Goal: Task Accomplishment & Management: Manage account settings

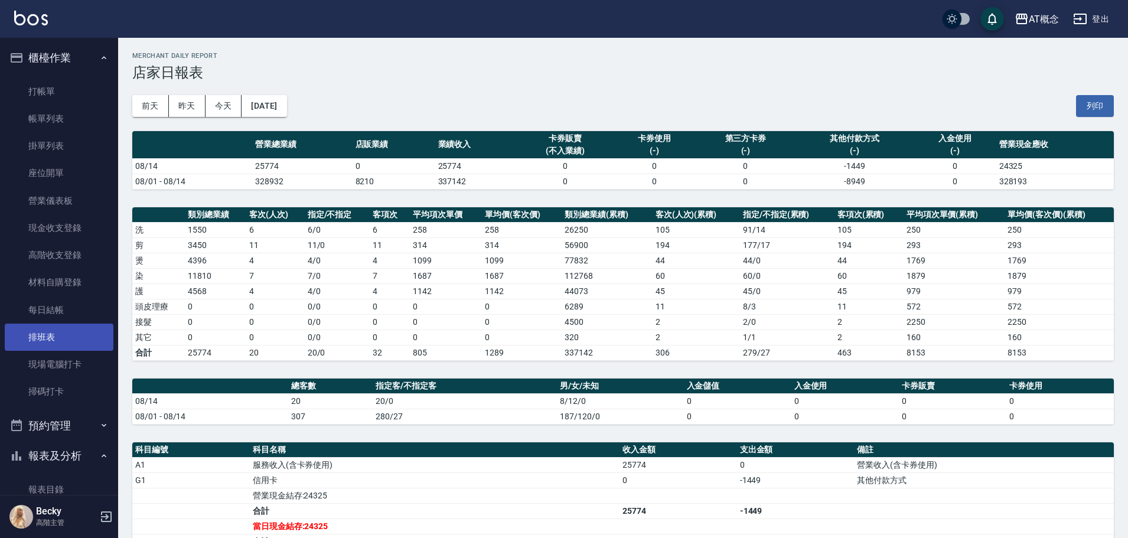
click at [45, 341] on link "排班表" at bounding box center [59, 337] width 109 height 27
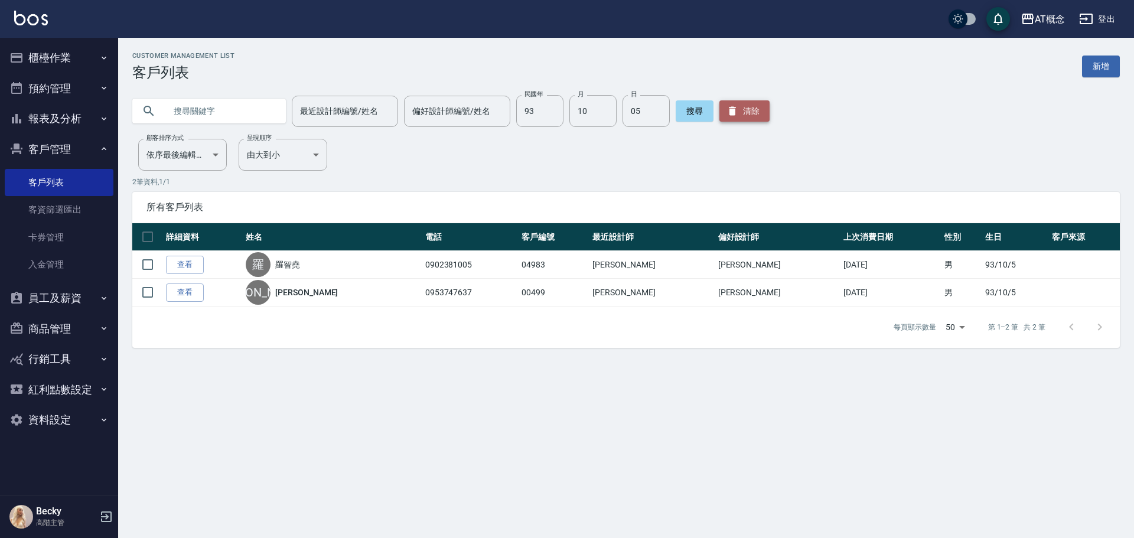
click at [746, 118] on button "清除" at bounding box center [744, 110] width 50 height 21
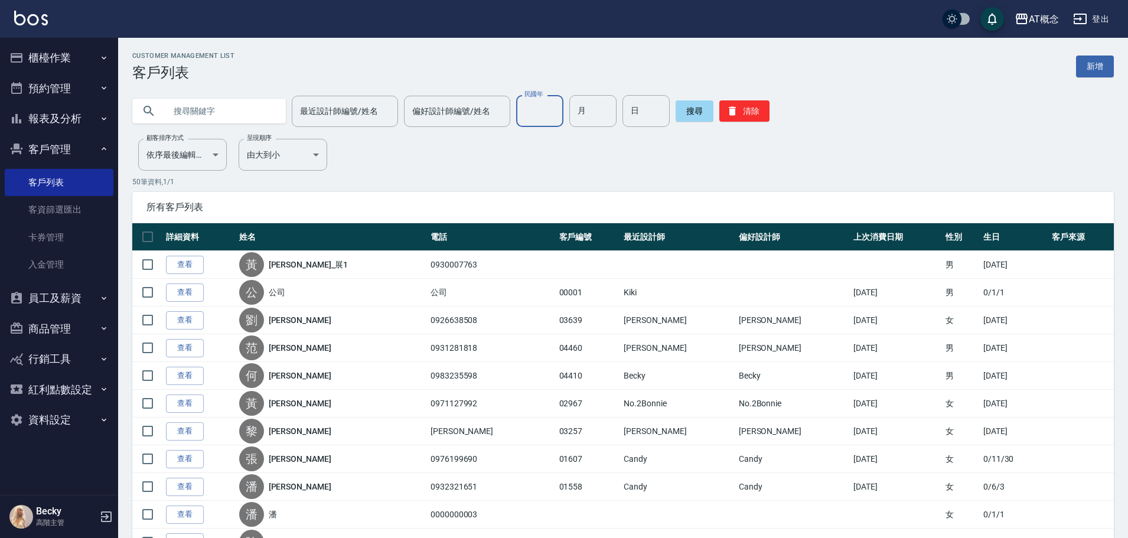
click at [552, 104] on input "民國年" at bounding box center [539, 111] width 47 height 32
type input "93"
type input "10"
type input "05"
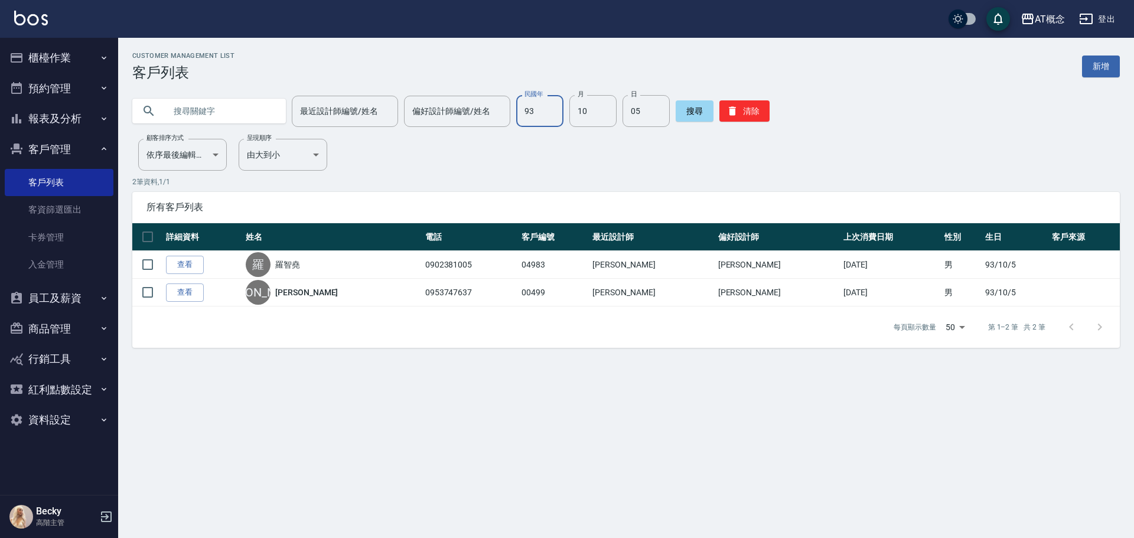
click at [532, 119] on input "93" at bounding box center [539, 111] width 47 height 32
type input "98"
type input "06"
type input "09"
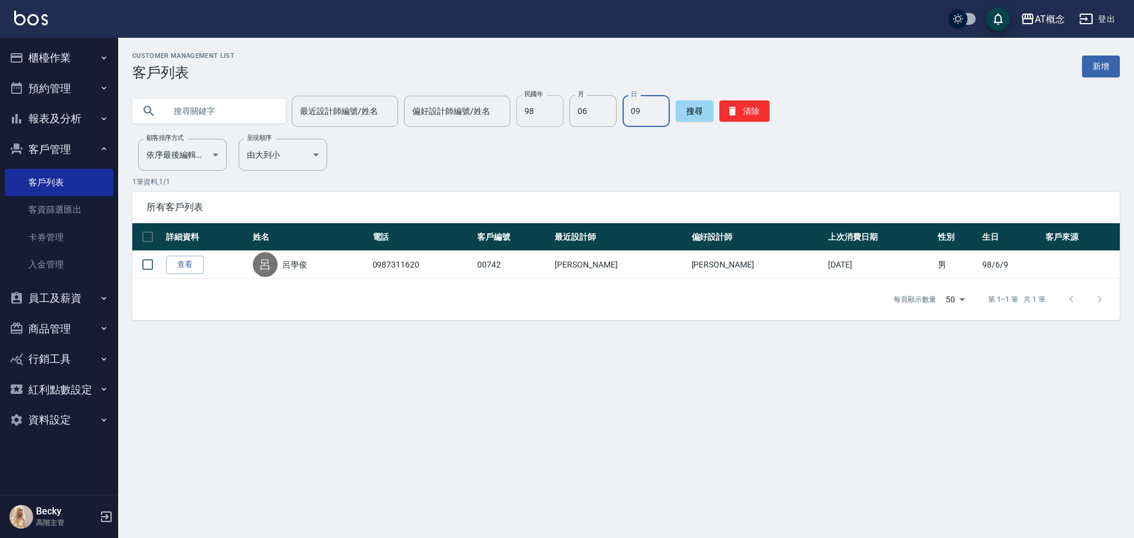
click at [542, 105] on input "98" at bounding box center [539, 111] width 47 height 32
type input "95"
type input "04"
type input "17"
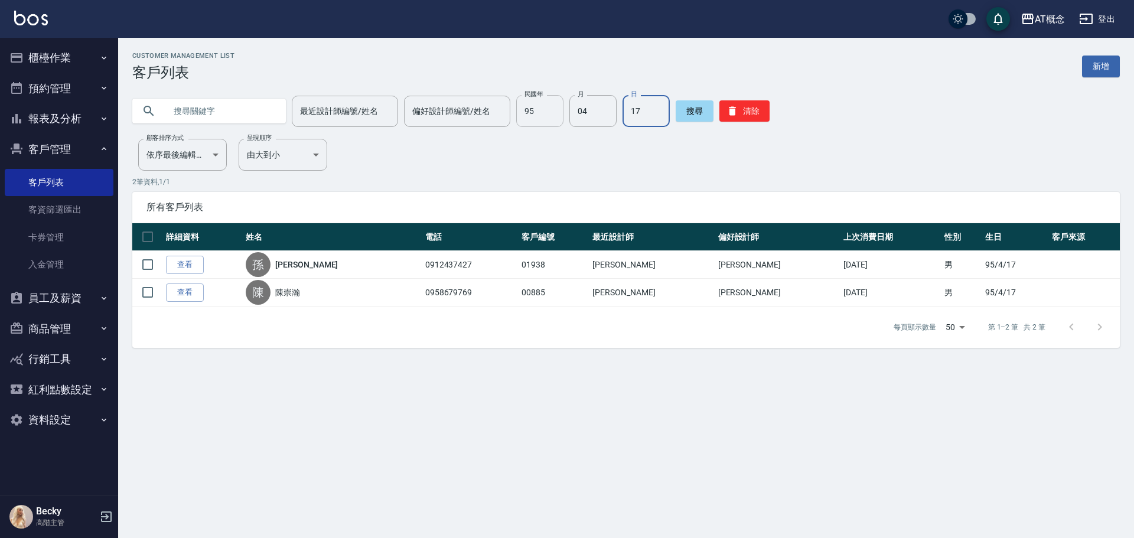
click at [540, 103] on input "95" at bounding box center [539, 111] width 47 height 32
type input "93"
type input "06"
type input "04"
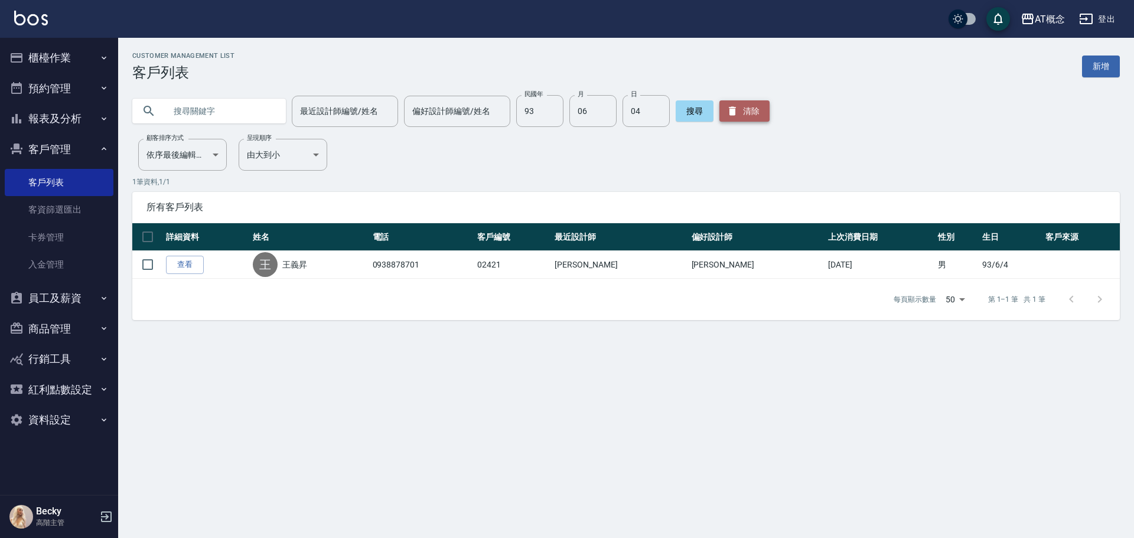
click at [735, 110] on button "清除" at bounding box center [744, 110] width 50 height 21
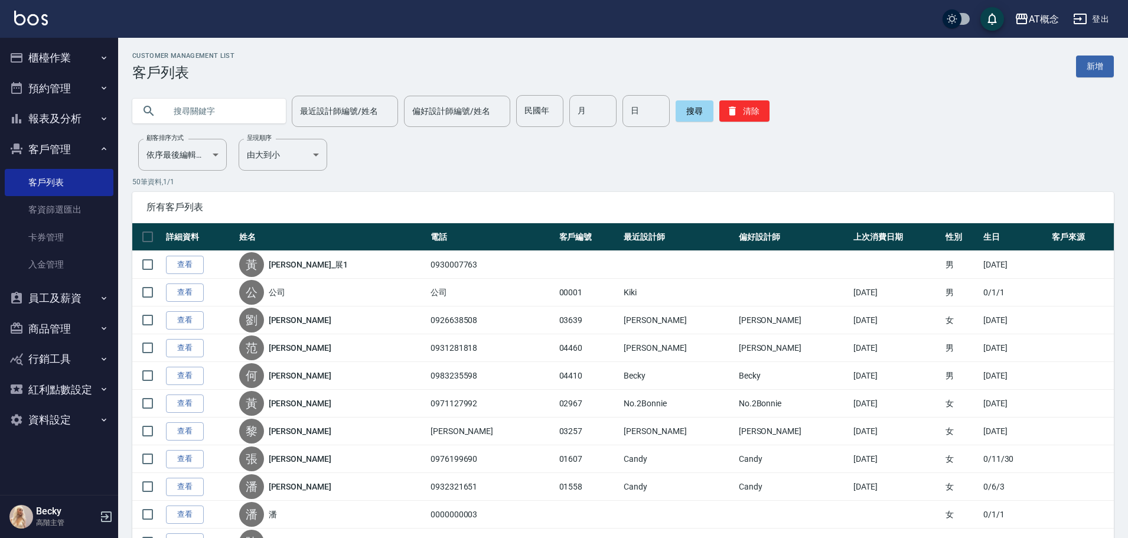
click at [214, 106] on input "text" at bounding box center [220, 111] width 111 height 32
type input "j"
type input "[PERSON_NAME]"
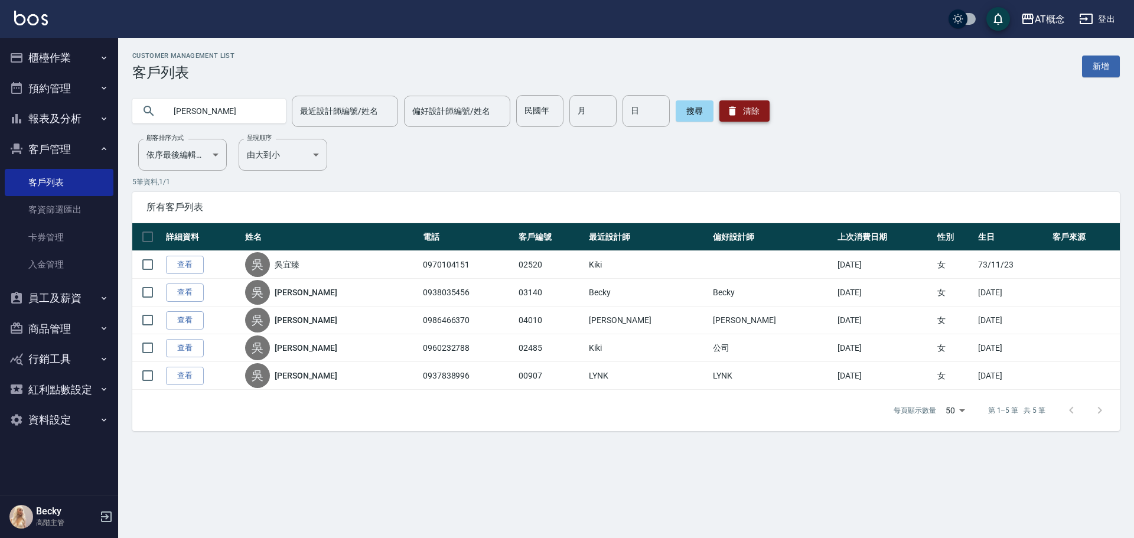
click at [762, 108] on button "清除" at bounding box center [744, 110] width 50 height 21
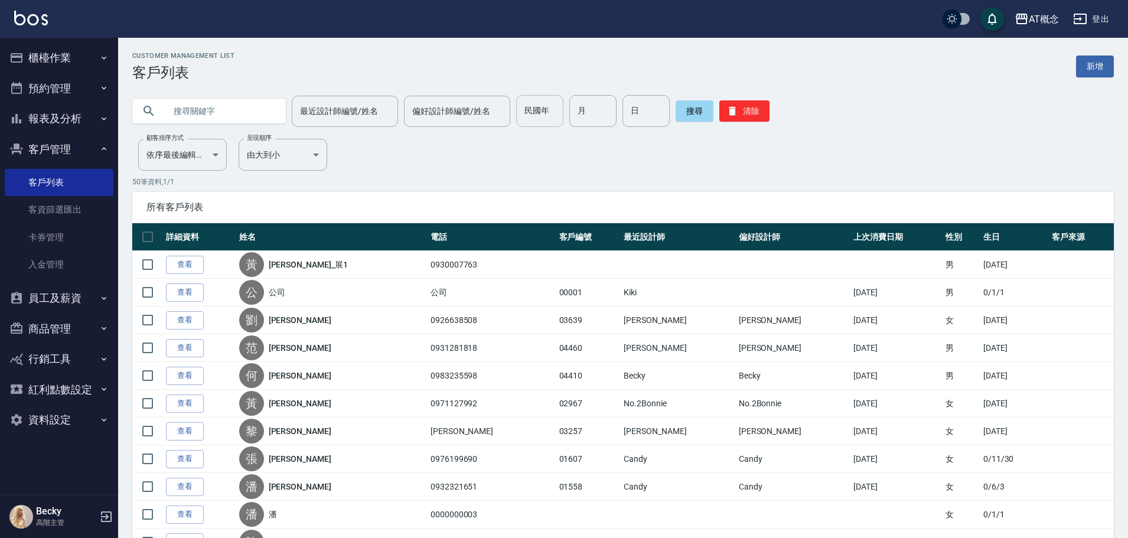
click at [543, 115] on input "民國年" at bounding box center [539, 111] width 47 height 32
type input "80"
type input "07"
type input "14"
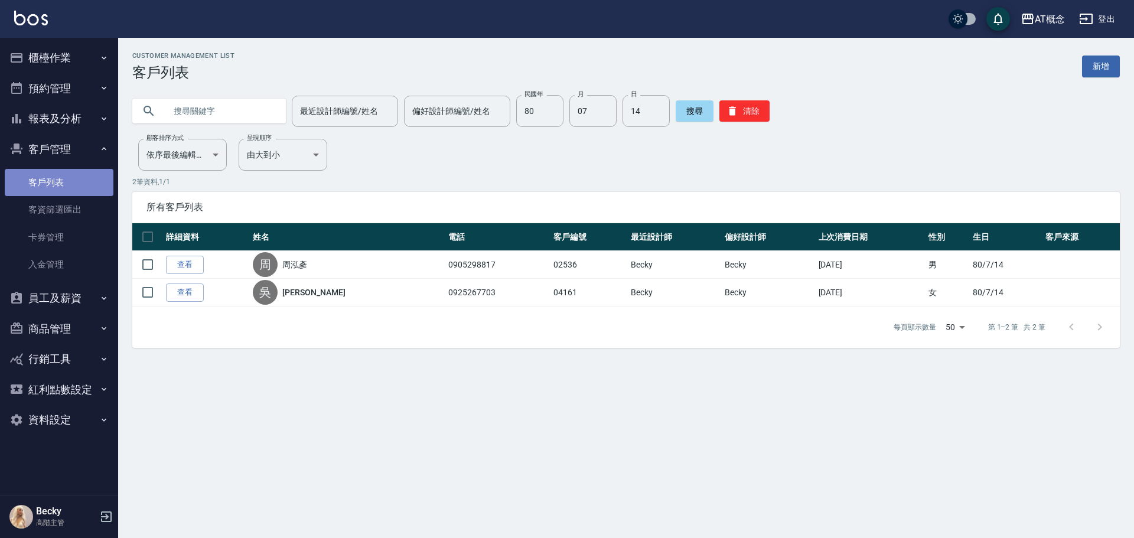
click at [58, 176] on link "客戶列表" at bounding box center [59, 182] width 109 height 27
click at [61, 148] on button "客戶管理" at bounding box center [59, 149] width 109 height 31
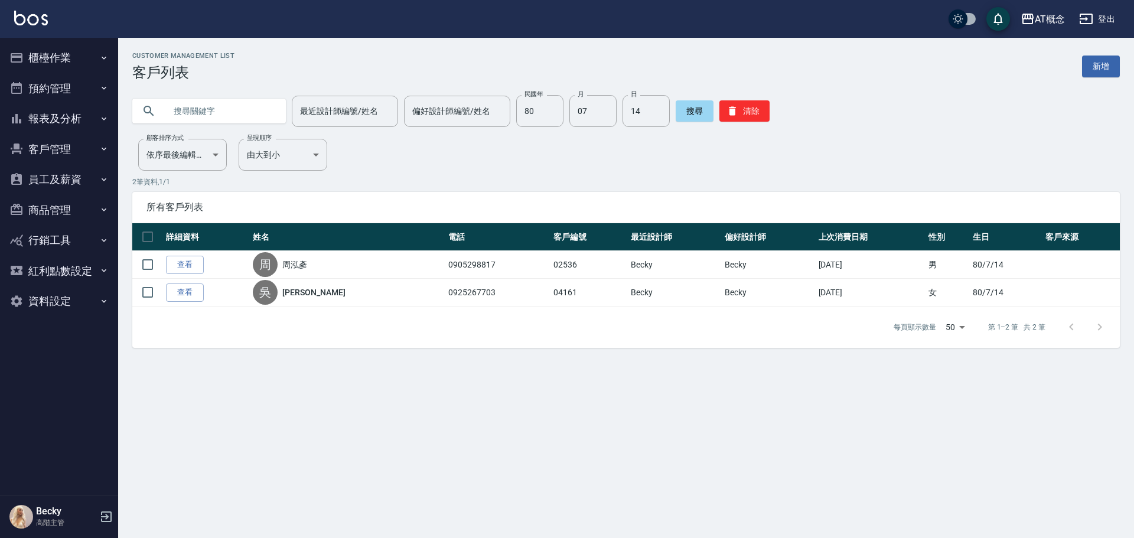
click at [62, 114] on button "報表及分析" at bounding box center [59, 118] width 109 height 31
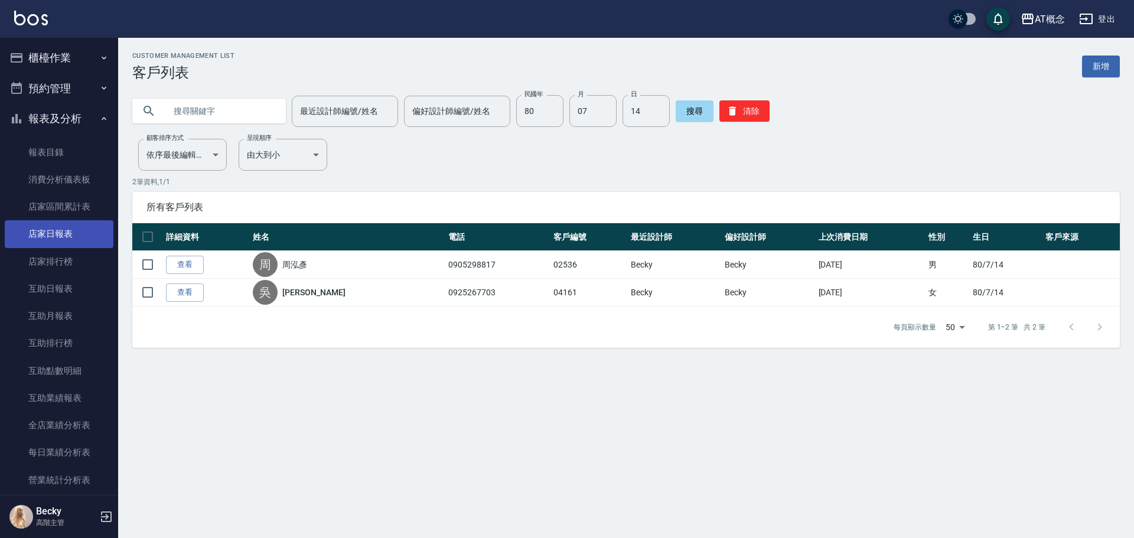
click at [82, 236] on link "店家日報表" at bounding box center [59, 233] width 109 height 27
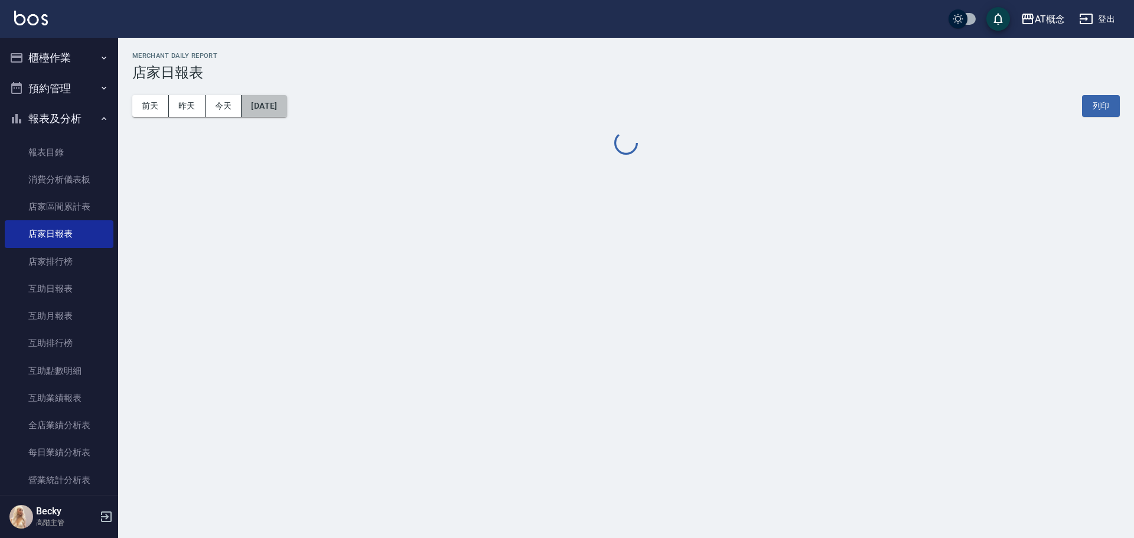
click at [286, 107] on button "[DATE]" at bounding box center [264, 106] width 45 height 22
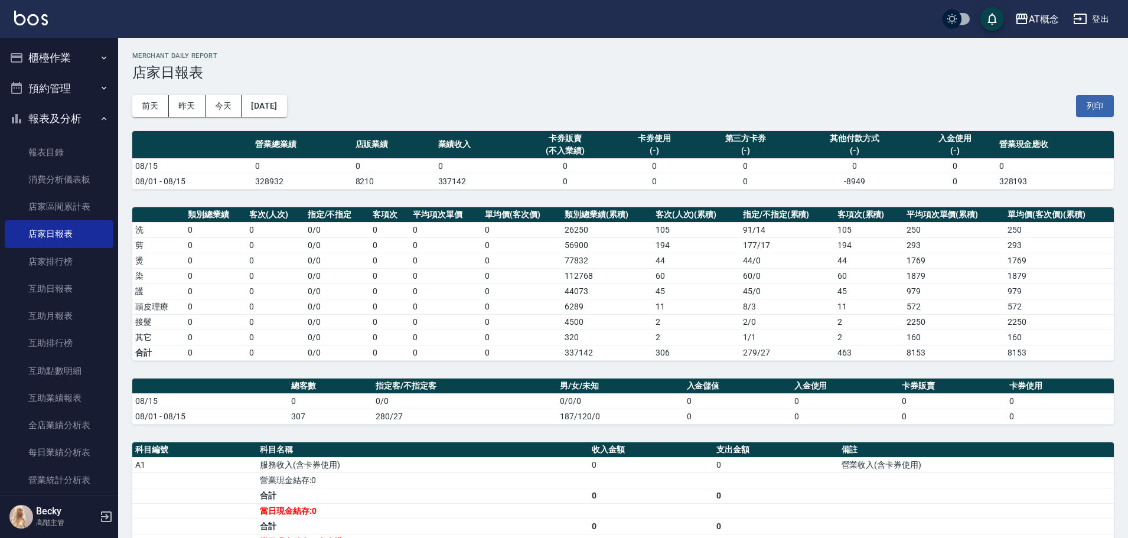
click at [574, 286] on td "44073" at bounding box center [607, 291] width 90 height 15
click at [271, 104] on button "[DATE]" at bounding box center [264, 106] width 45 height 22
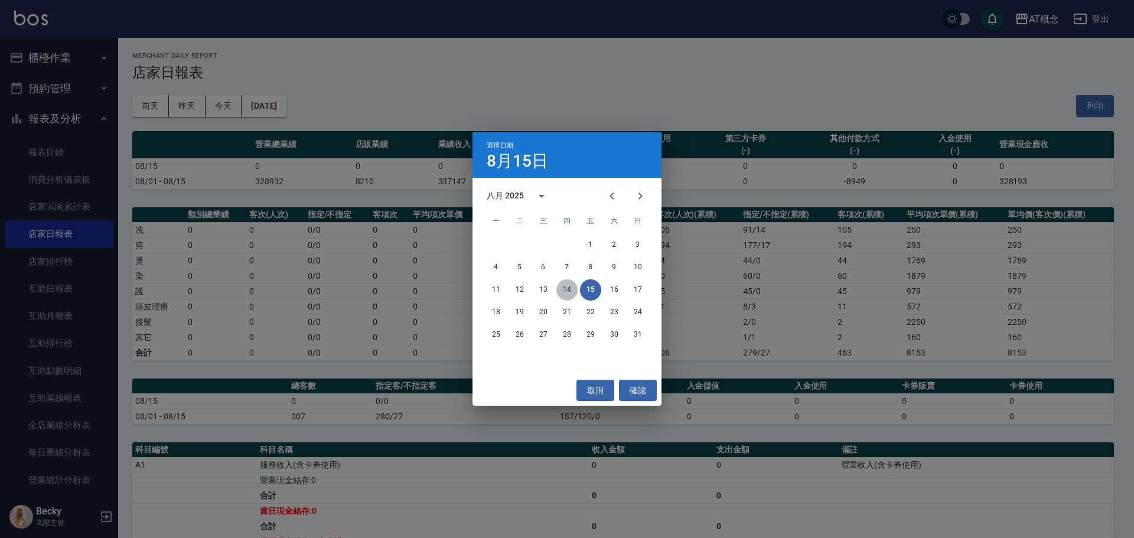
click at [571, 291] on button "14" at bounding box center [566, 289] width 21 height 21
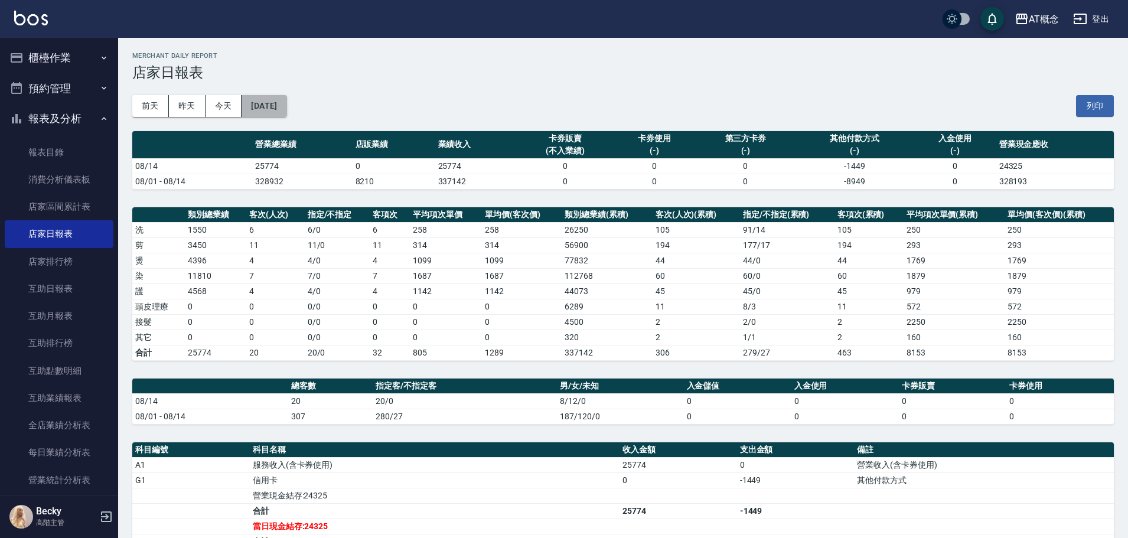
click at [284, 110] on button "[DATE]" at bounding box center [264, 106] width 45 height 22
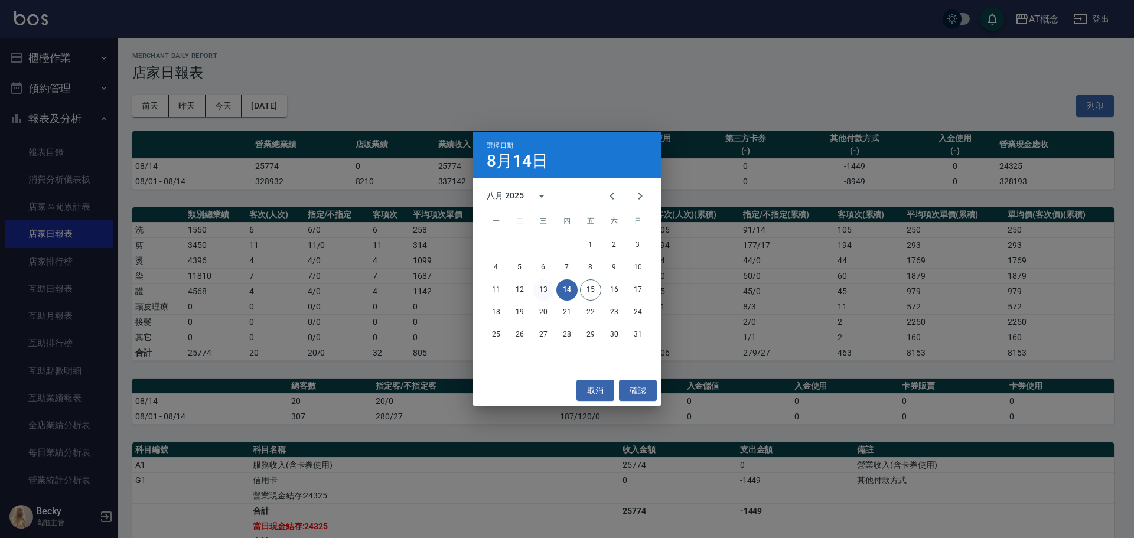
click at [542, 287] on button "13" at bounding box center [543, 289] width 21 height 21
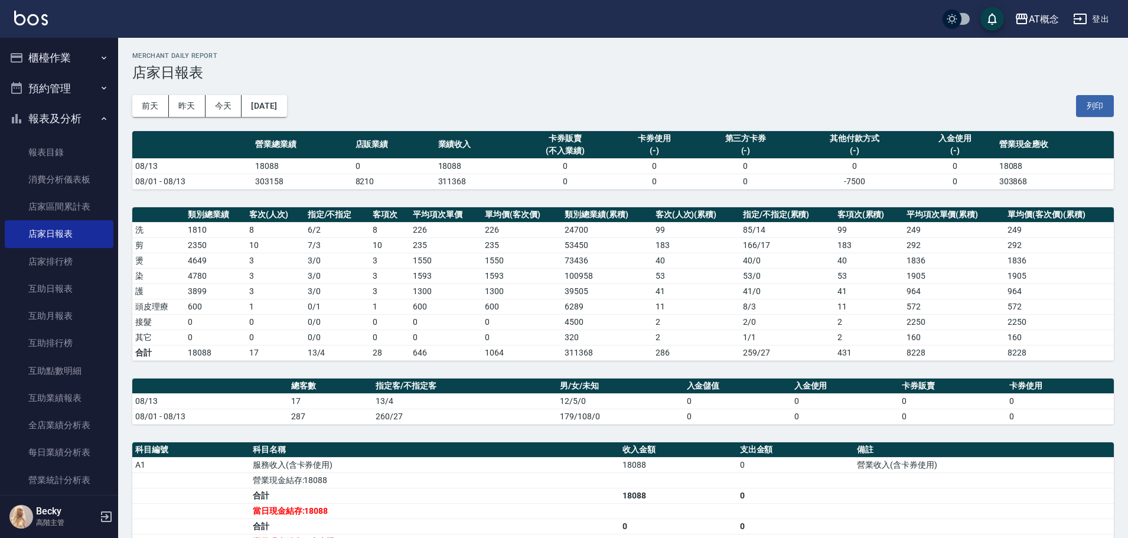
click at [52, 119] on button "報表及分析" at bounding box center [59, 118] width 109 height 31
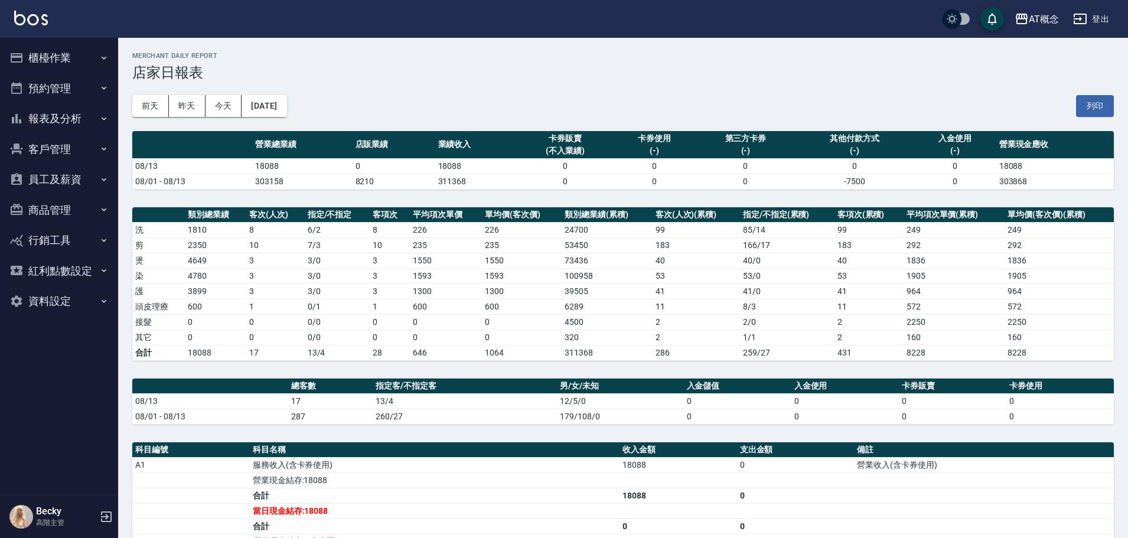
click at [74, 55] on button "櫃檯作業" at bounding box center [59, 58] width 109 height 31
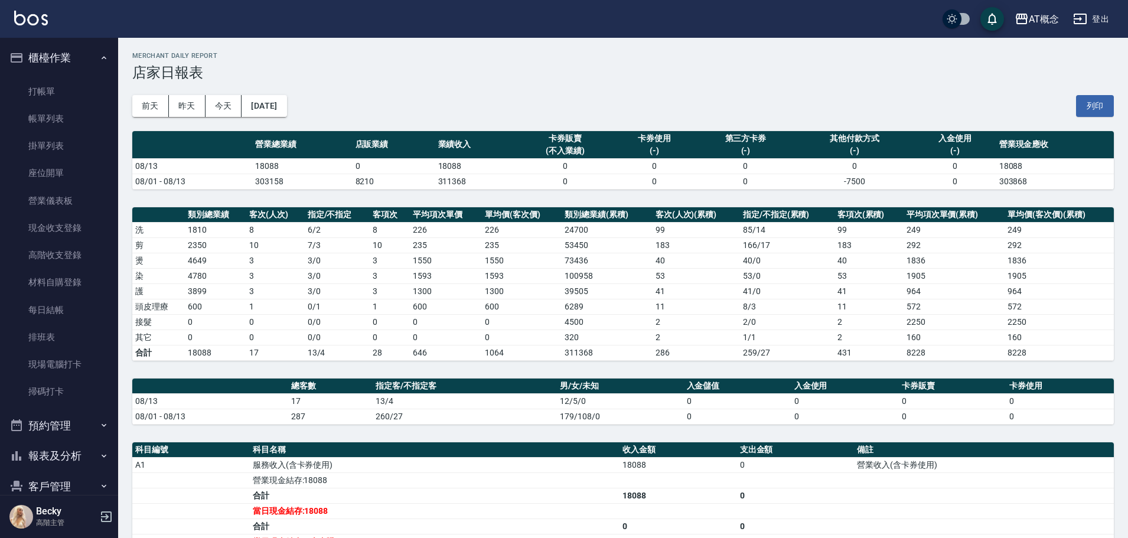
click at [77, 56] on button "櫃檯作業" at bounding box center [59, 58] width 109 height 31
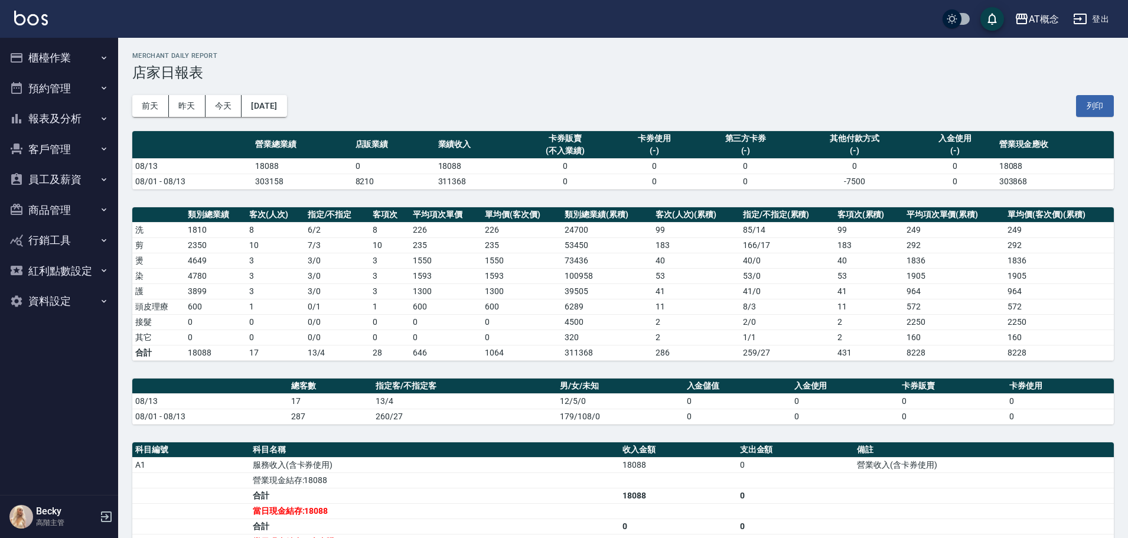
click at [48, 151] on button "客戶管理" at bounding box center [59, 149] width 109 height 31
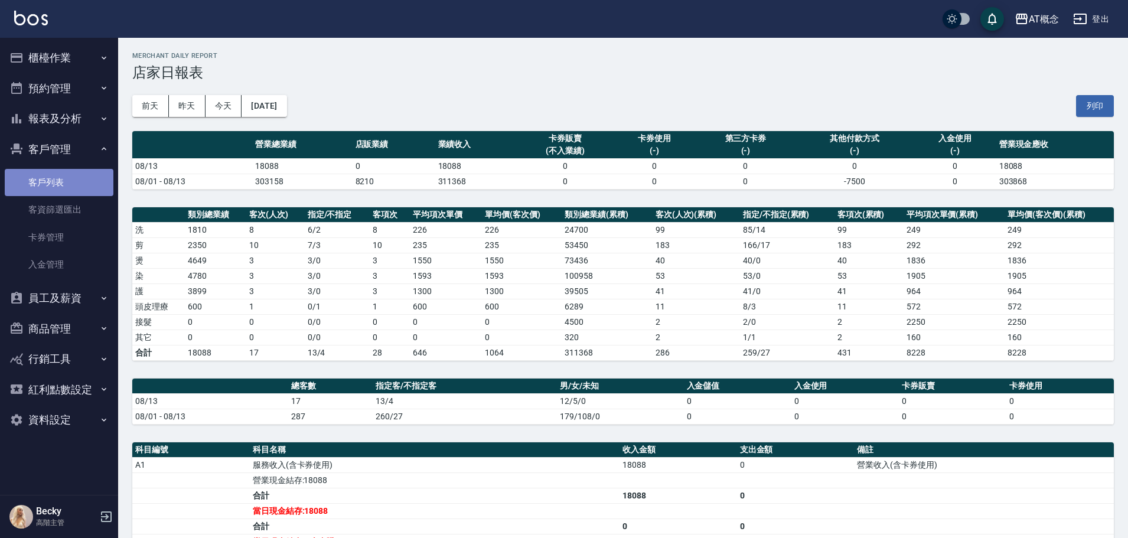
click at [54, 185] on link "客戶列表" at bounding box center [59, 182] width 109 height 27
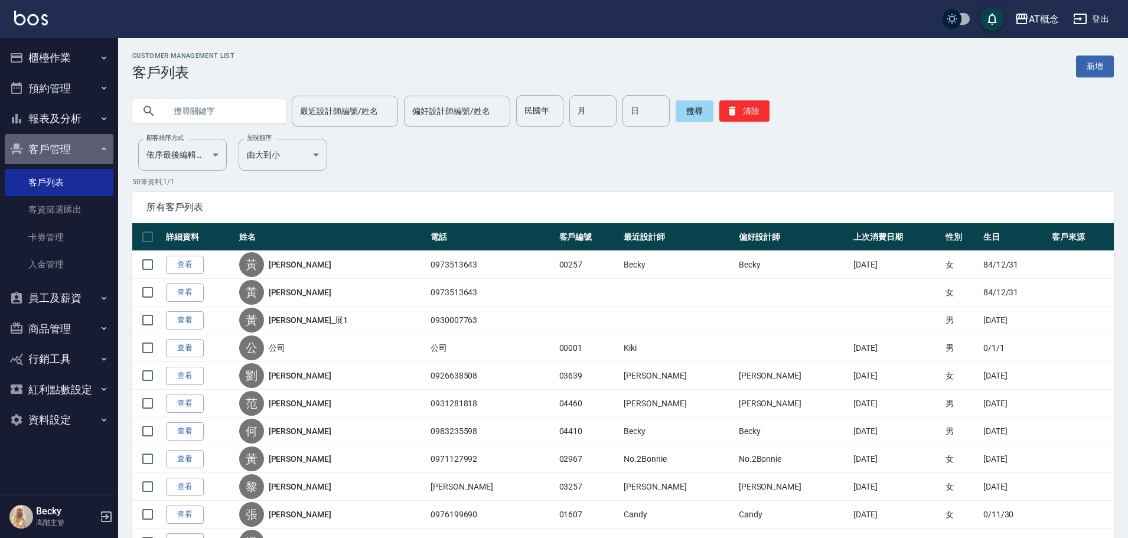
click at [59, 152] on button "客戶管理" at bounding box center [59, 149] width 109 height 31
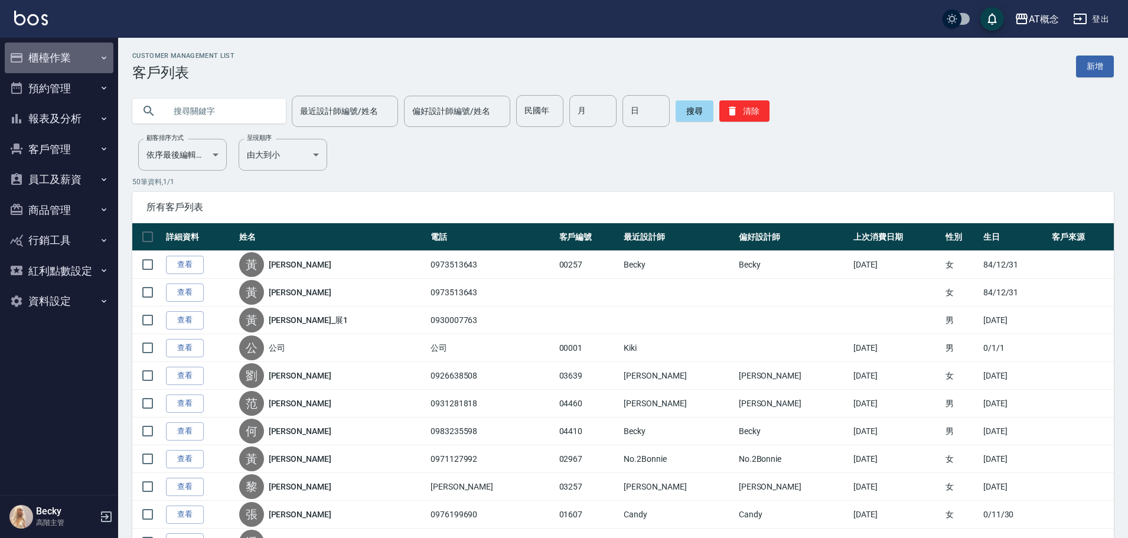
click at [37, 64] on button "櫃檯作業" at bounding box center [59, 58] width 109 height 31
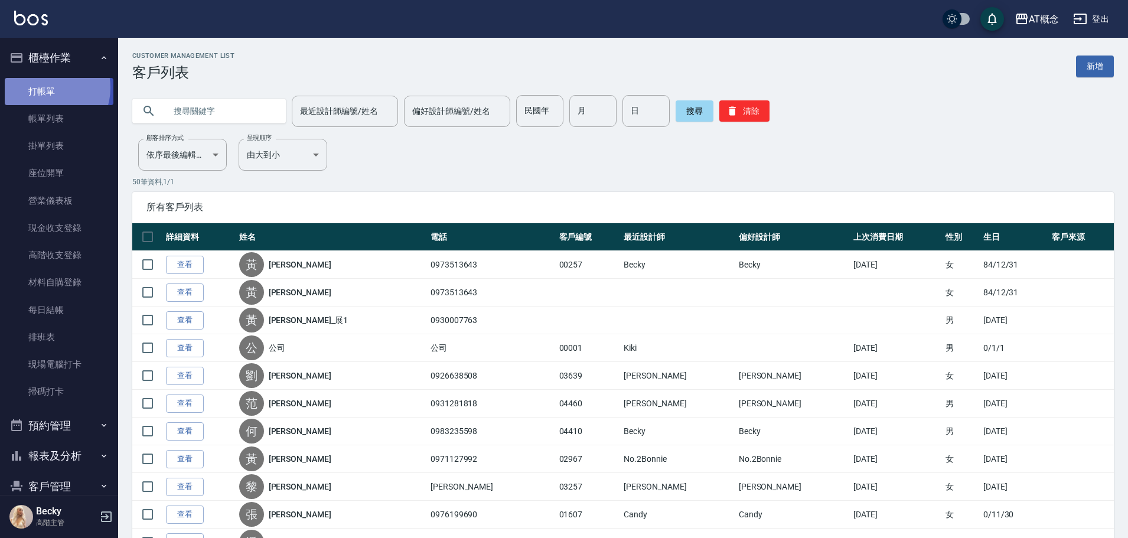
click at [46, 87] on link "打帳單" at bounding box center [59, 91] width 109 height 27
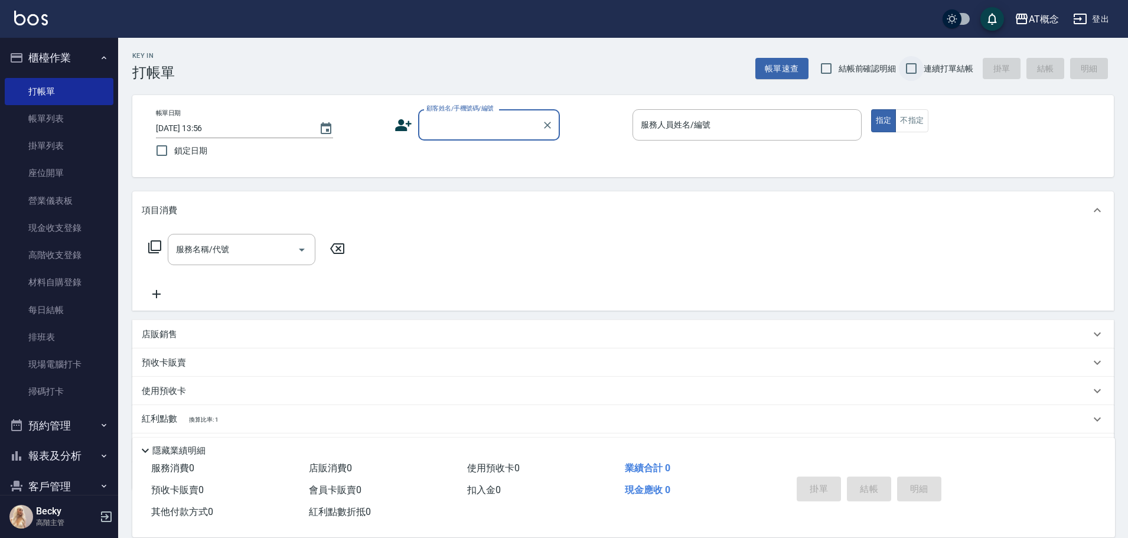
click at [914, 70] on input "連續打單結帳" at bounding box center [911, 68] width 25 height 25
checkbox input "true"
click at [540, 125] on button "Clear" at bounding box center [547, 125] width 17 height 17
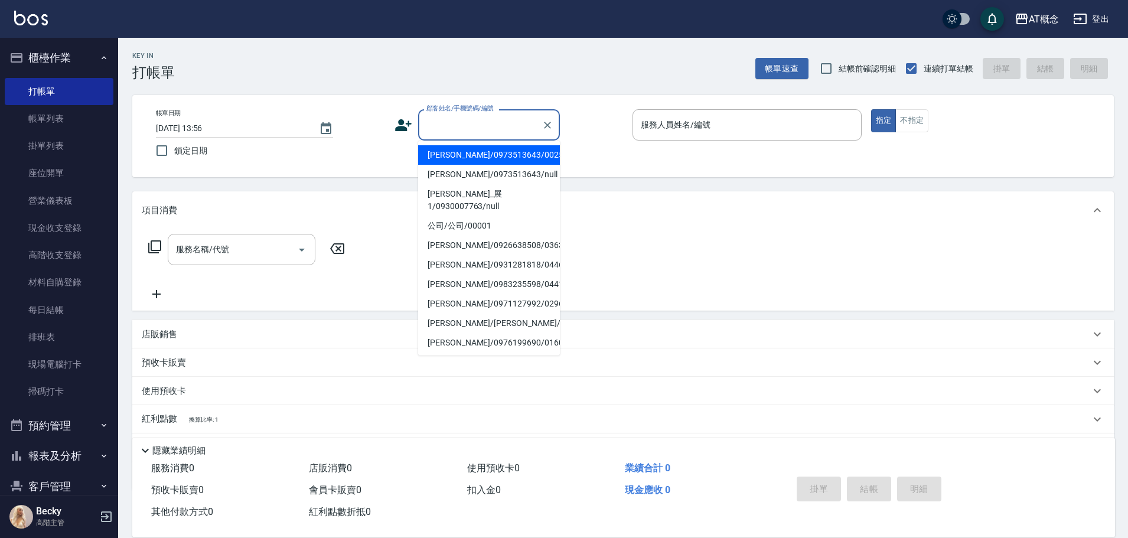
click at [500, 126] on input "顧客姓名/手機號碼/編號" at bounding box center [480, 125] width 113 height 21
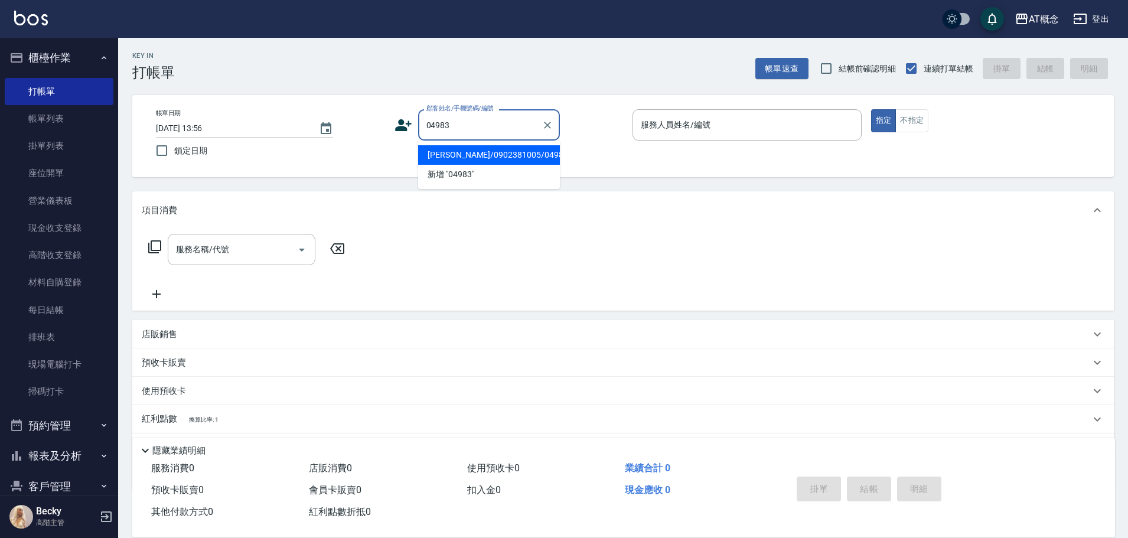
type input "[PERSON_NAME]/0902381005/04983"
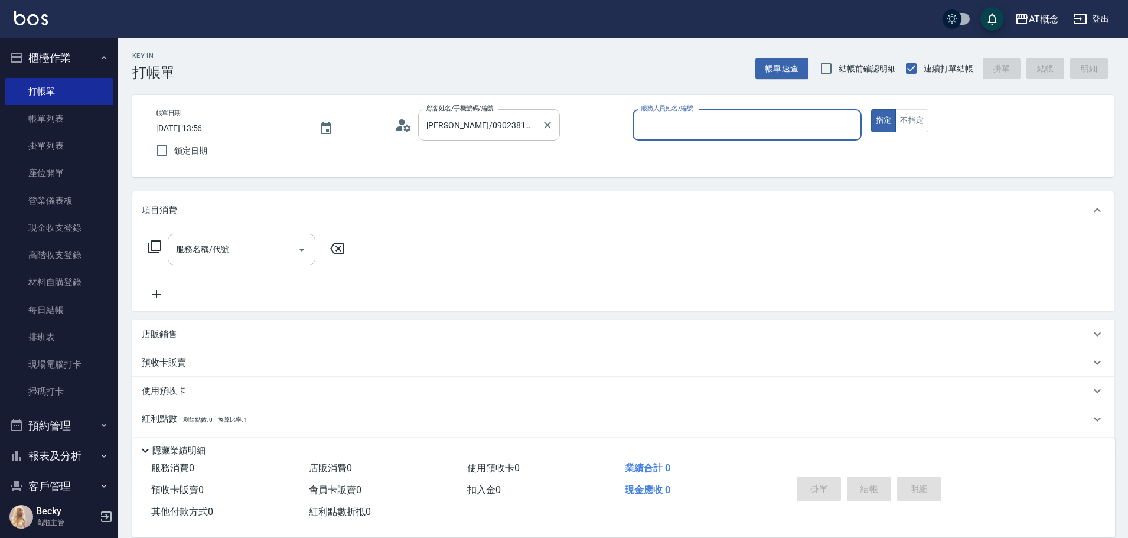
type input "Anson-3"
click at [871, 109] on button "指定" at bounding box center [883, 120] width 25 height 23
type button "true"
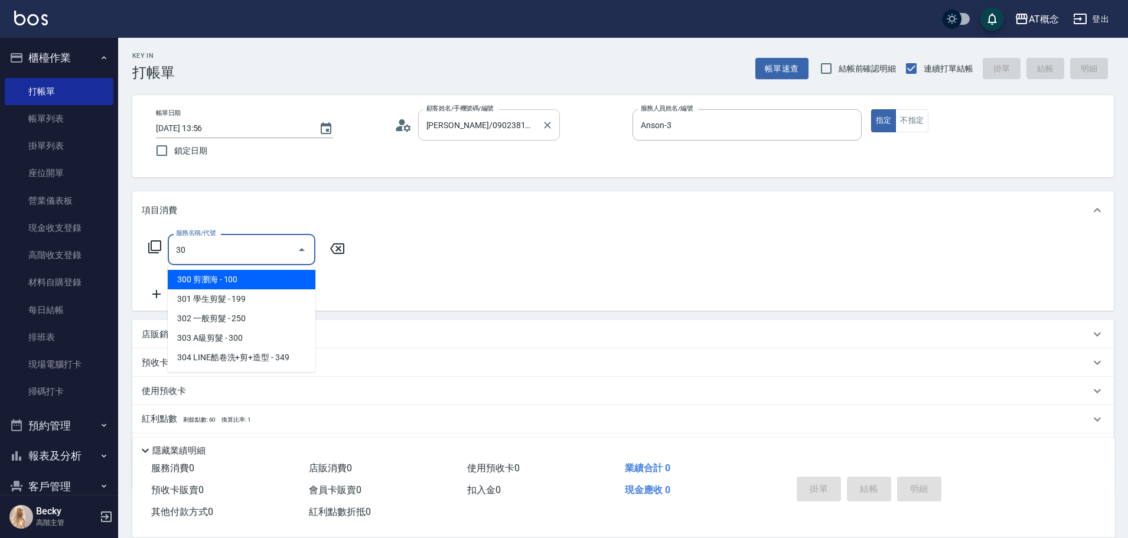
type input "3"
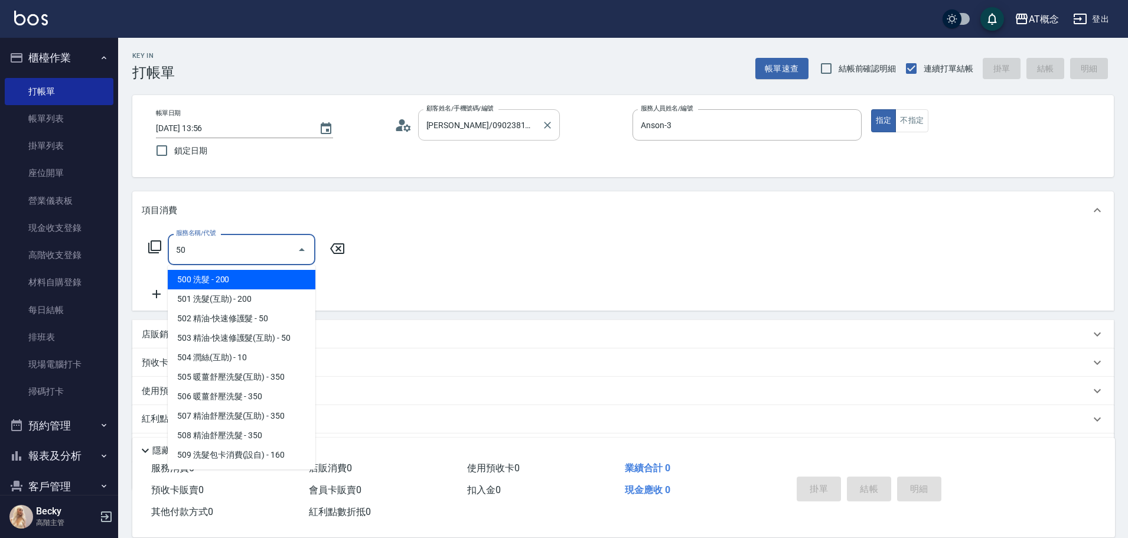
type input "500"
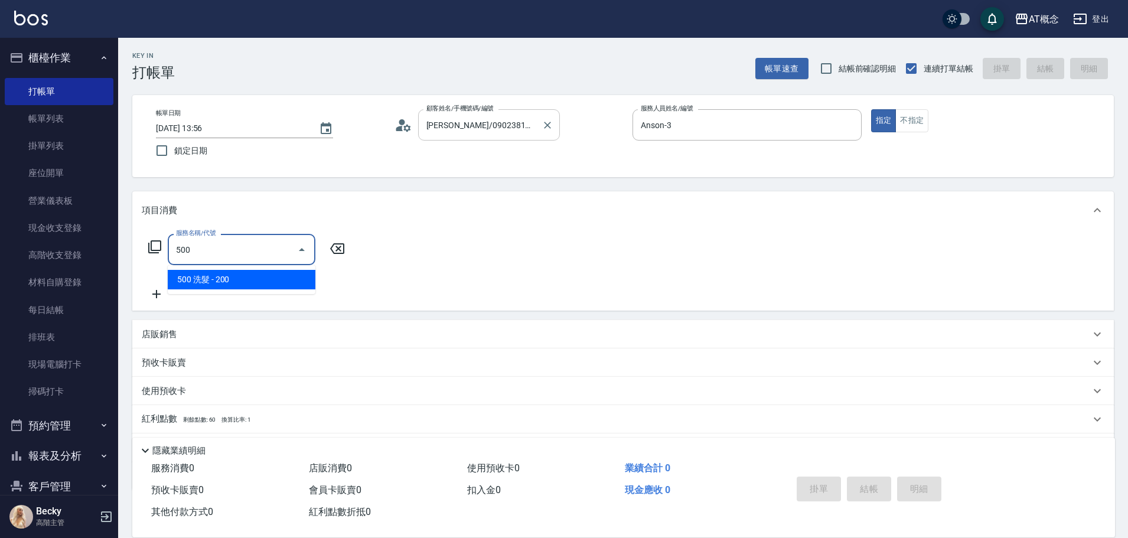
type input "20"
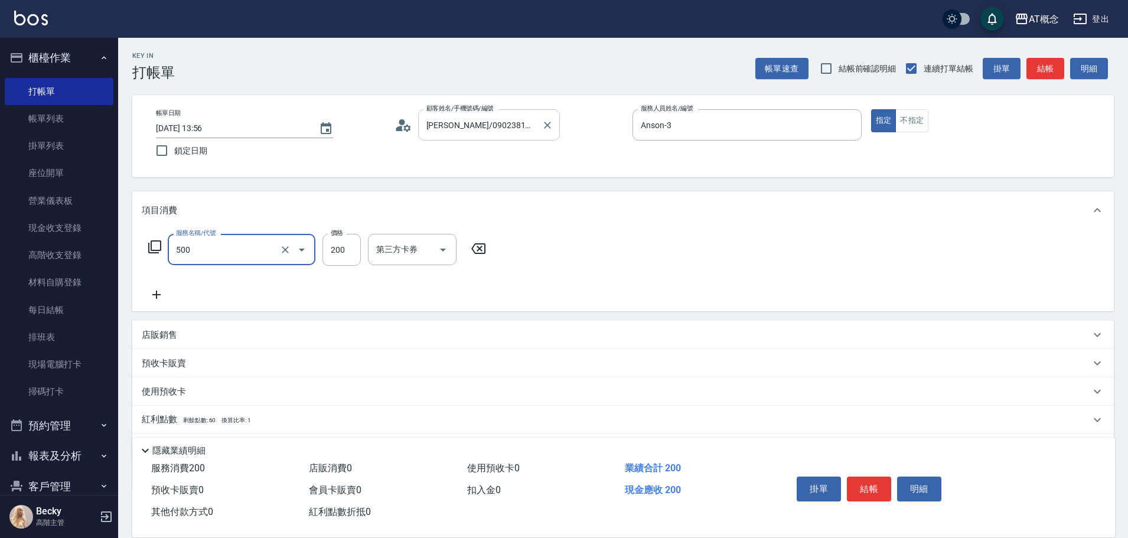
type input "500 洗髮(500)"
click at [284, 253] on icon "Clear" at bounding box center [285, 250] width 12 height 12
click at [213, 261] on div "服務名稱/代號" at bounding box center [242, 249] width 148 height 31
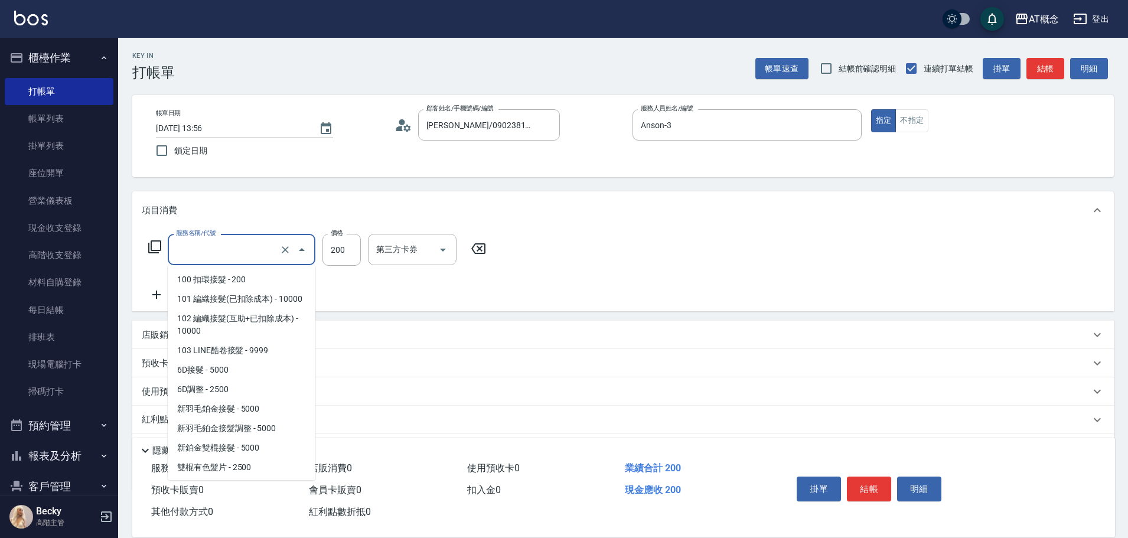
scroll to position [1101, 0]
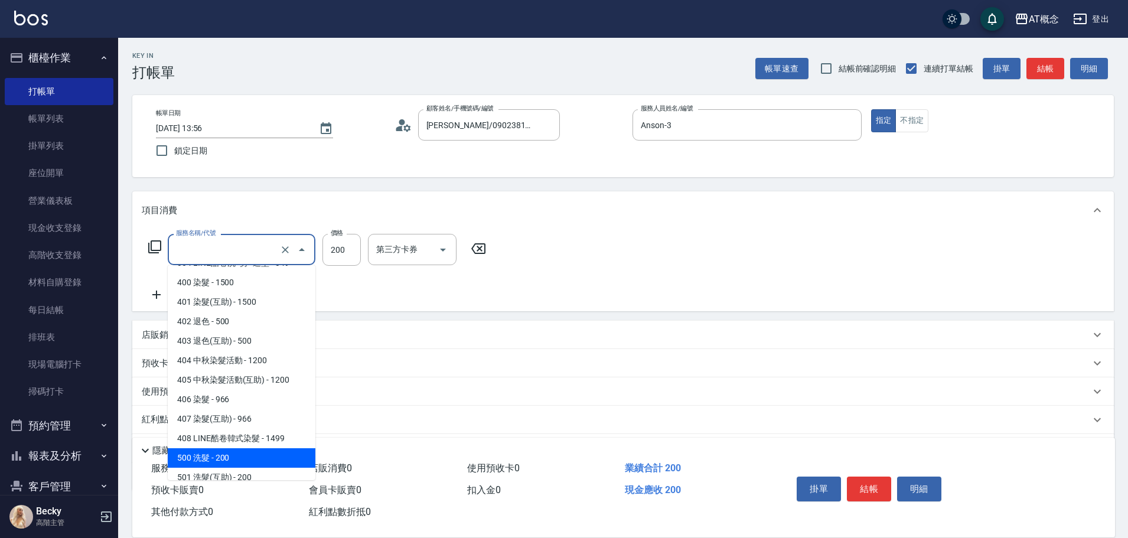
type input "5"
type input "0"
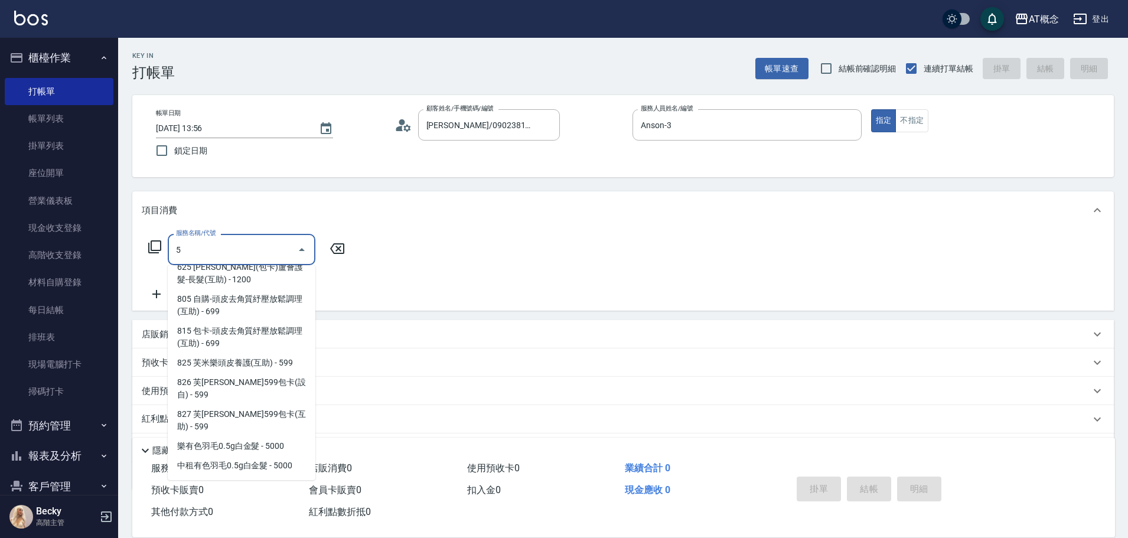
scroll to position [0, 0]
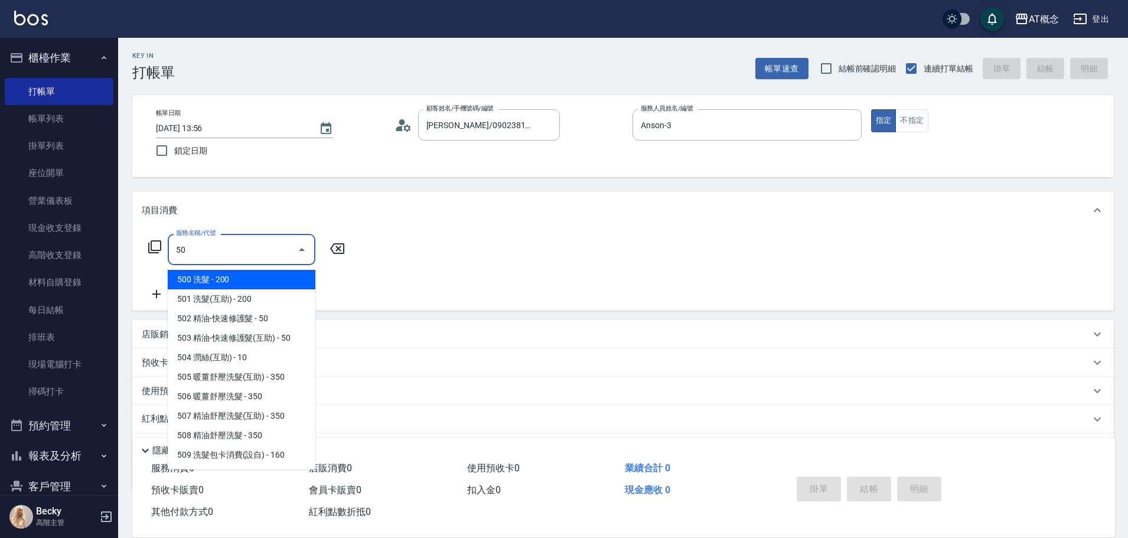
type input "501"
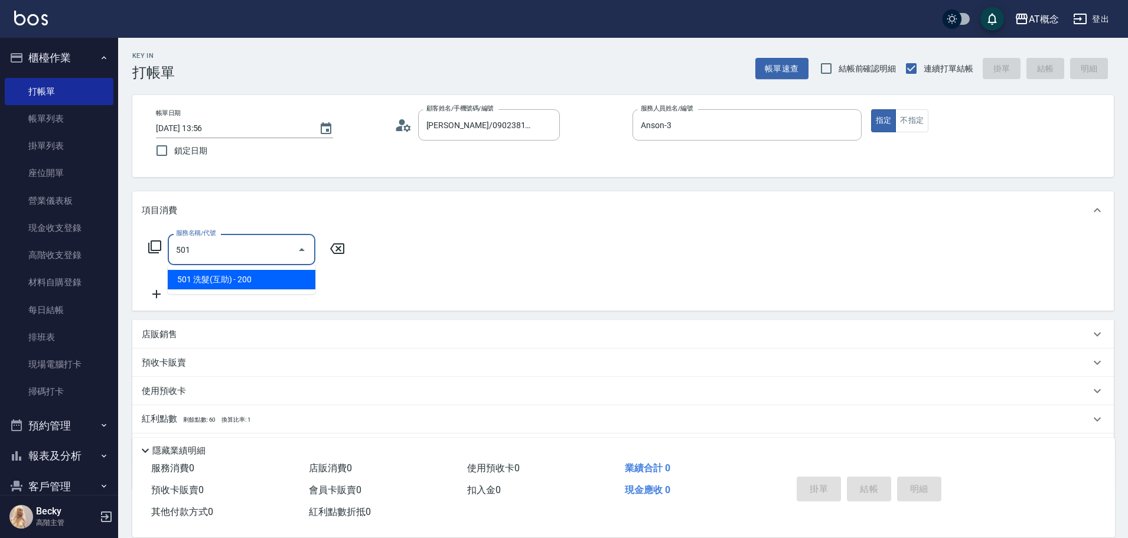
type input "20"
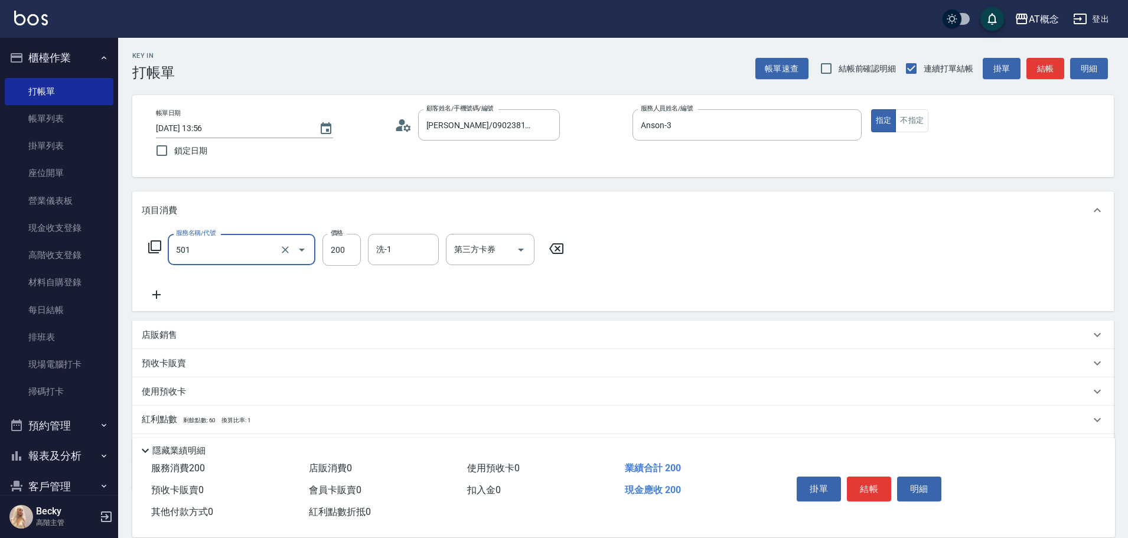
type input "501 洗髮(互助)(501)"
type input "0"
type input "25"
type input "20"
type input "250"
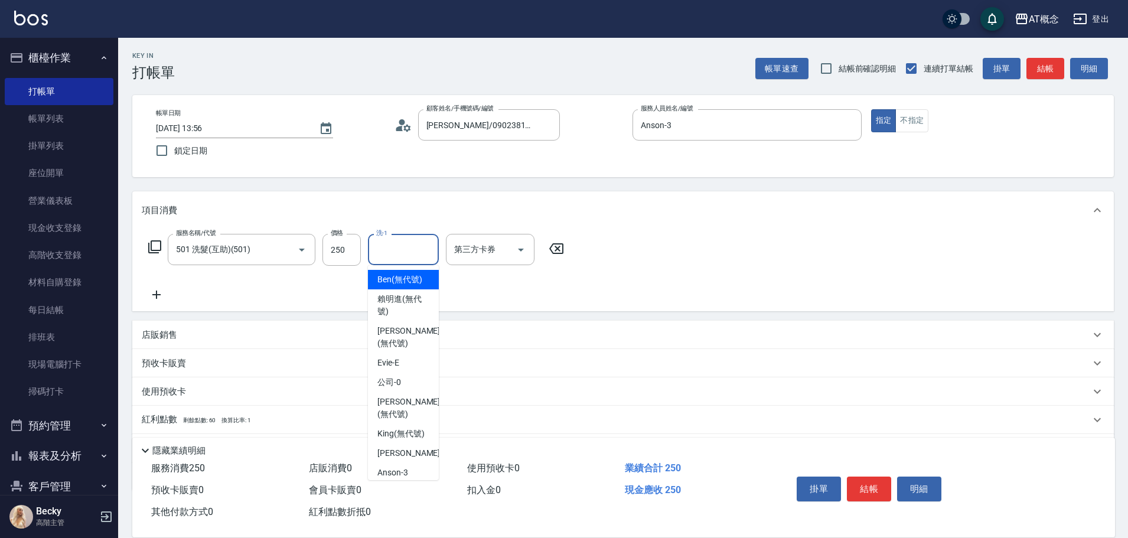
click at [409, 255] on input "洗-1" at bounding box center [403, 249] width 60 height 21
type input "小不-29"
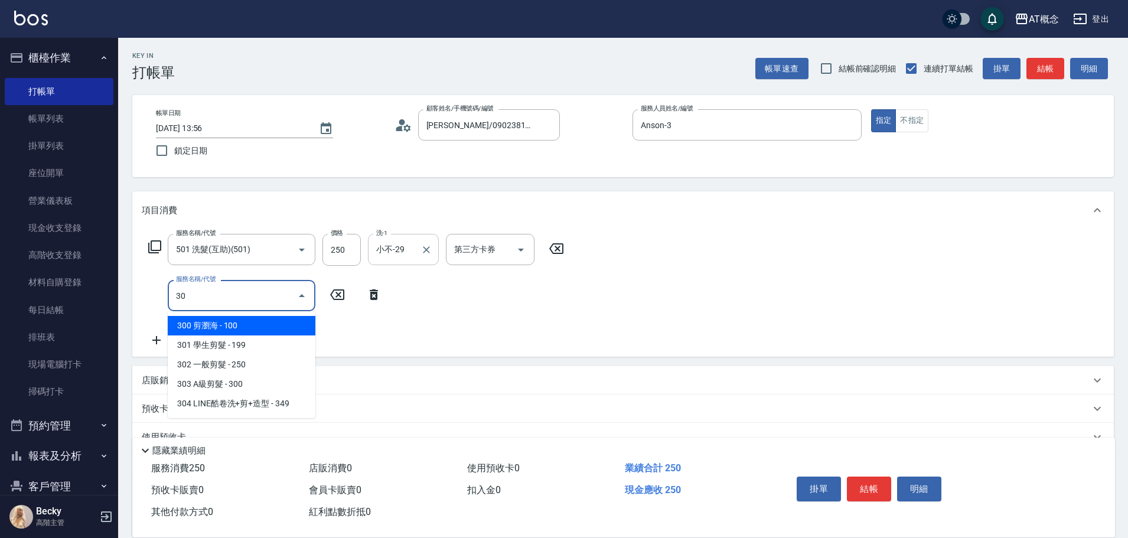
type input "303"
type input "50"
type input "303 A級剪髮(303)"
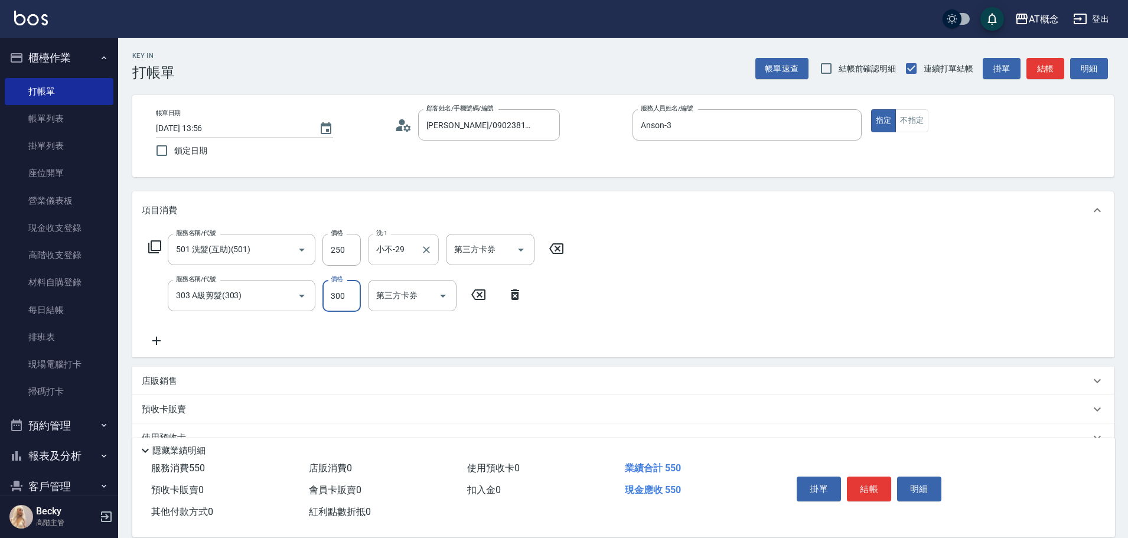
type input "20"
type input "35"
type input "60"
type input "350"
click at [865, 485] on button "結帳" at bounding box center [869, 489] width 44 height 25
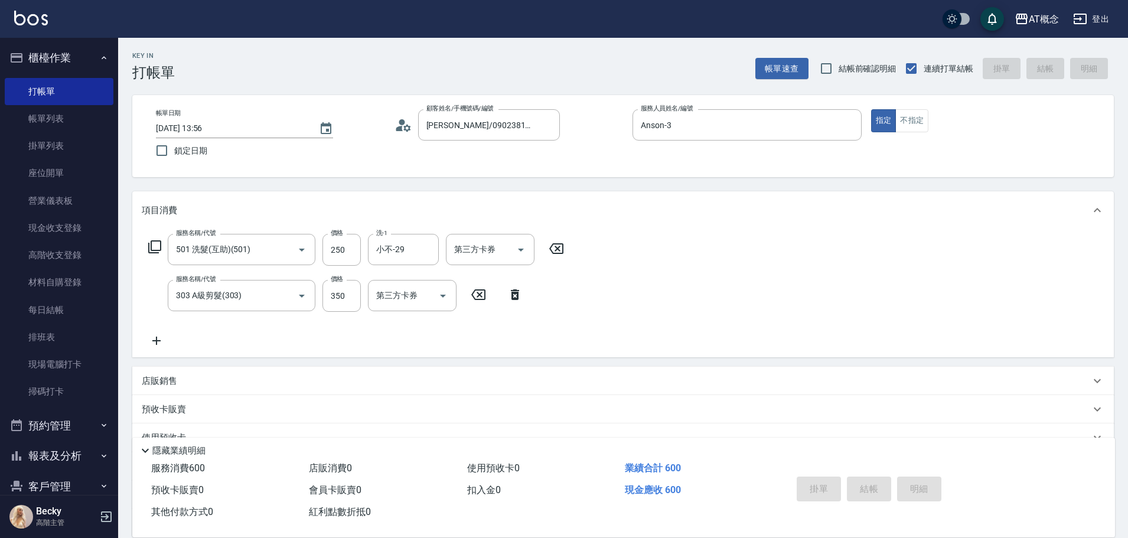
type input "0"
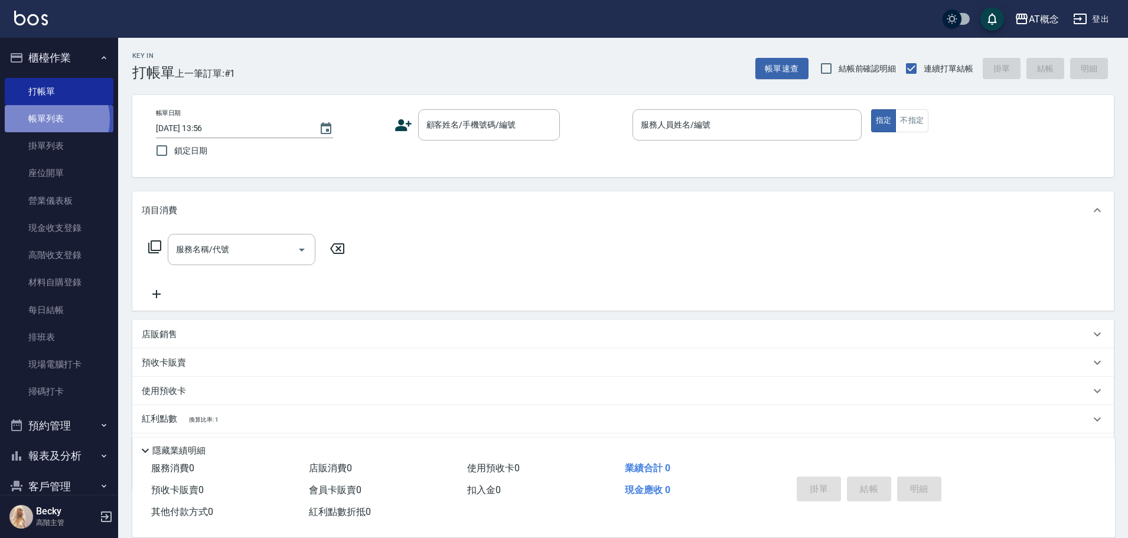
click at [52, 119] on link "帳單列表" at bounding box center [59, 118] width 109 height 27
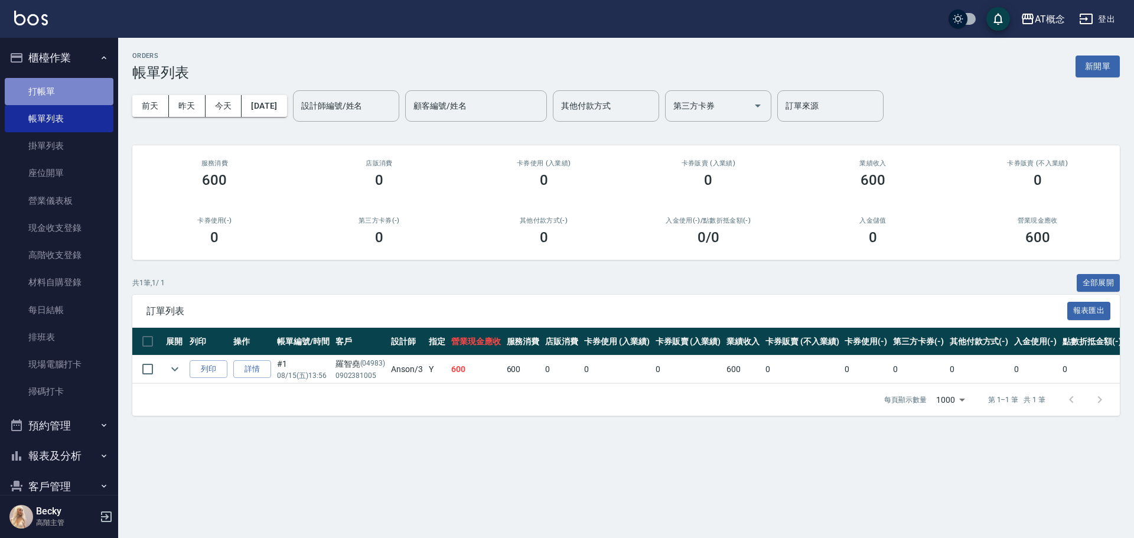
click at [67, 87] on link "打帳單" at bounding box center [59, 91] width 109 height 27
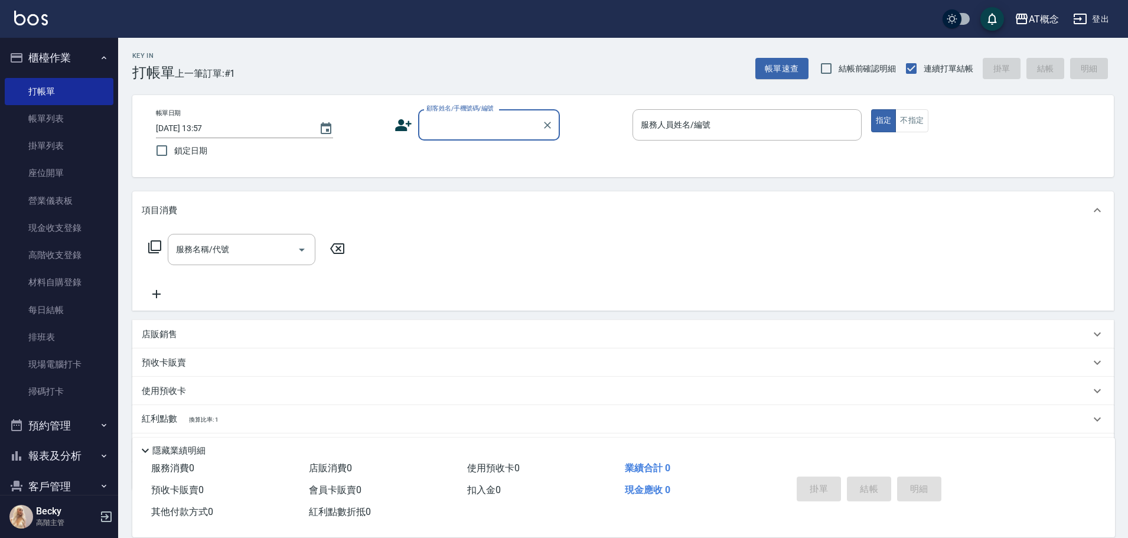
click at [441, 112] on label "顧客姓名/手機號碼/編號" at bounding box center [459, 108] width 67 height 9
click at [441, 115] on input "顧客姓名/手機號碼/編號" at bounding box center [480, 125] width 113 height 21
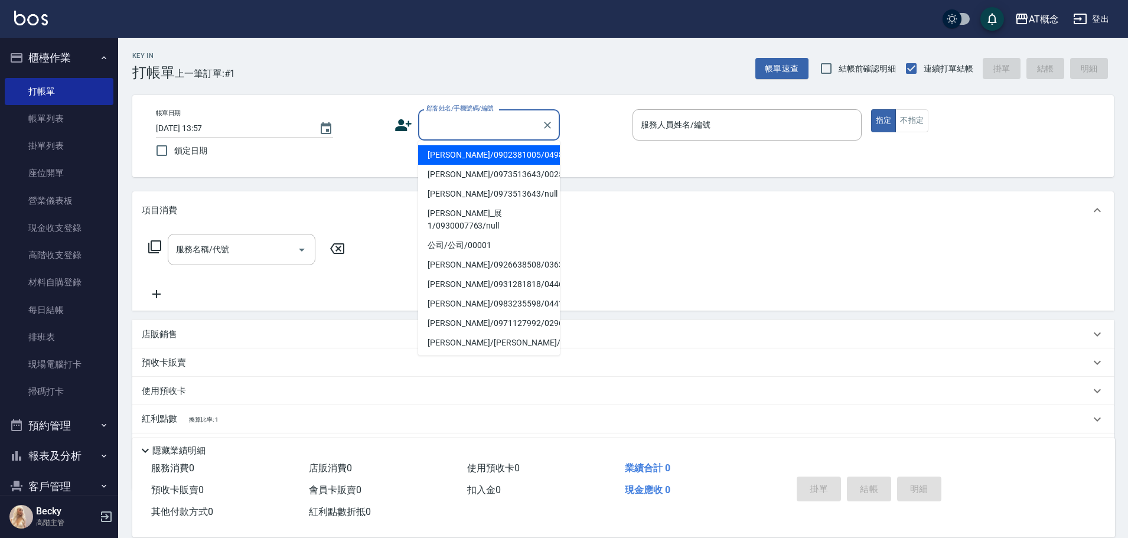
click at [465, 123] on input "顧客姓名/手機號碼/編號" at bounding box center [480, 125] width 113 height 21
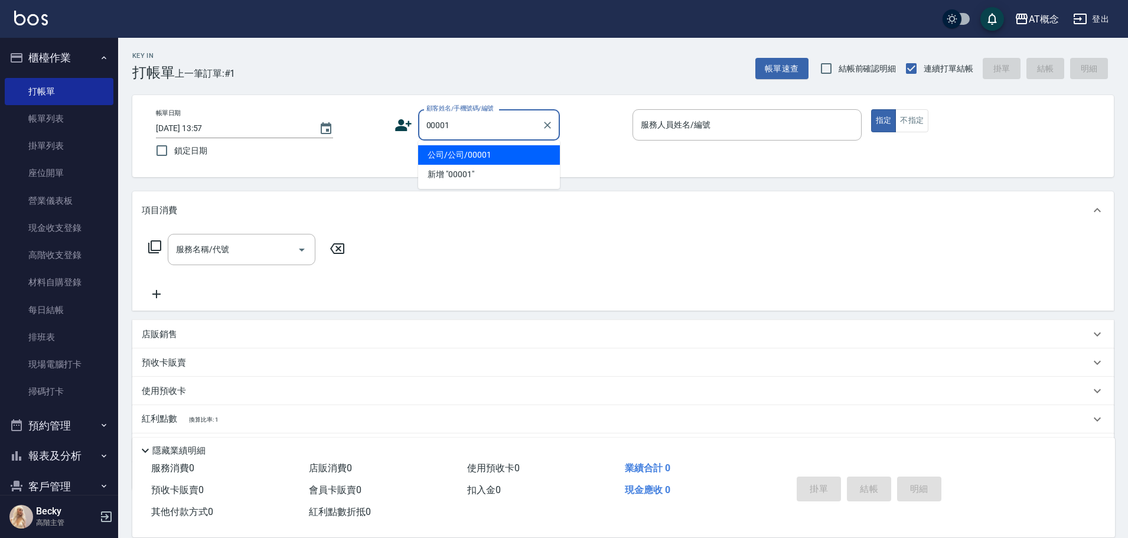
type input "公司/公司/00001"
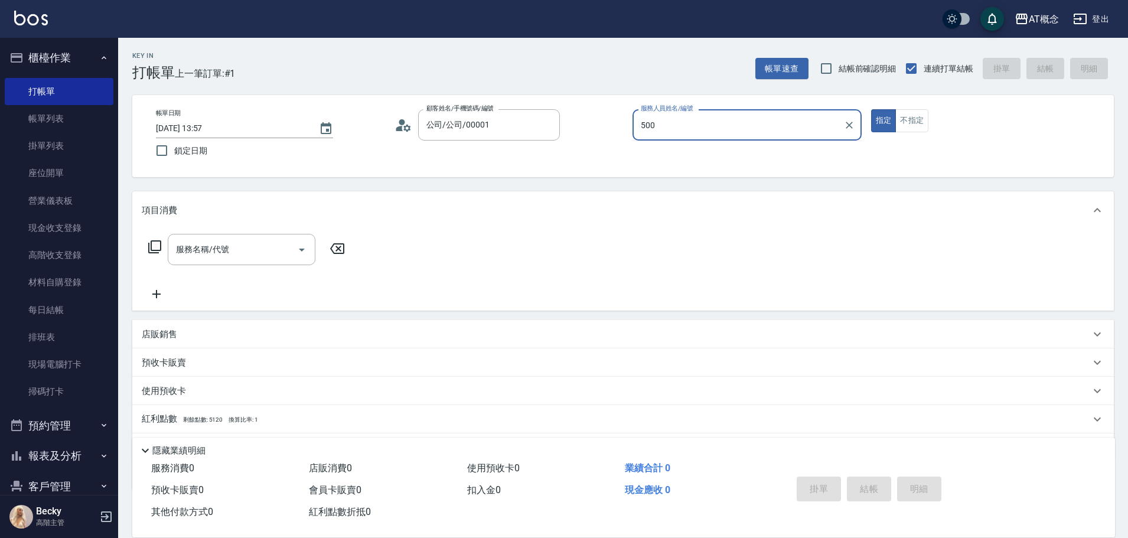
type input "500"
click at [871, 109] on button "指定" at bounding box center [883, 120] width 25 height 23
type button "true"
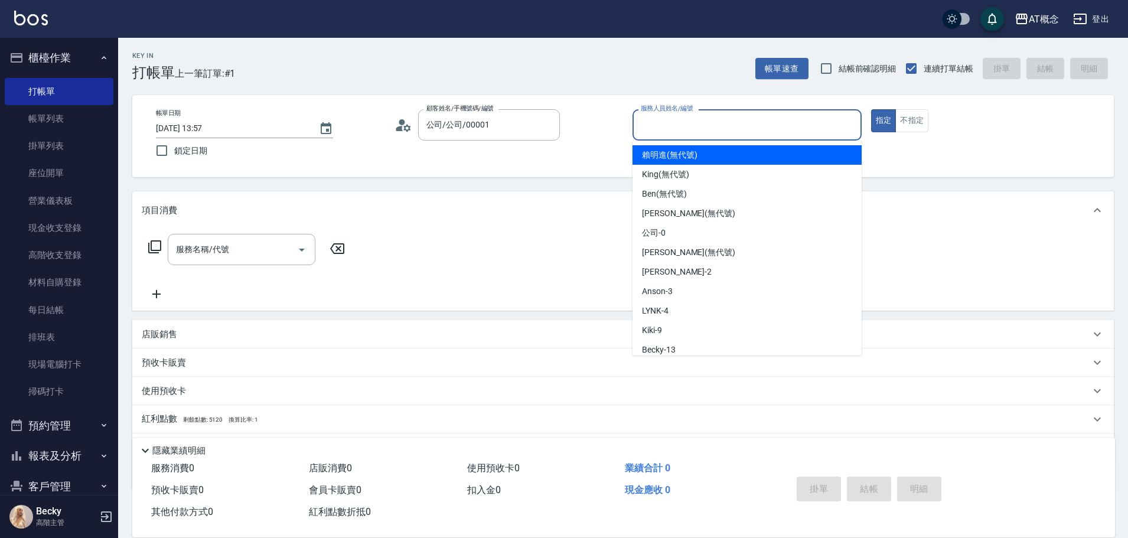
click at [658, 122] on input "服務人員姓名/編號" at bounding box center [747, 125] width 219 height 21
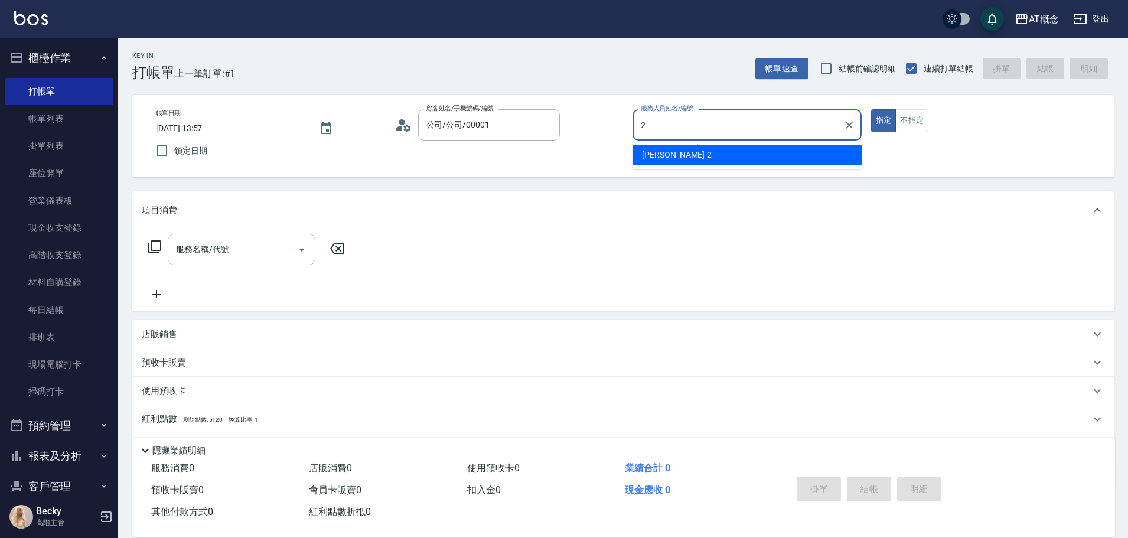
type input "[PERSON_NAME]-2"
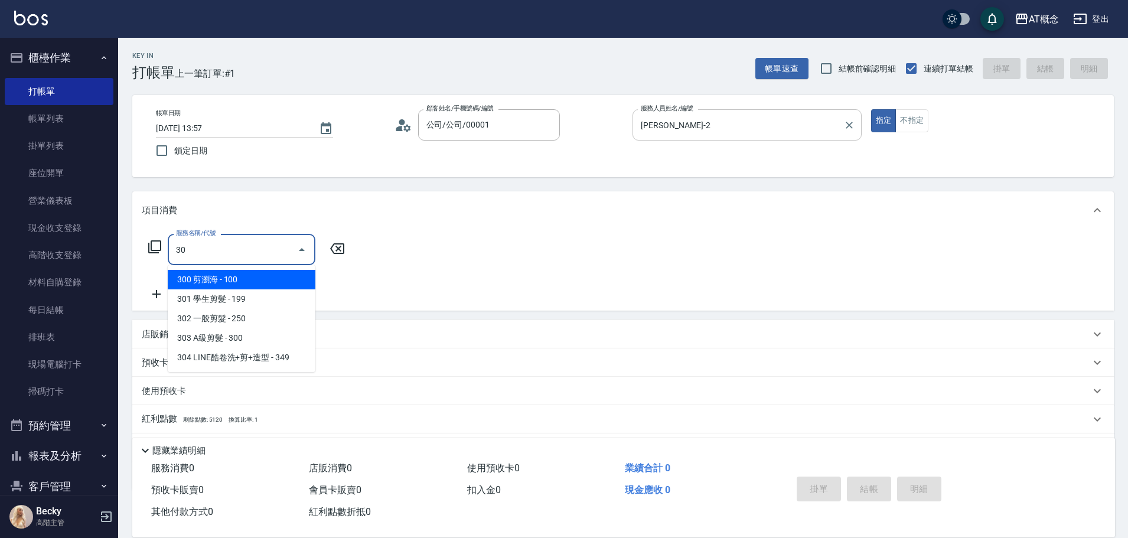
type input "303"
type input "30"
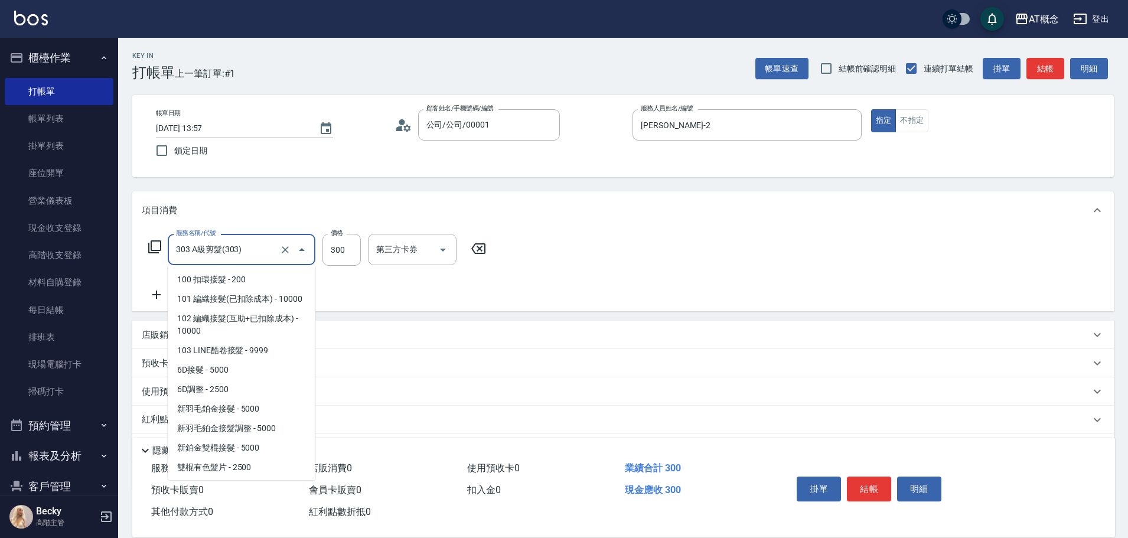
click at [222, 255] on input "303 A級剪髮(303)" at bounding box center [225, 249] width 104 height 21
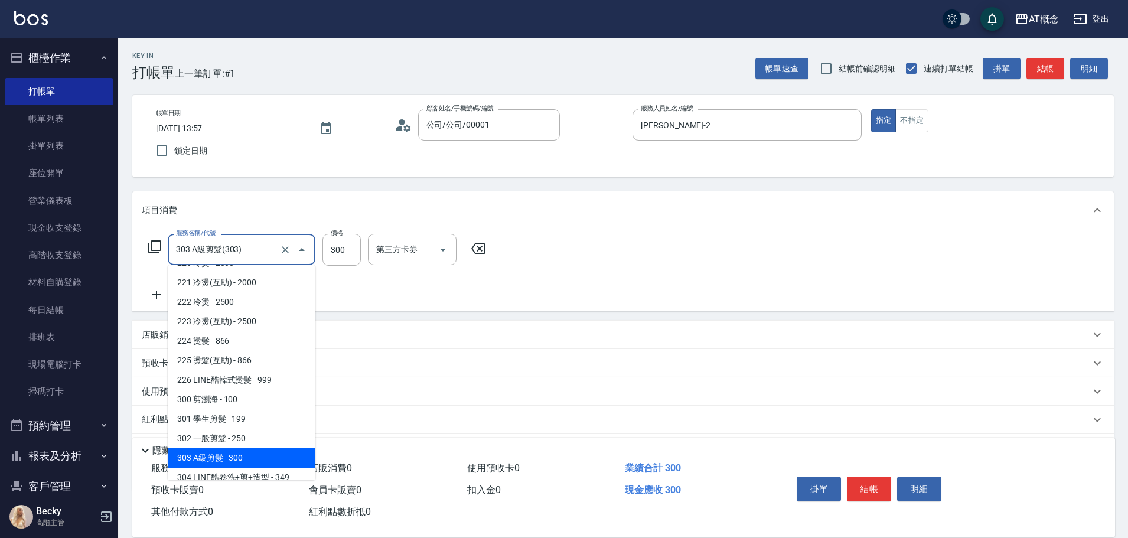
type input "5"
type input "0"
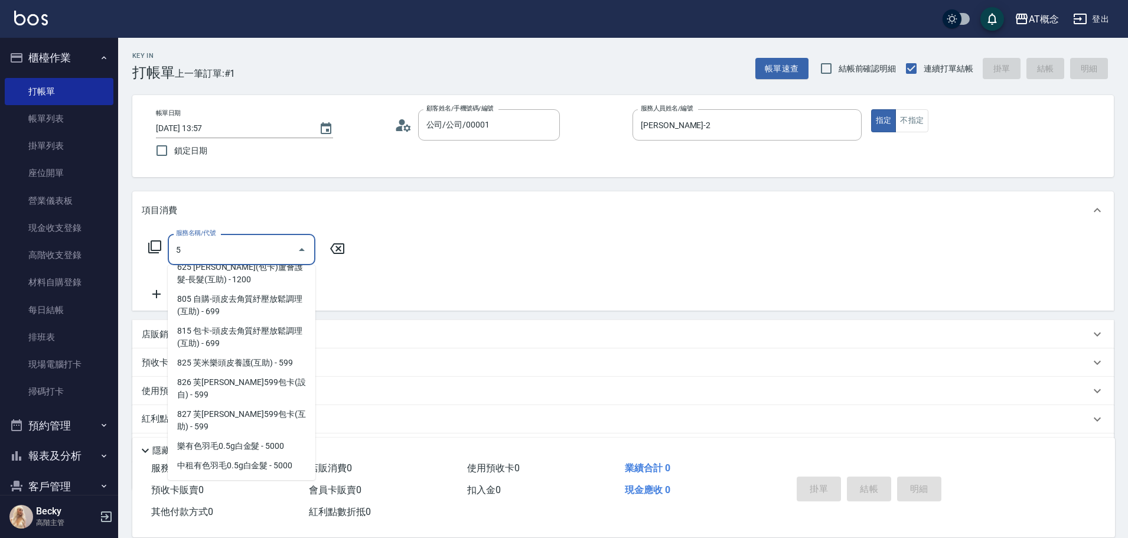
scroll to position [0, 0]
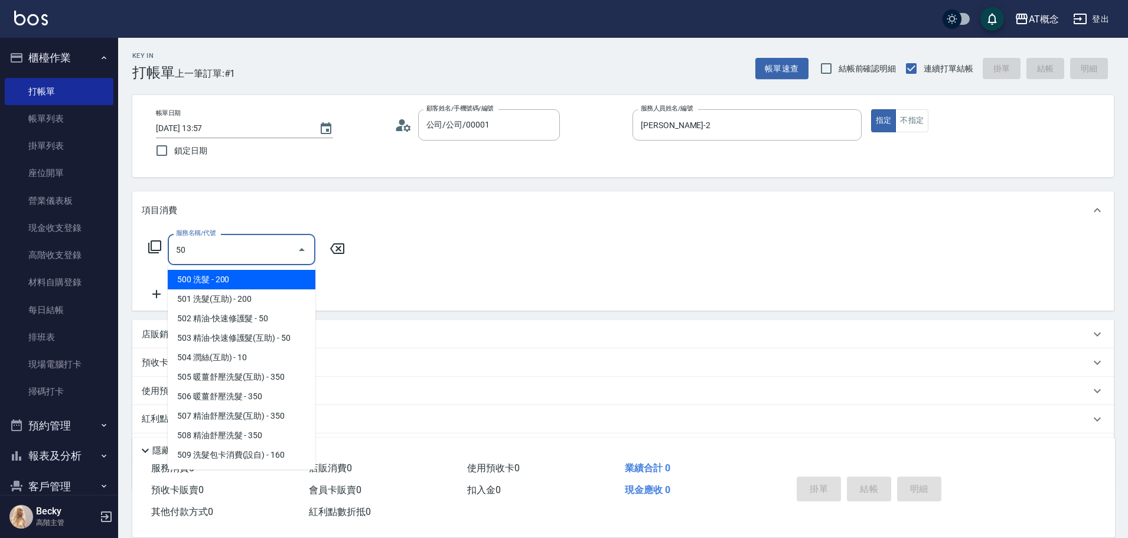
type input "501"
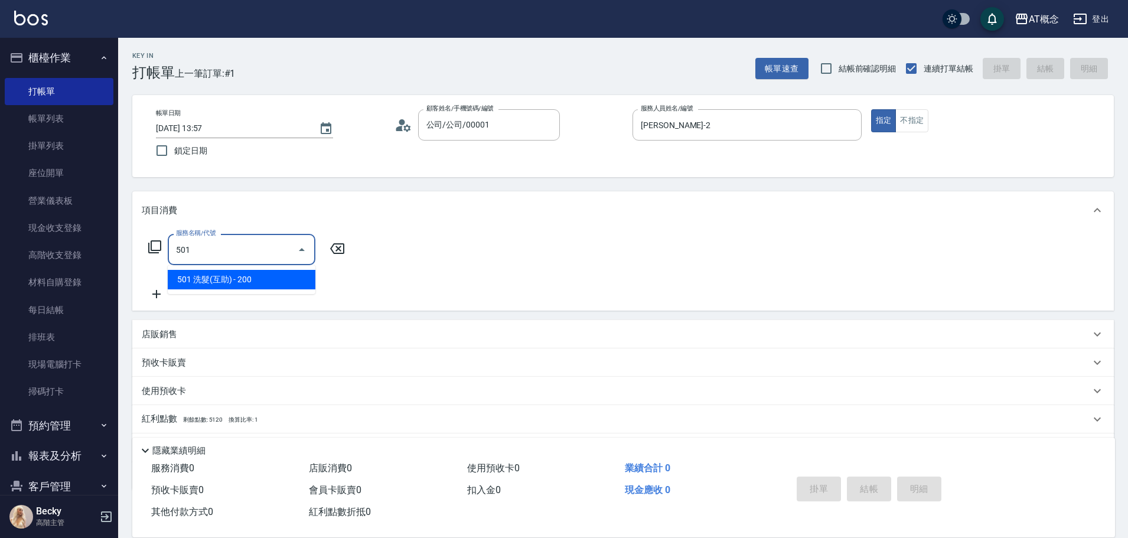
type input "20"
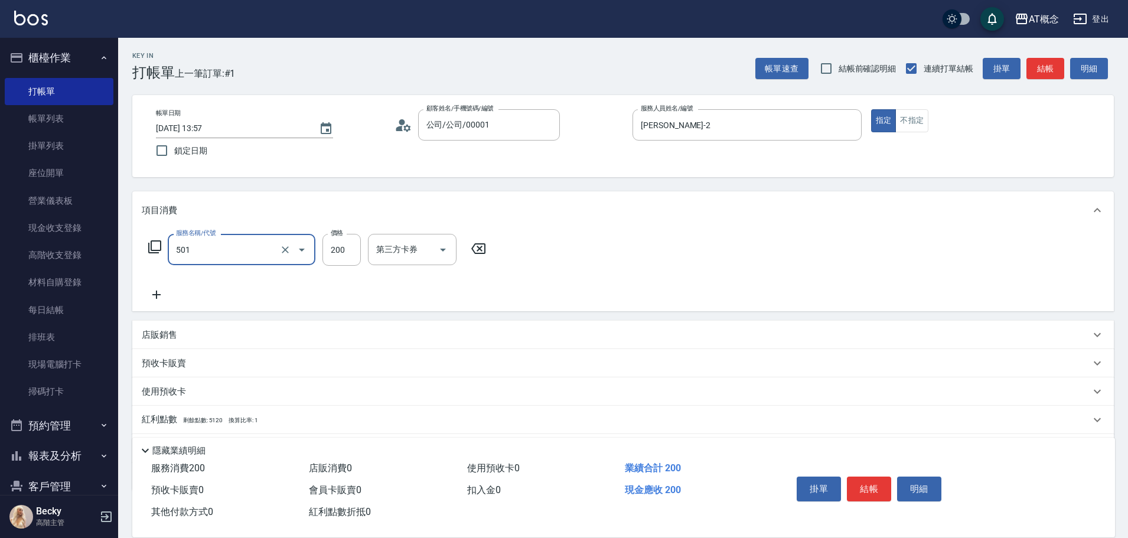
type input "501 洗髮(互助)(501)"
type input "0"
type input "30"
type input "300"
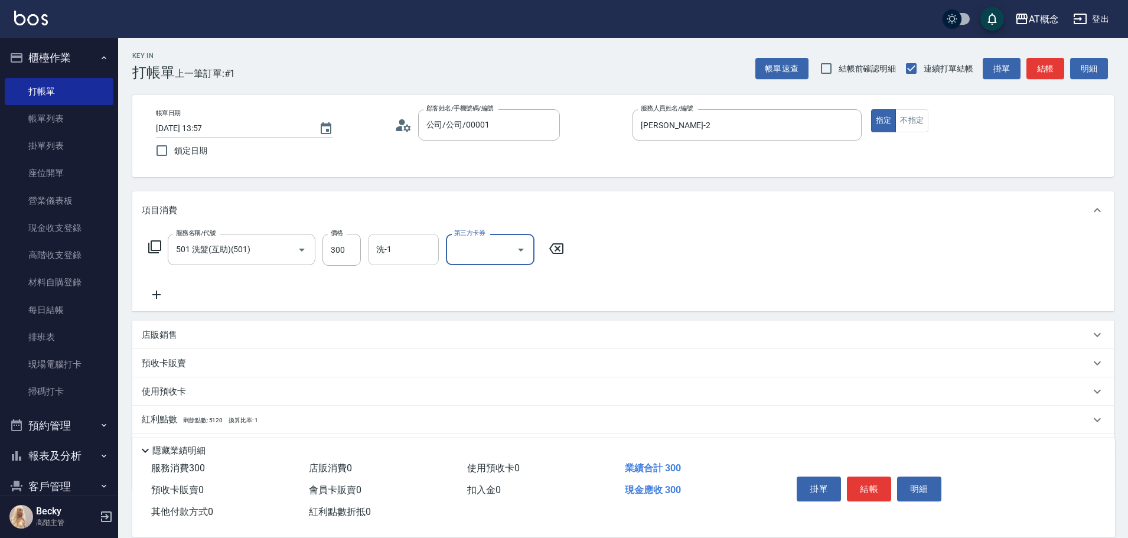
click at [386, 251] on input "洗-1" at bounding box center [403, 249] width 60 height 21
type input "250"
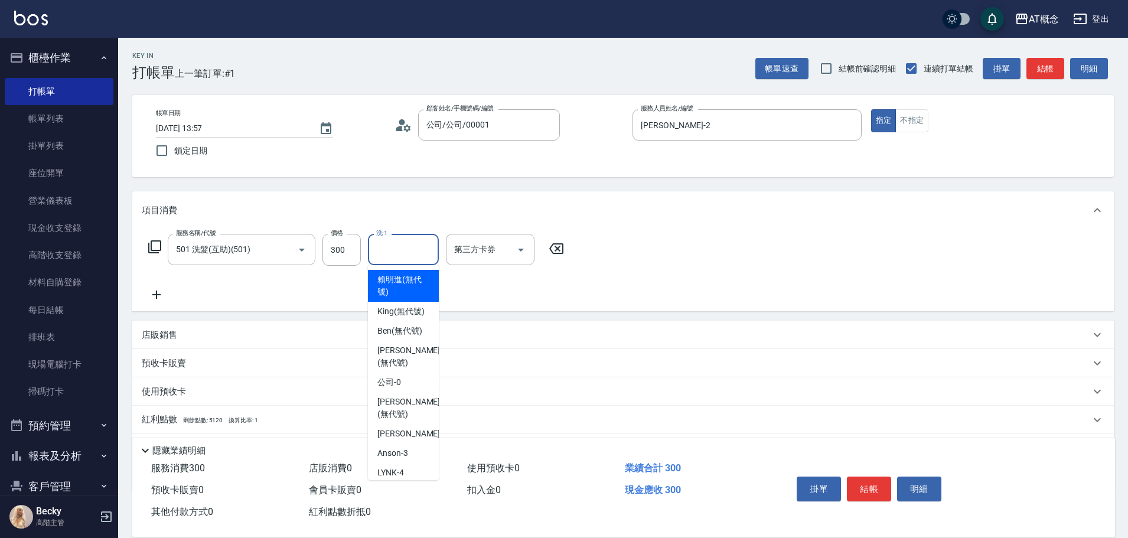
click at [387, 250] on input "洗-1" at bounding box center [403, 249] width 60 height 21
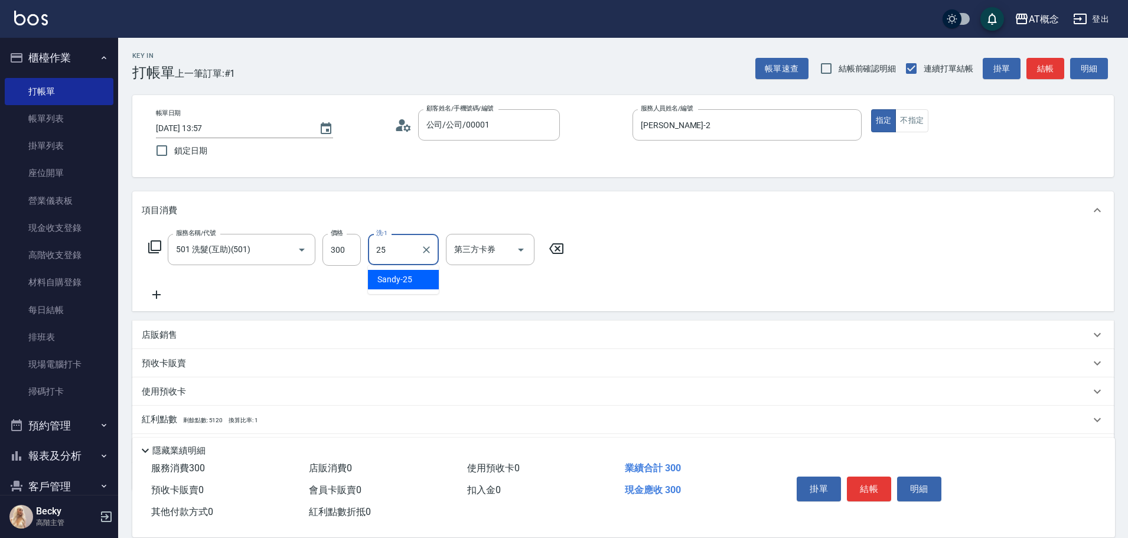
type input "2"
type input "05"
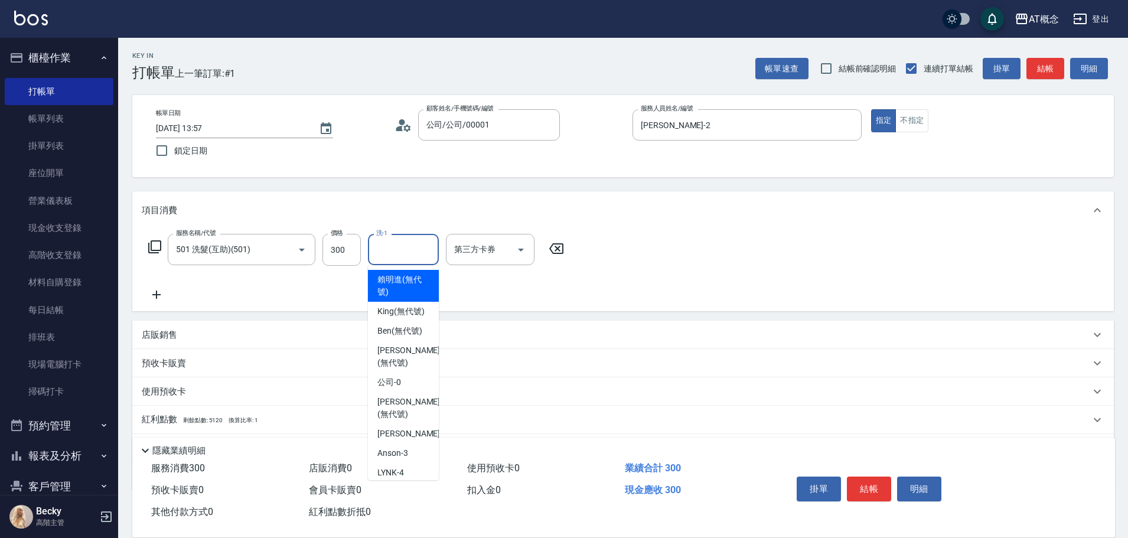
click at [397, 239] on input "洗-1" at bounding box center [403, 249] width 60 height 21
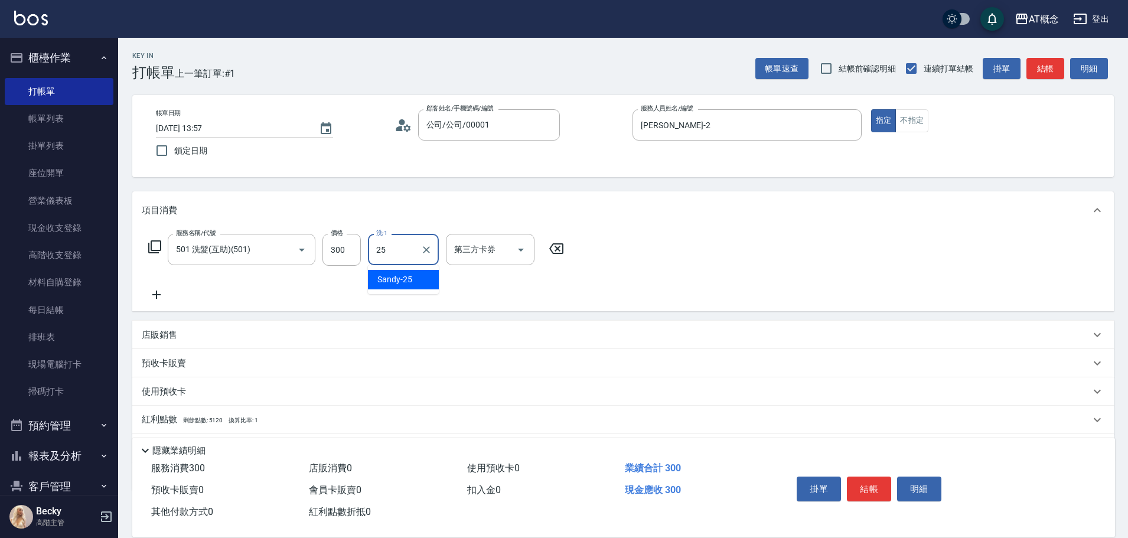
type input "Sandy-25"
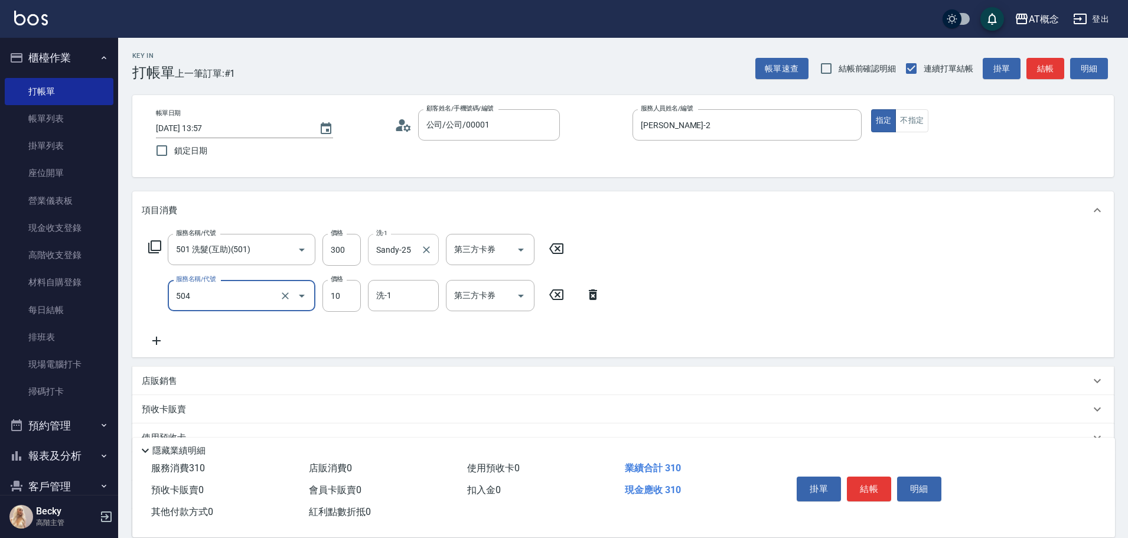
type input "504 潤絲(互助)(504)"
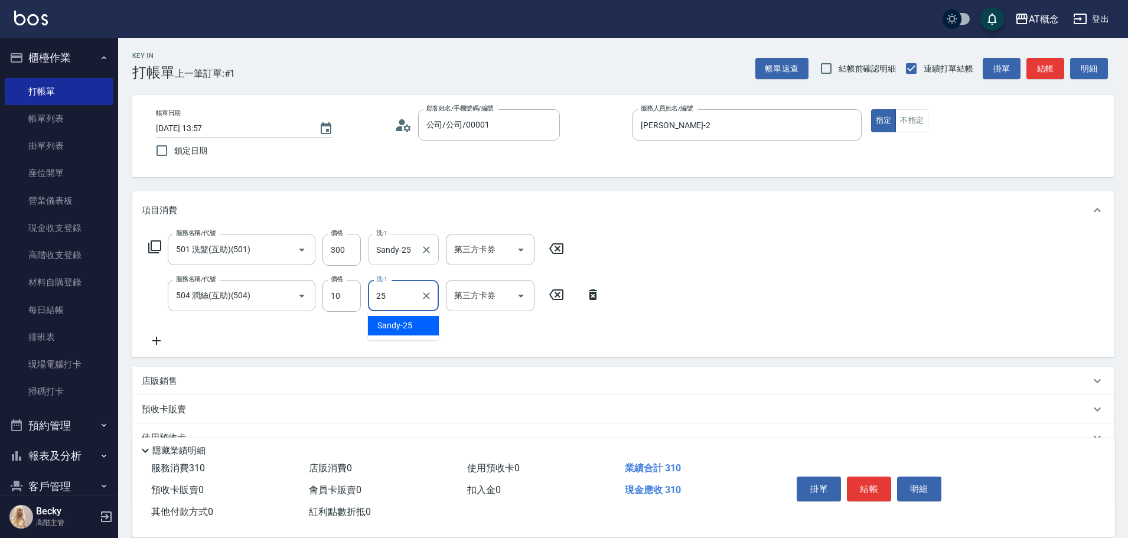
type input "Sandy-25"
click at [915, 115] on button "不指定" at bounding box center [911, 120] width 33 height 23
click at [876, 486] on button "結帳" at bounding box center [869, 489] width 44 height 25
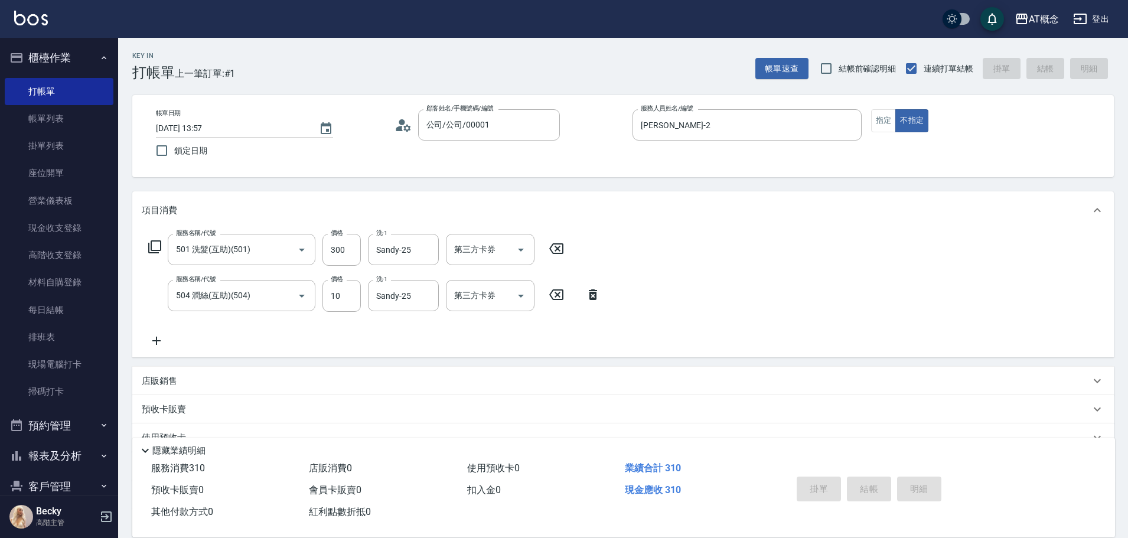
type input "[DATE] 13:59"
type input "0"
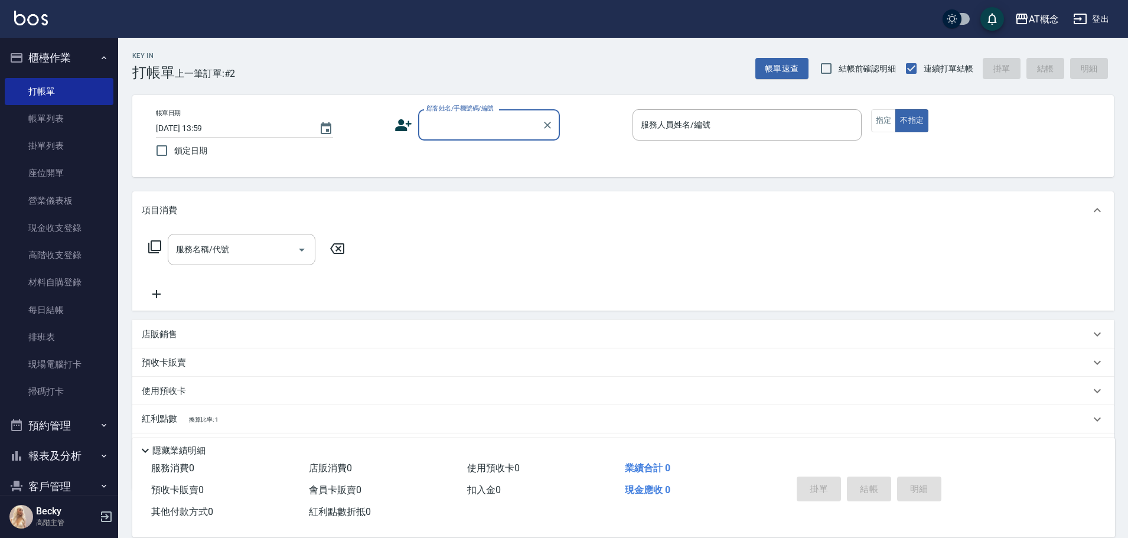
click at [491, 126] on input "顧客姓名/手機號碼/編號" at bounding box center [480, 125] width 113 height 21
type input "公司/公司/00001"
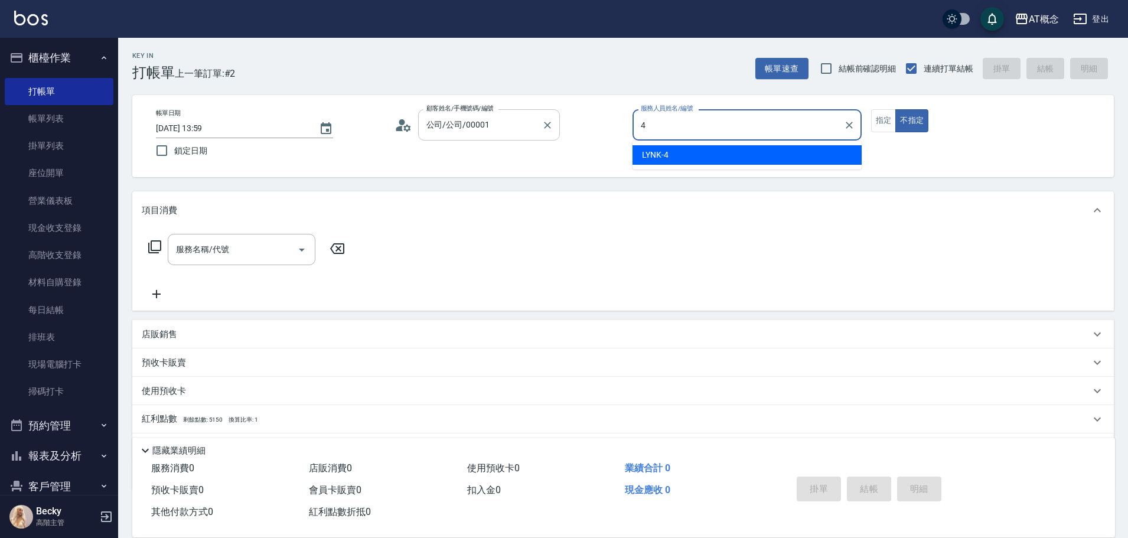
type input "LYNK-4"
type button "false"
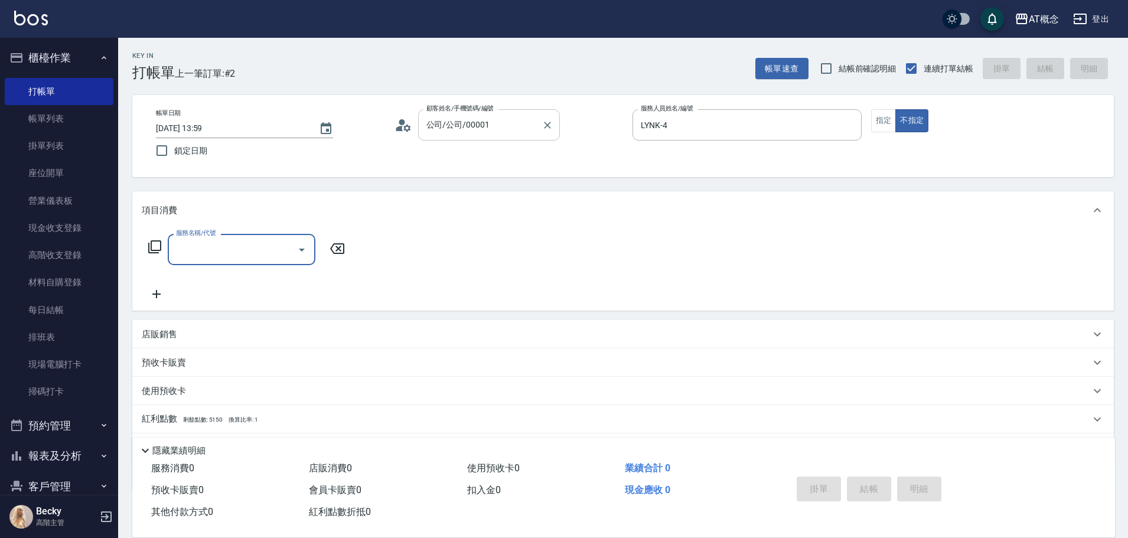
type input "6"
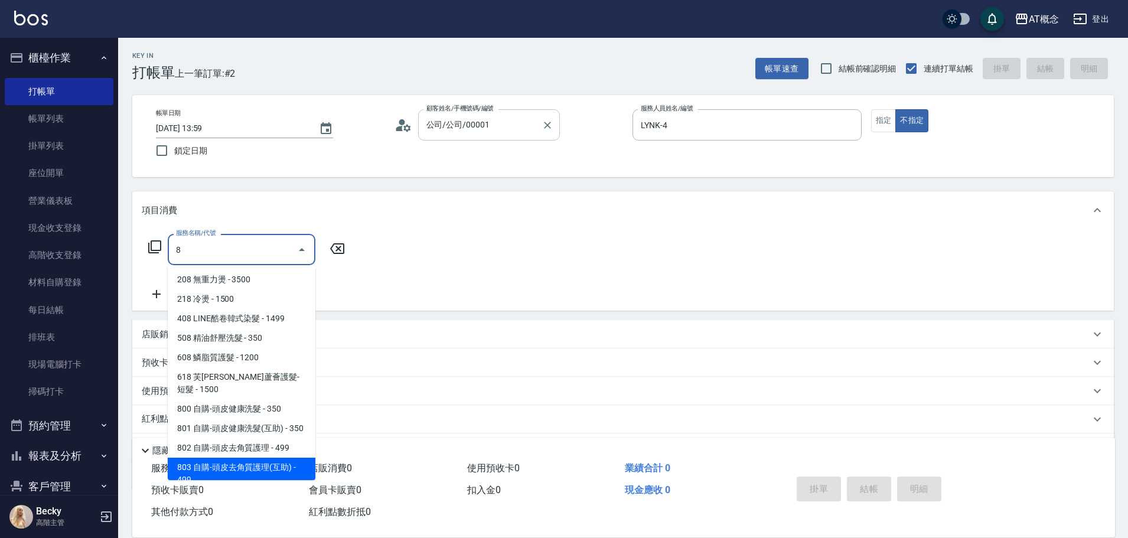
scroll to position [9, 0]
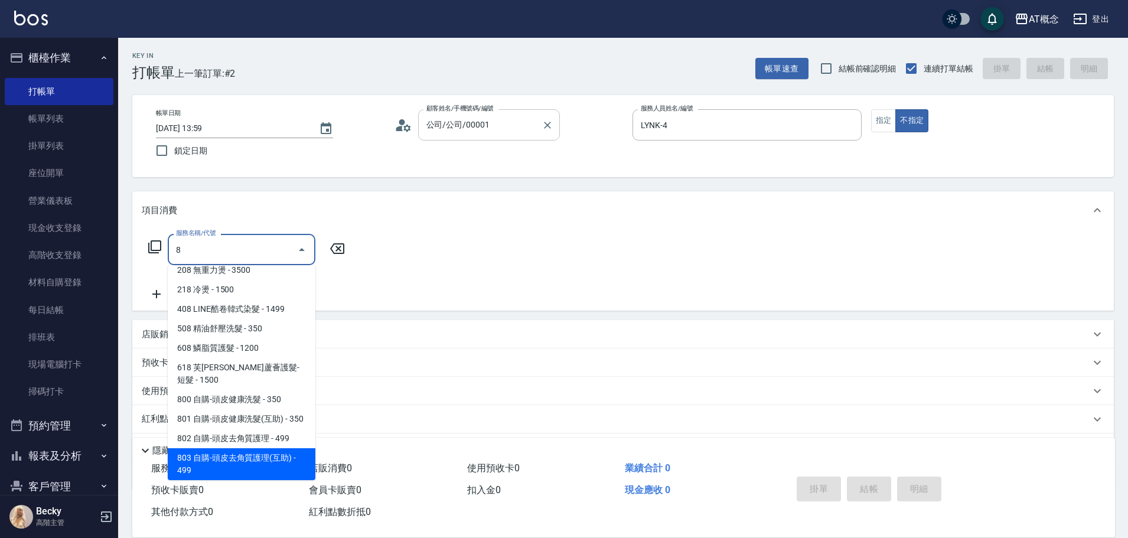
type input "803 自購-頭皮去角質護理(互助)(803)"
type input "40"
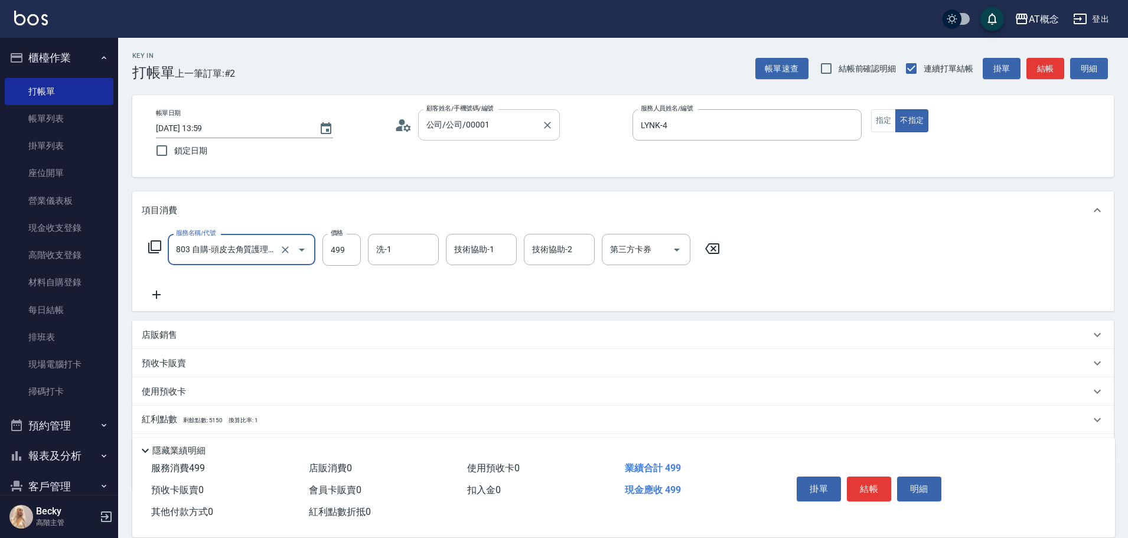
type input "803 自購-頭皮去角質護理(互助)(803)"
type input "0"
type input "40"
type input "400"
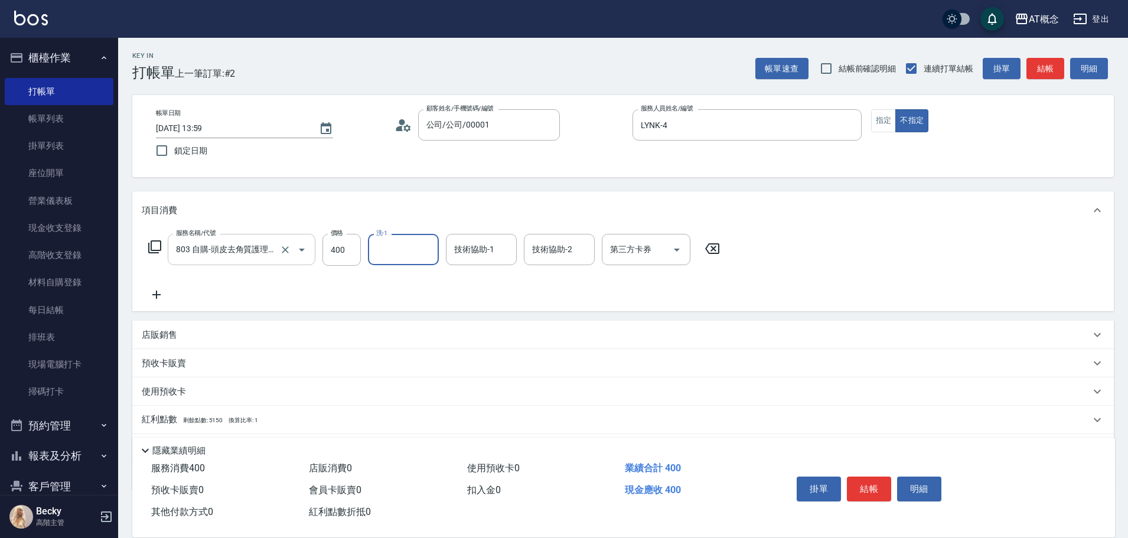
click at [299, 250] on icon "Open" at bounding box center [302, 250] width 14 height 14
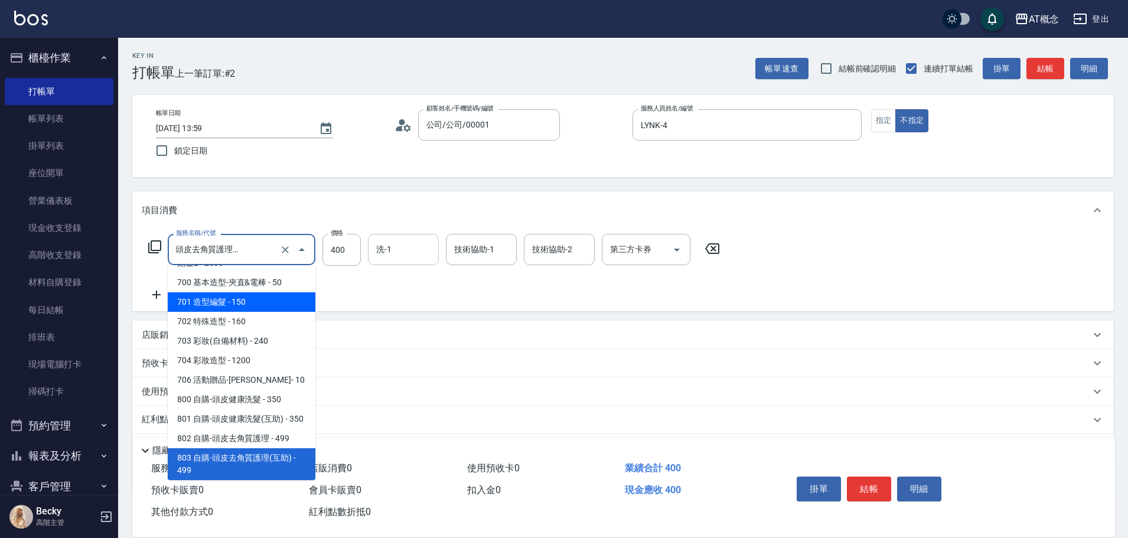
scroll to position [0, 0]
click at [411, 253] on input "洗-1" at bounding box center [403, 249] width 60 height 21
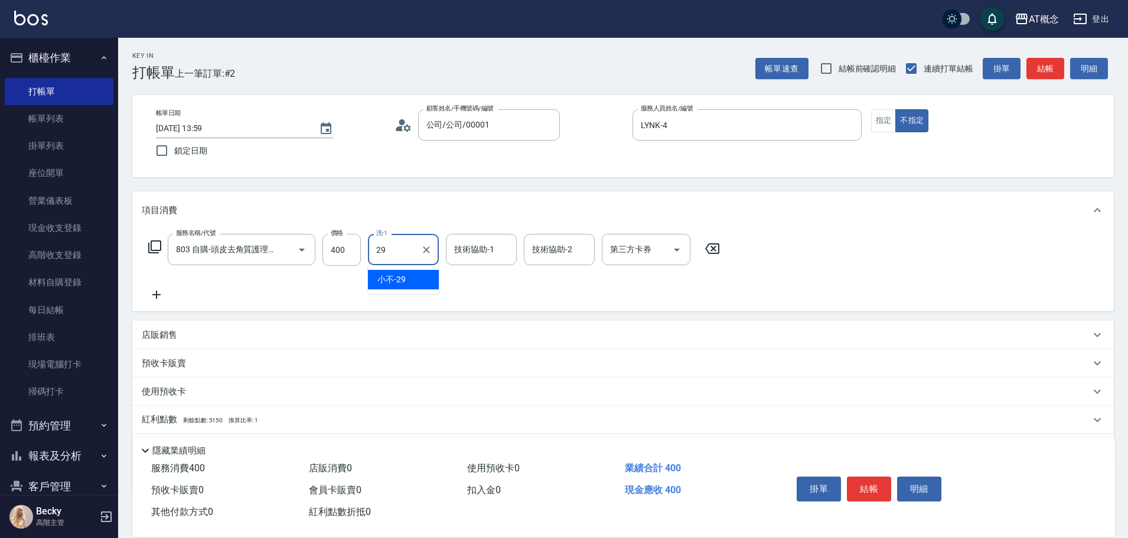
type input "小不-29"
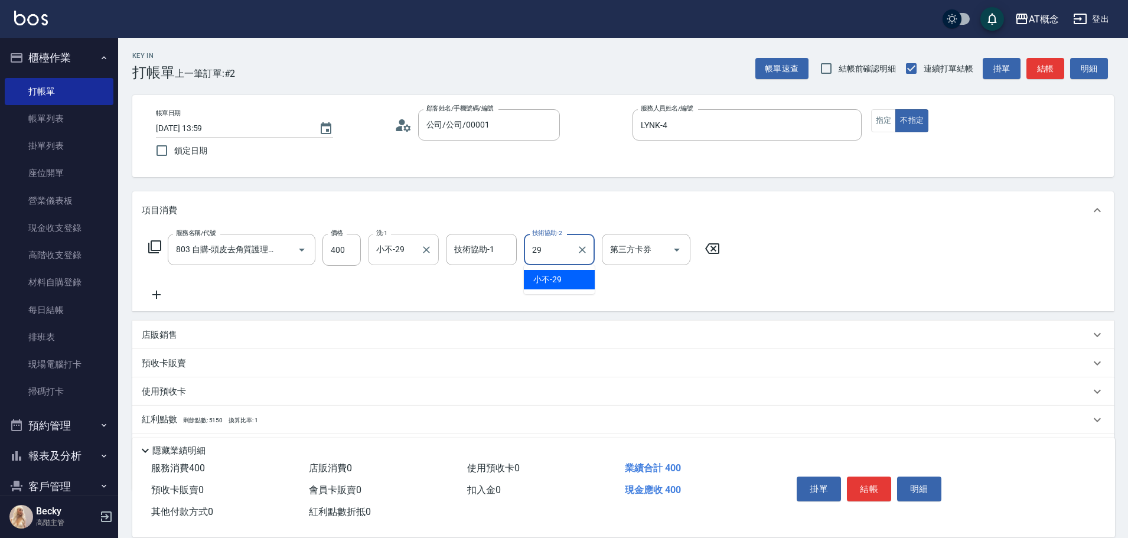
type input "小不-29"
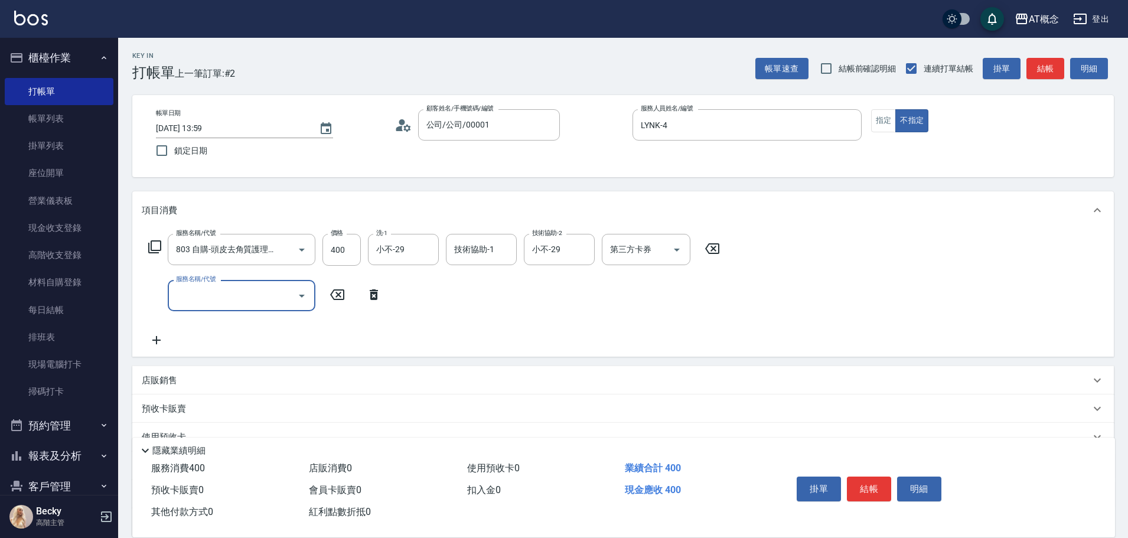
click at [377, 297] on icon at bounding box center [374, 294] width 8 height 11
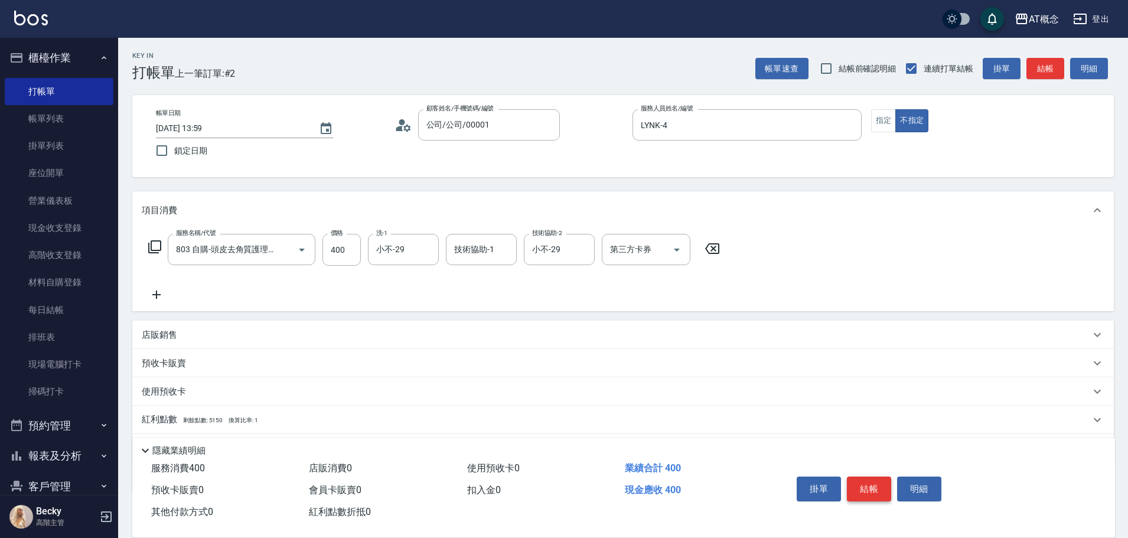
click at [874, 481] on button "結帳" at bounding box center [869, 489] width 44 height 25
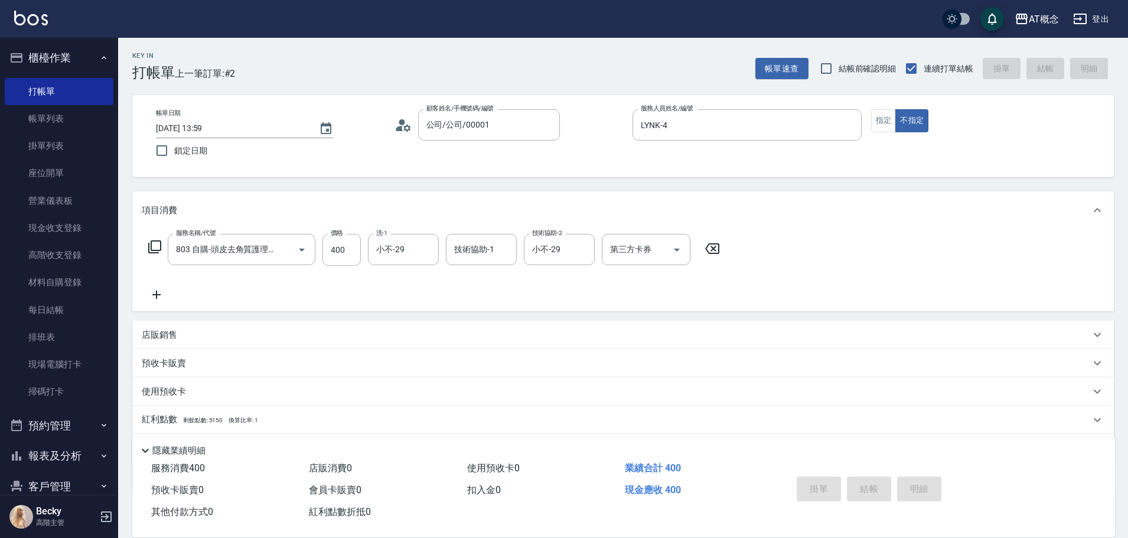
type input "[DATE] 14:00"
type input "0"
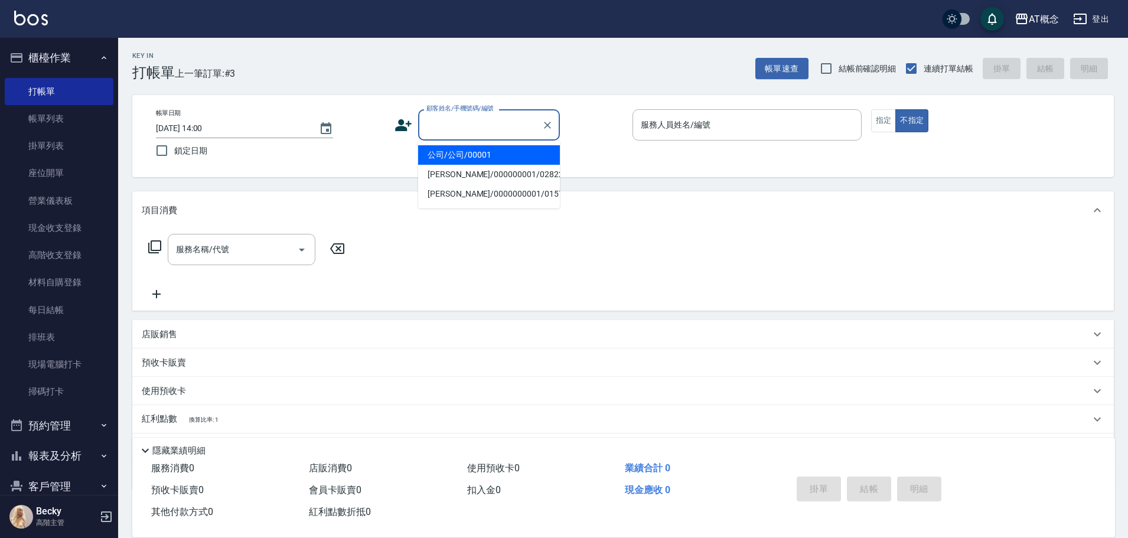
click at [461, 122] on input "顧客姓名/手機號碼/編號" at bounding box center [480, 125] width 113 height 21
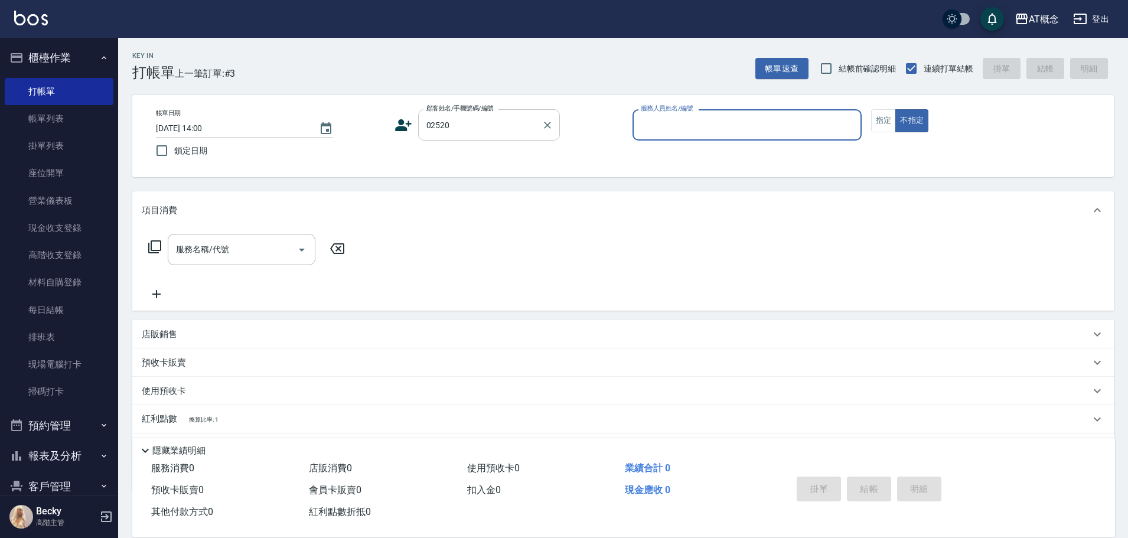
type input "[PERSON_NAME]/0970104151/02520"
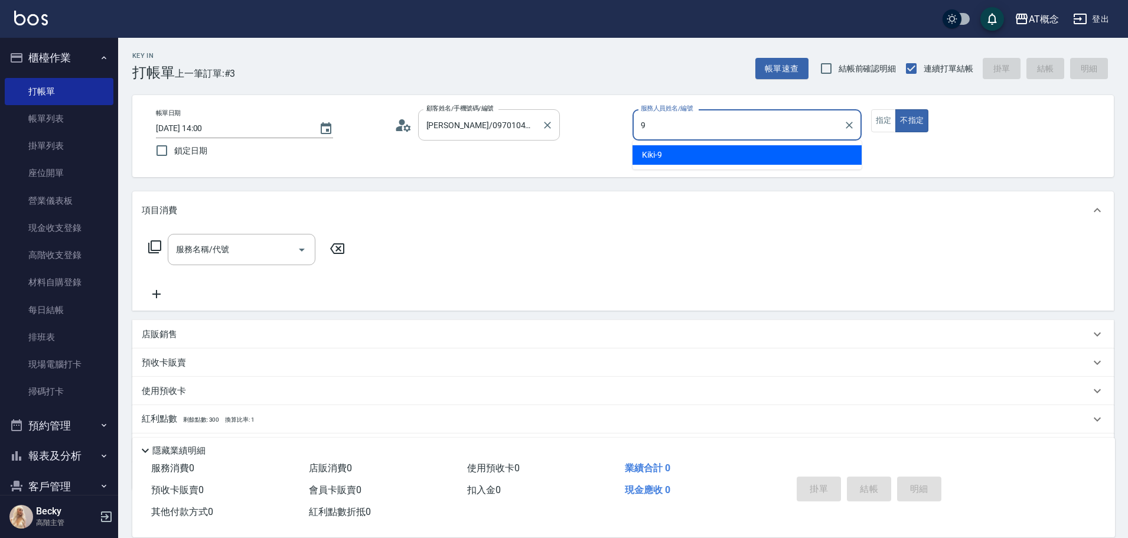
type input "Kiki-9"
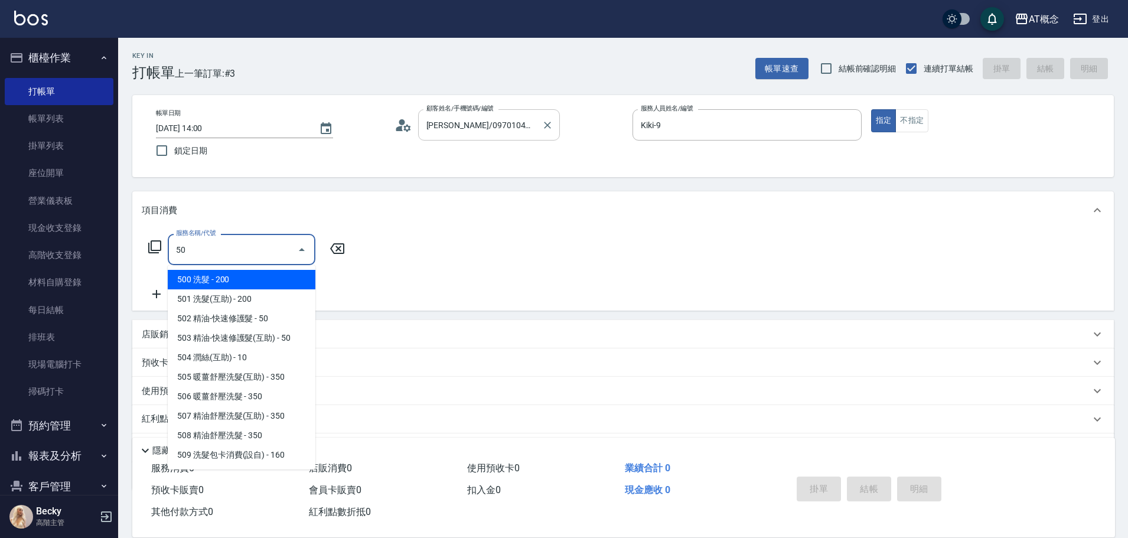
type input "500"
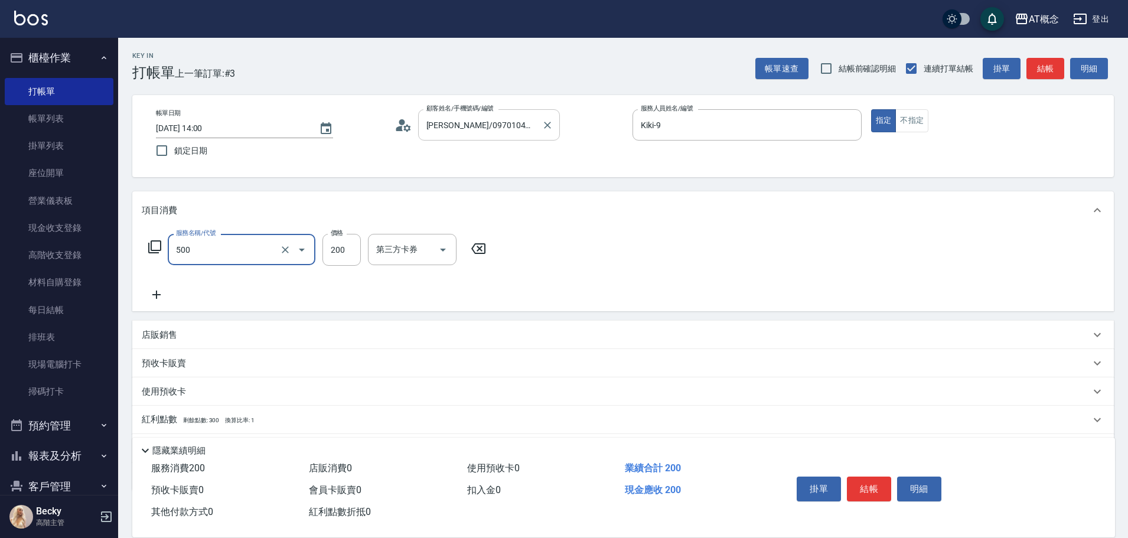
type input "20"
type input "500 洗髮(500)"
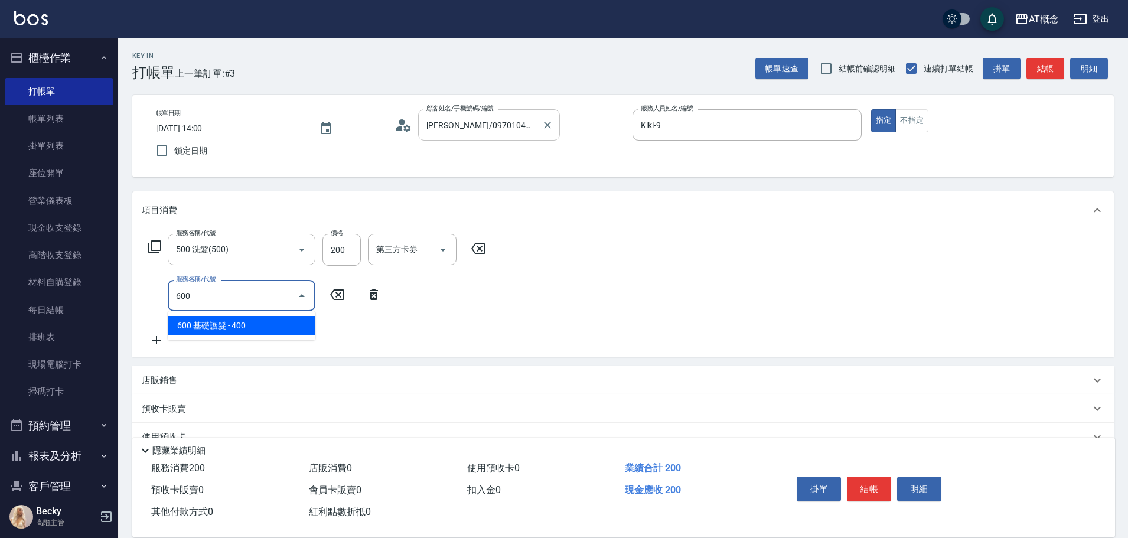
type input "60"
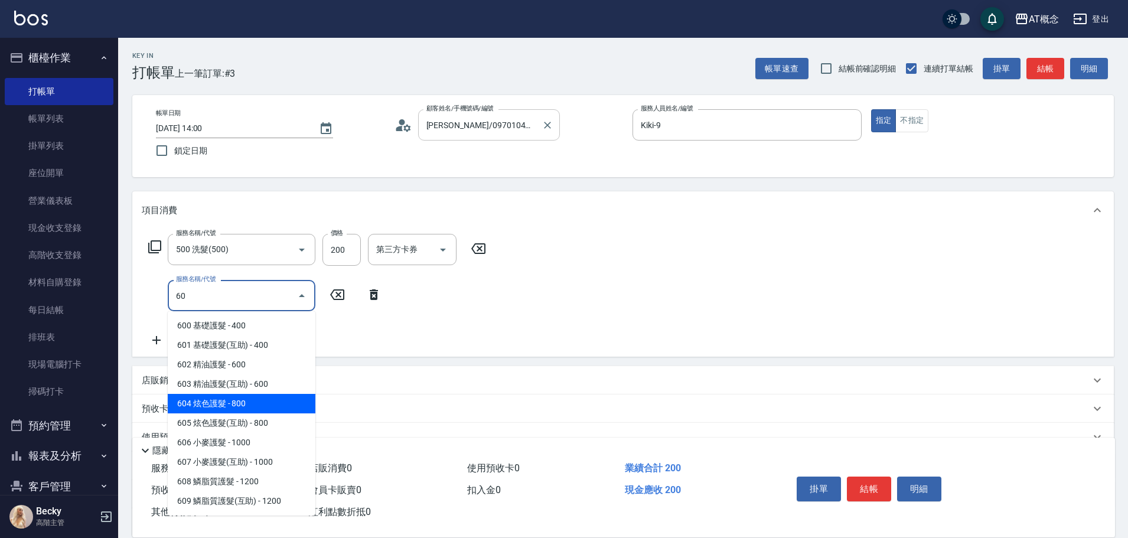
type input "100"
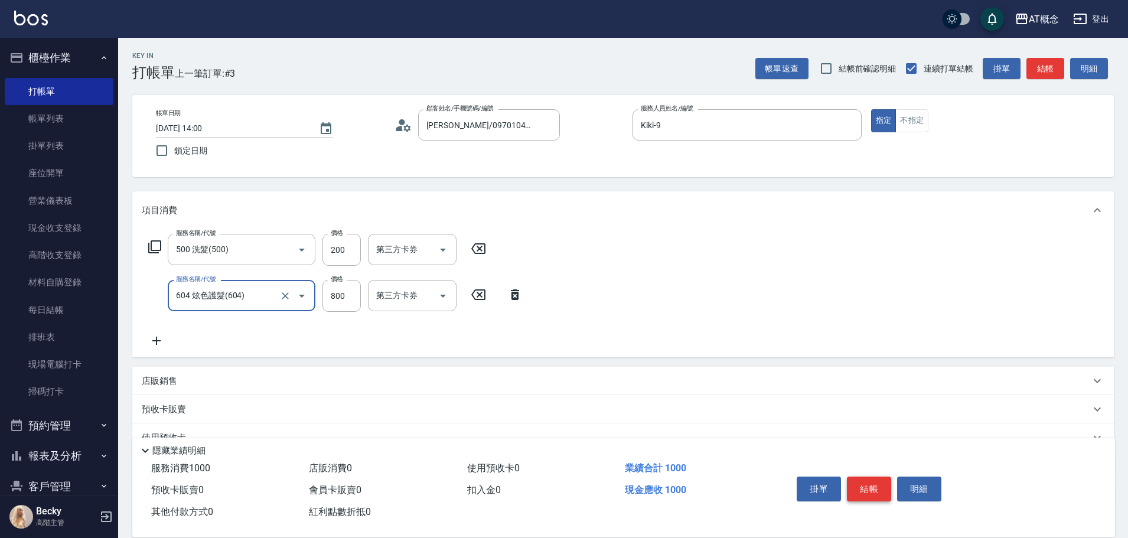
type input "604 炫色護髮(604)"
click at [868, 486] on button "結帳" at bounding box center [869, 489] width 44 height 25
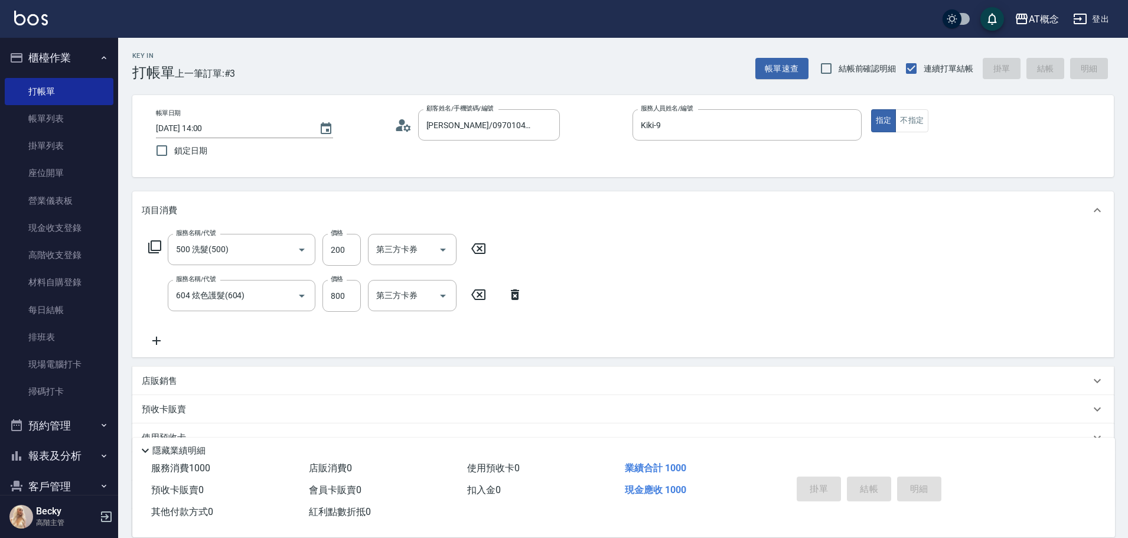
type input "0"
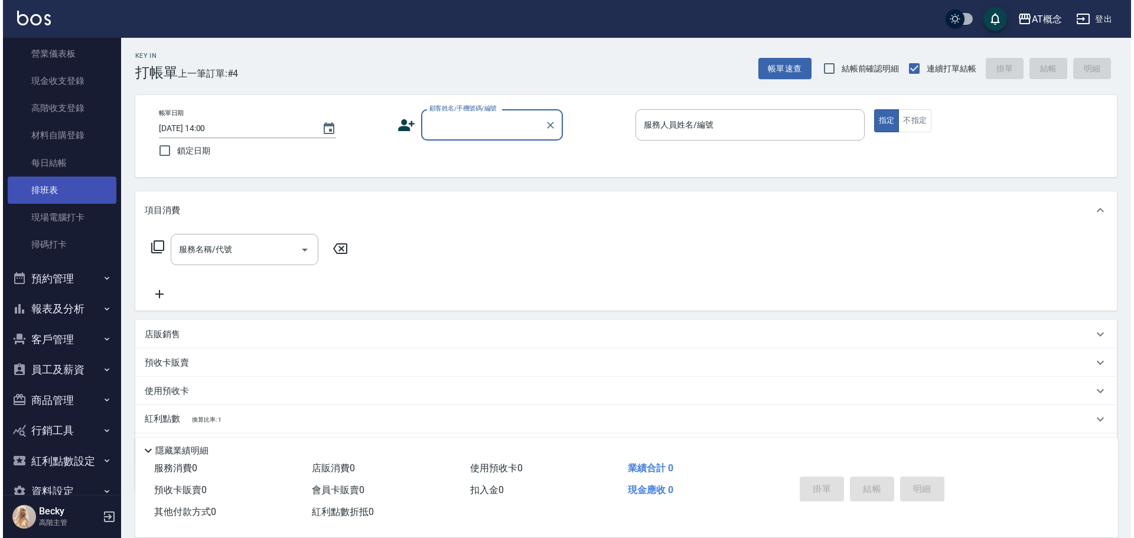
scroll to position [173, 0]
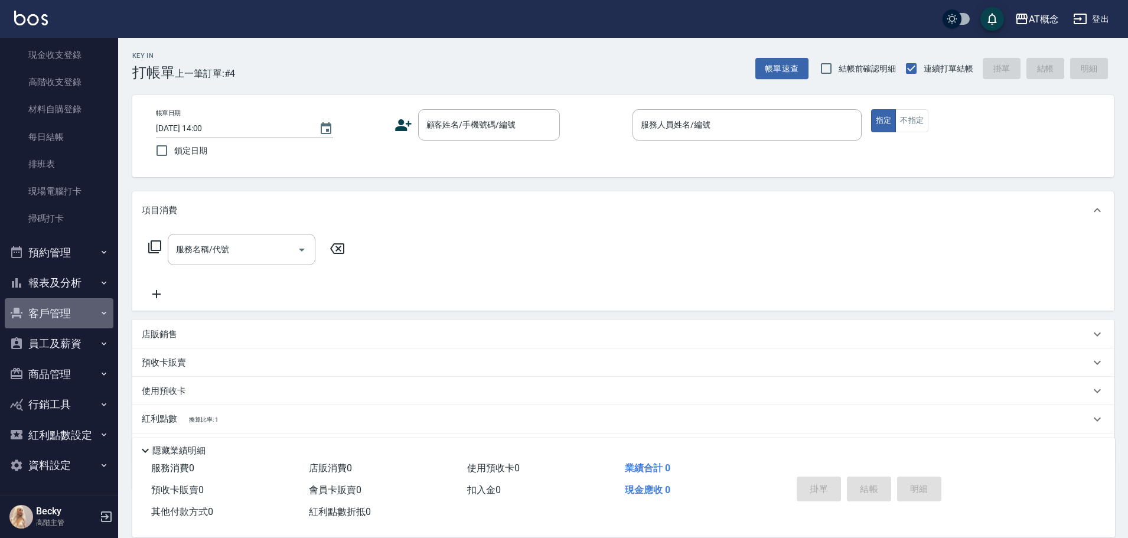
click at [78, 308] on button "客戶管理" at bounding box center [59, 313] width 109 height 31
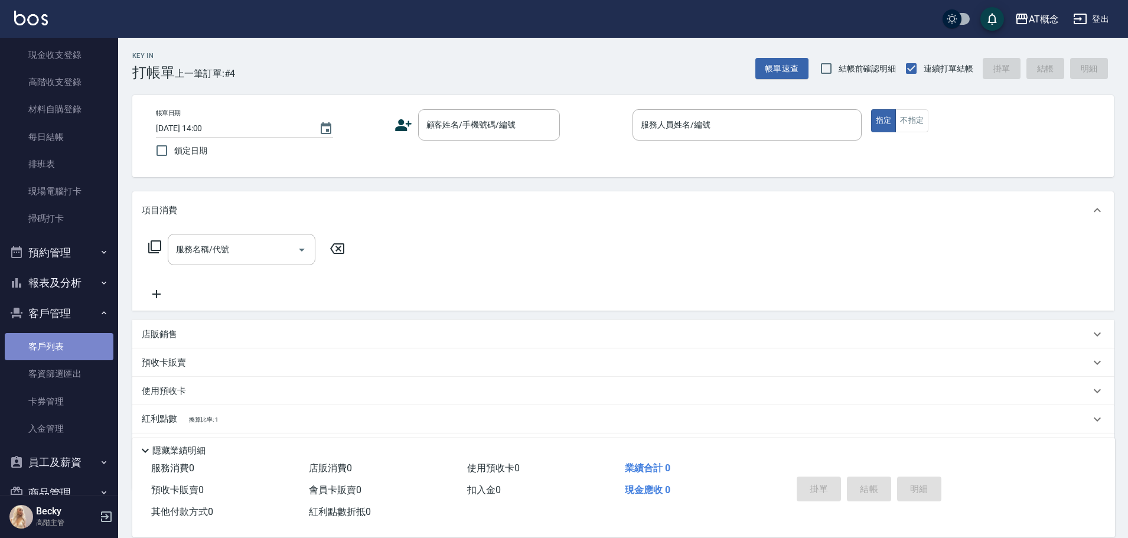
click at [74, 344] on link "客戶列表" at bounding box center [59, 346] width 109 height 27
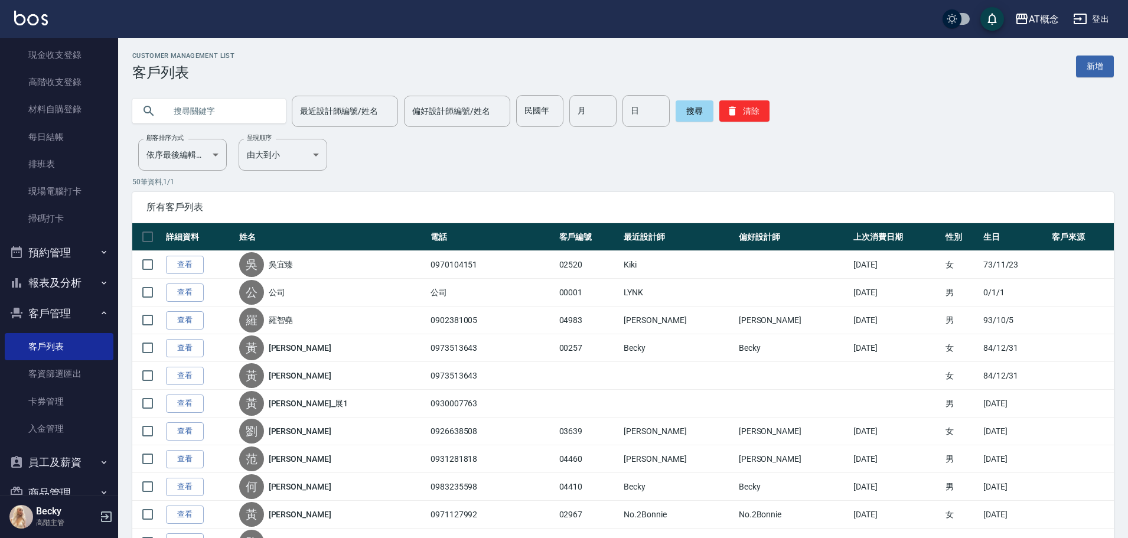
click at [224, 106] on input "text" at bounding box center [220, 111] width 111 height 32
type input "01627"
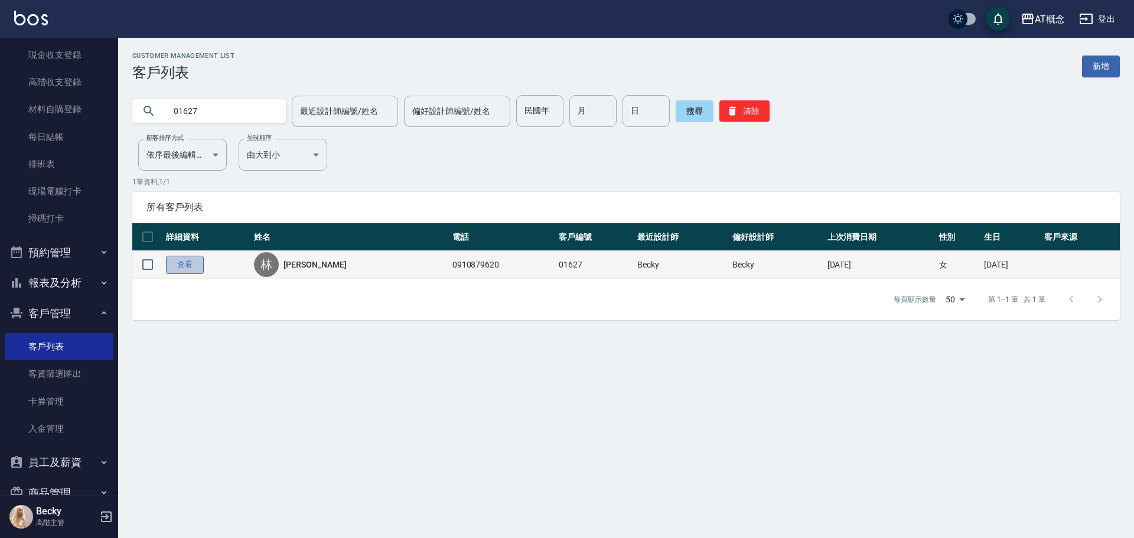
click at [200, 260] on link "查看" at bounding box center [185, 265] width 38 height 18
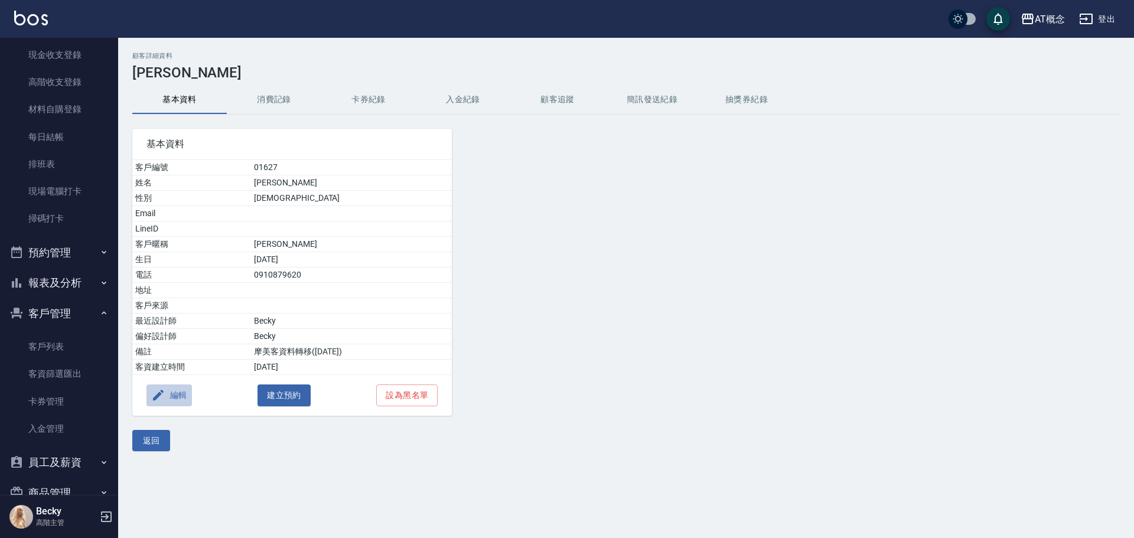
click at [175, 400] on button "編輯" at bounding box center [168, 396] width 45 height 22
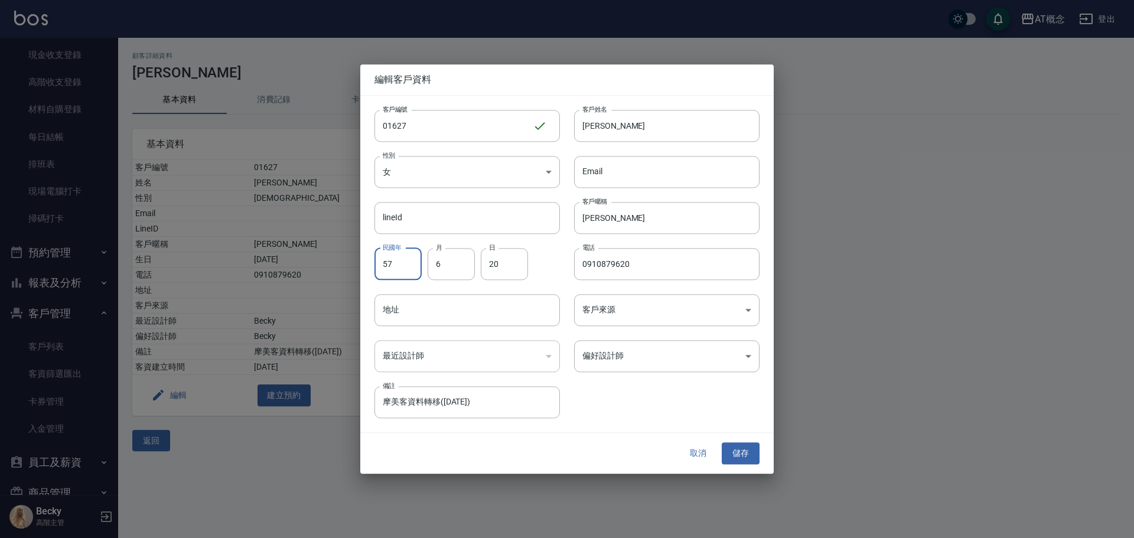
click at [398, 270] on input "57" at bounding box center [397, 264] width 47 height 32
type input "97"
type input "12"
type input "4"
click at [628, 132] on input "[PERSON_NAME]" at bounding box center [666, 126] width 185 height 32
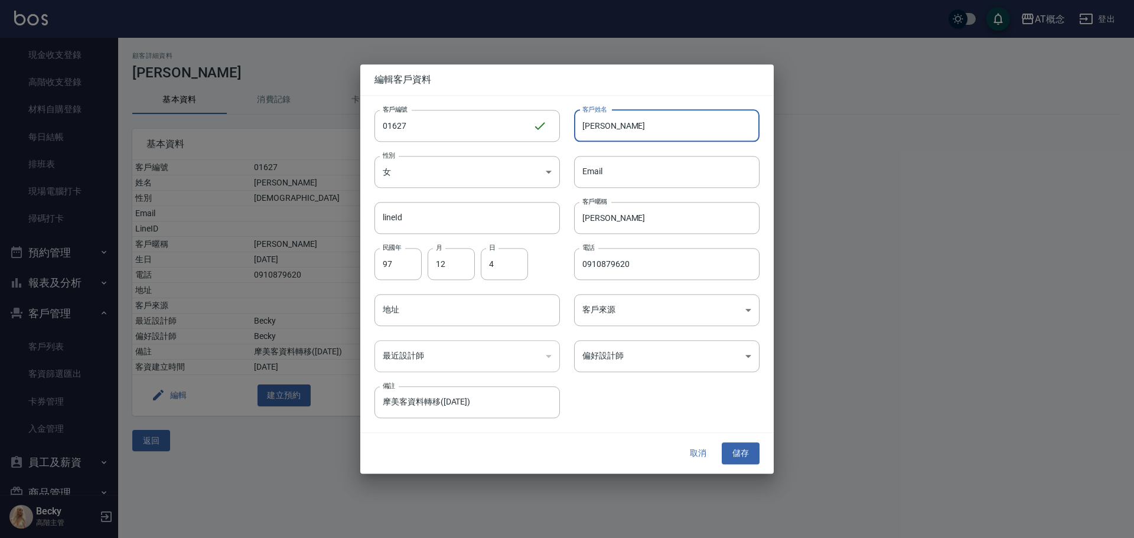
type input "林"
type input "呂學俋"
click at [633, 223] on input "[PERSON_NAME]" at bounding box center [666, 218] width 185 height 32
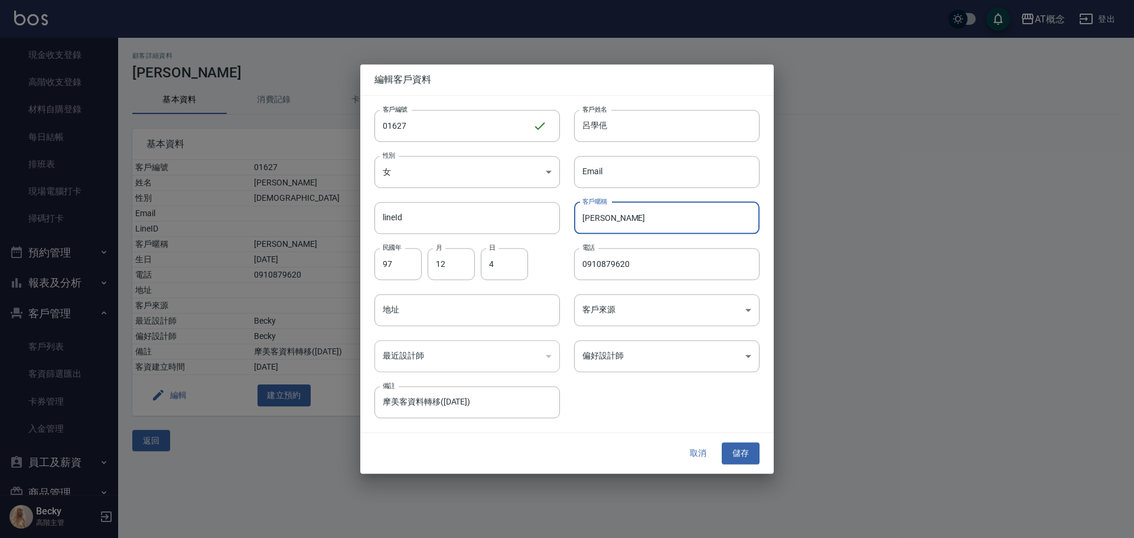
type input "秀"
type input "學俋"
click at [657, 271] on input "0910879620" at bounding box center [666, 264] width 185 height 32
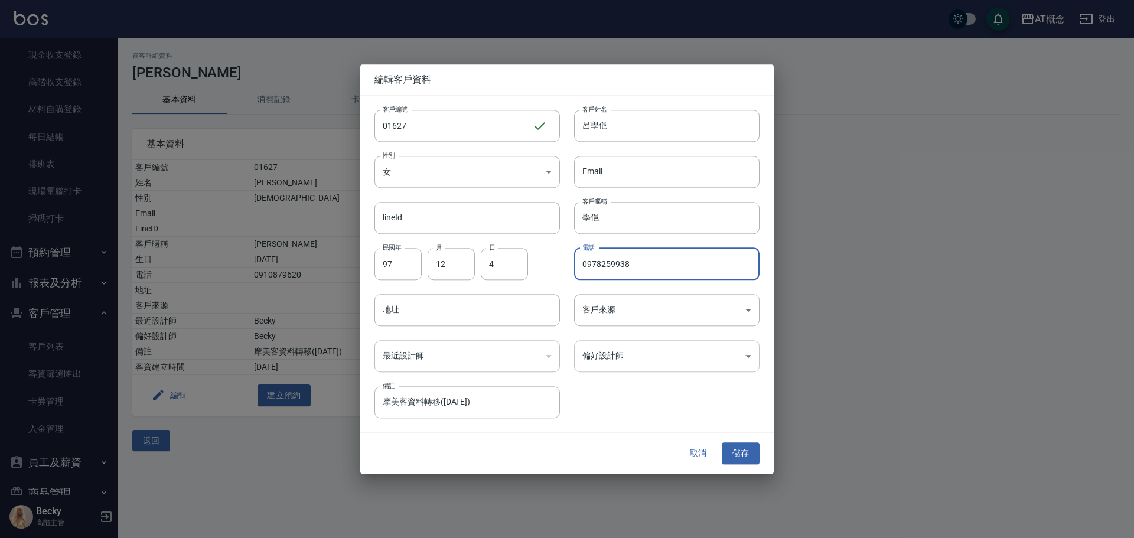
type input "0978259938"
click at [626, 351] on body "AT概念 登出 櫃檯作業 打帳單 帳單列表 掛單列表 座位開單 營業儀表板 現金收支登錄 高階收支登錄 材料自購登錄 每日結帳 排班表 現場電腦打卡 掃碼打卡…" at bounding box center [567, 269] width 1134 height 538
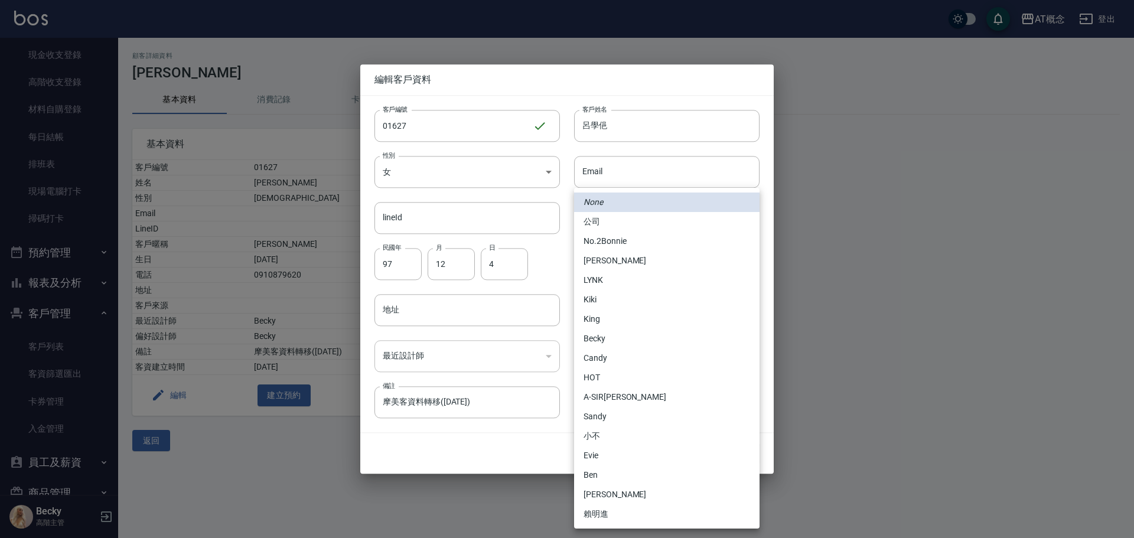
click at [617, 262] on li "[PERSON_NAME]" at bounding box center [666, 260] width 185 height 19
type input "6d66dedd-d7e3-492f-8c05-f4e40e3a1c36"
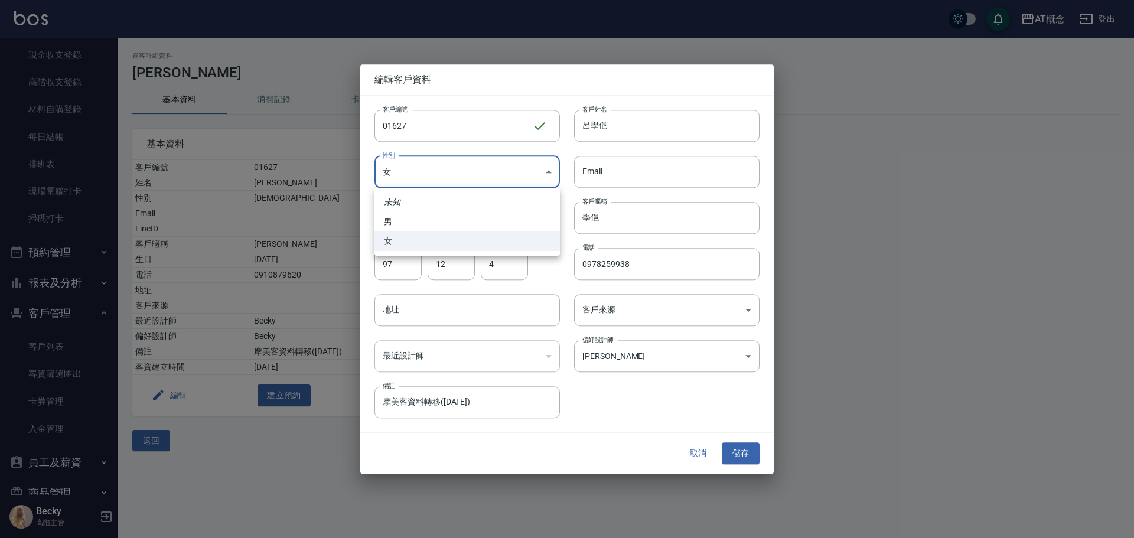
click at [413, 175] on body "AT概念 登出 櫃檯作業 打帳單 帳單列表 掛單列表 座位開單 營業儀表板 現金收支登錄 高階收支登錄 材料自購登錄 每日結帳 排班表 現場電腦打卡 掃碼打卡…" at bounding box center [567, 269] width 1134 height 538
click at [419, 213] on li "男" at bounding box center [466, 221] width 185 height 19
type input "[DEMOGRAPHIC_DATA]"
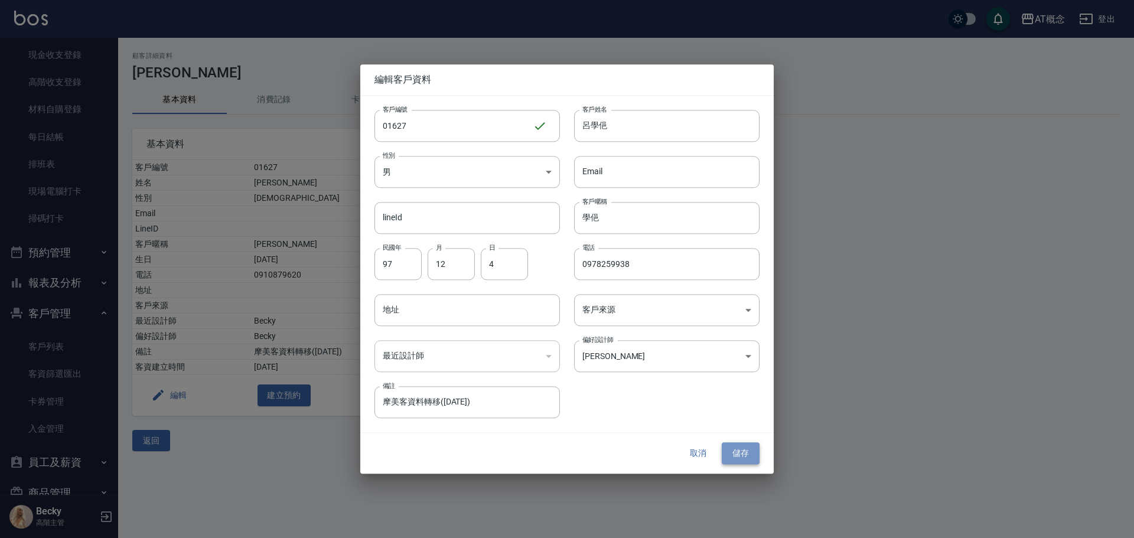
click at [746, 453] on button "儲存" at bounding box center [741, 454] width 38 height 22
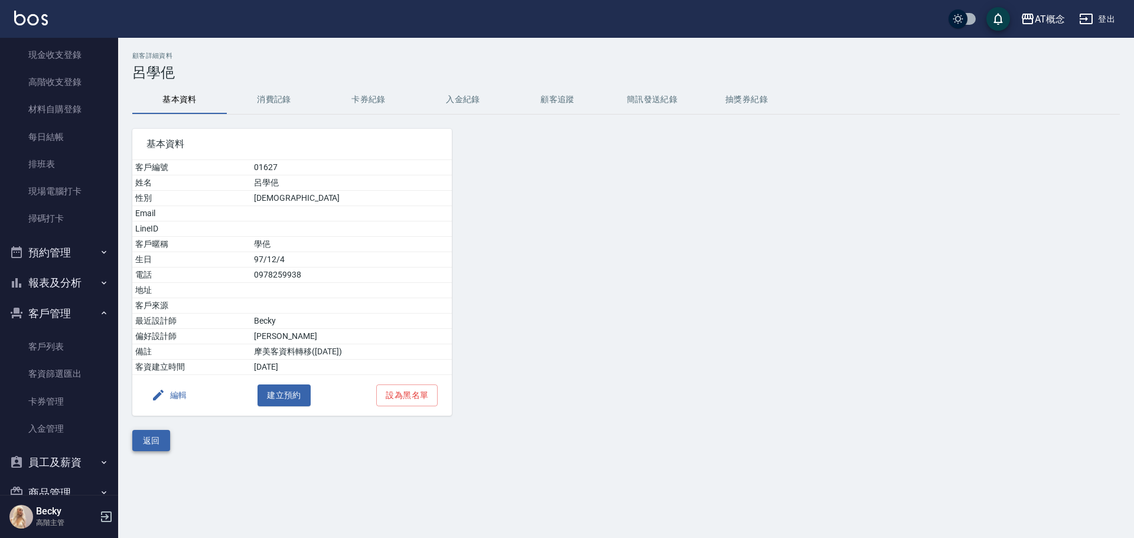
click at [145, 445] on button "返回" at bounding box center [151, 441] width 38 height 22
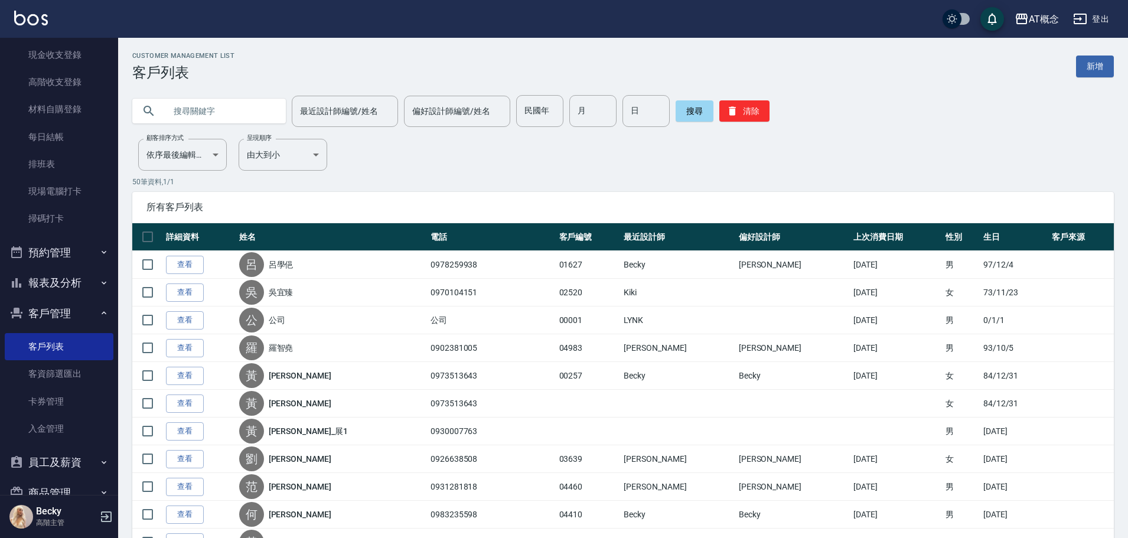
click at [234, 113] on input "text" at bounding box center [220, 111] width 111 height 32
type input "01796"
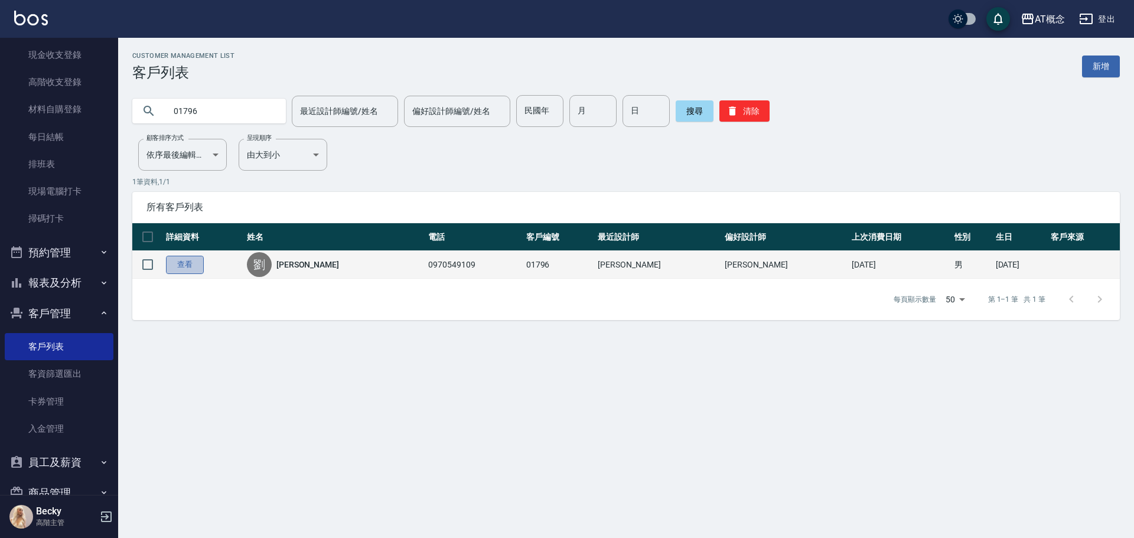
click at [187, 268] on link "查看" at bounding box center [185, 265] width 38 height 18
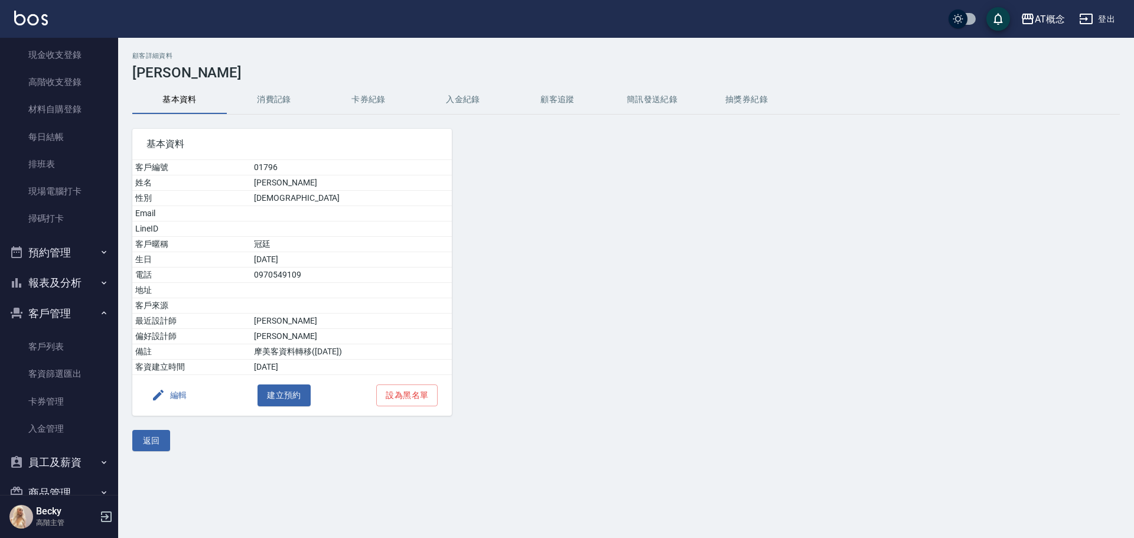
click at [177, 395] on button "編輯" at bounding box center [168, 396] width 45 height 22
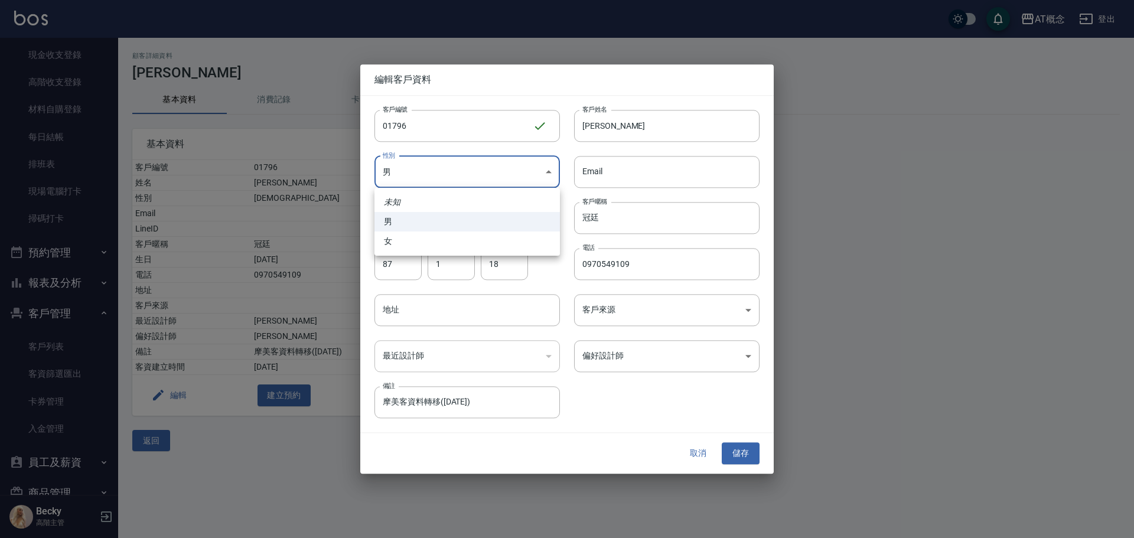
click at [433, 172] on body "AT概念 登出 櫃檯作業 打帳單 帳單列表 掛單列表 座位開單 營業儀表板 現金收支登錄 高階收支登錄 材料自購登錄 每日結帳 排班表 現場電腦打卡 掃碼打卡…" at bounding box center [567, 269] width 1134 height 538
click at [425, 241] on li "女" at bounding box center [466, 241] width 185 height 19
type input "[DEMOGRAPHIC_DATA]"
click at [393, 268] on input "87" at bounding box center [397, 264] width 47 height 32
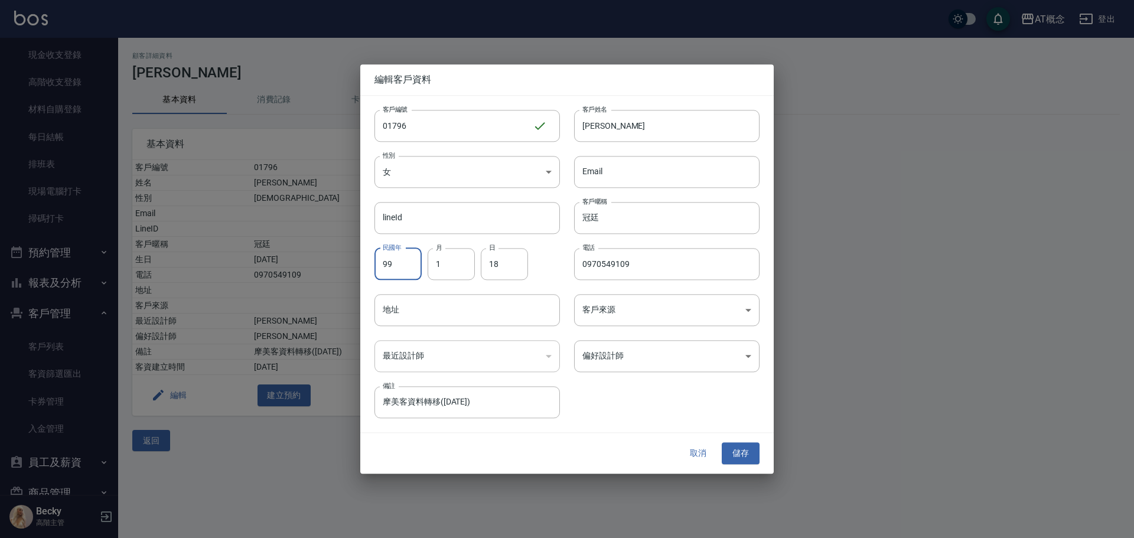
type input "99"
type input "6"
type input "23"
click at [656, 128] on input "[PERSON_NAME]" at bounding box center [666, 126] width 185 height 32
type input "劉"
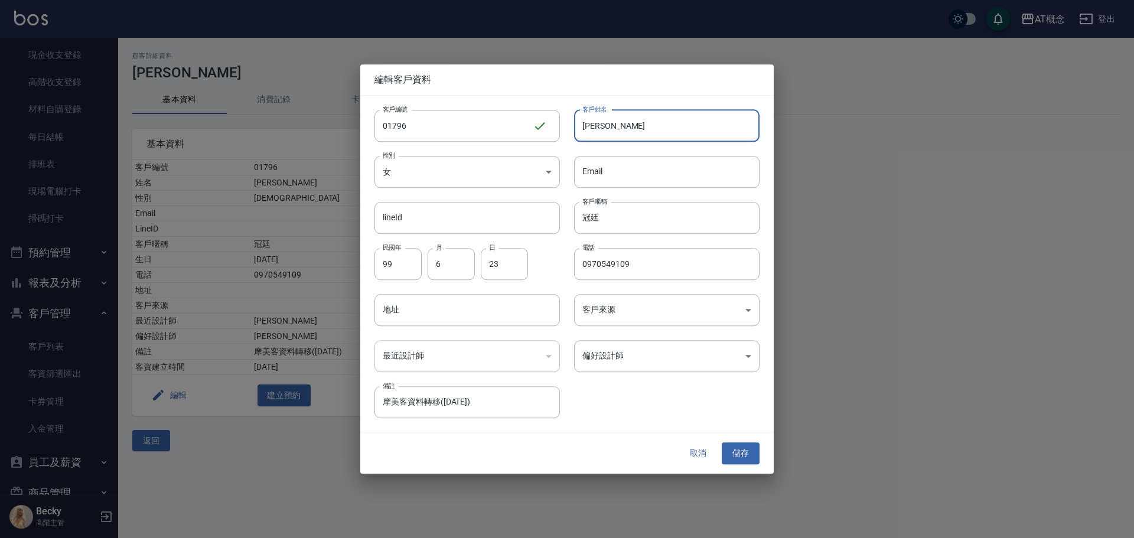
type input "[PERSON_NAME]"
click at [913, 346] on div at bounding box center [567, 269] width 1134 height 538
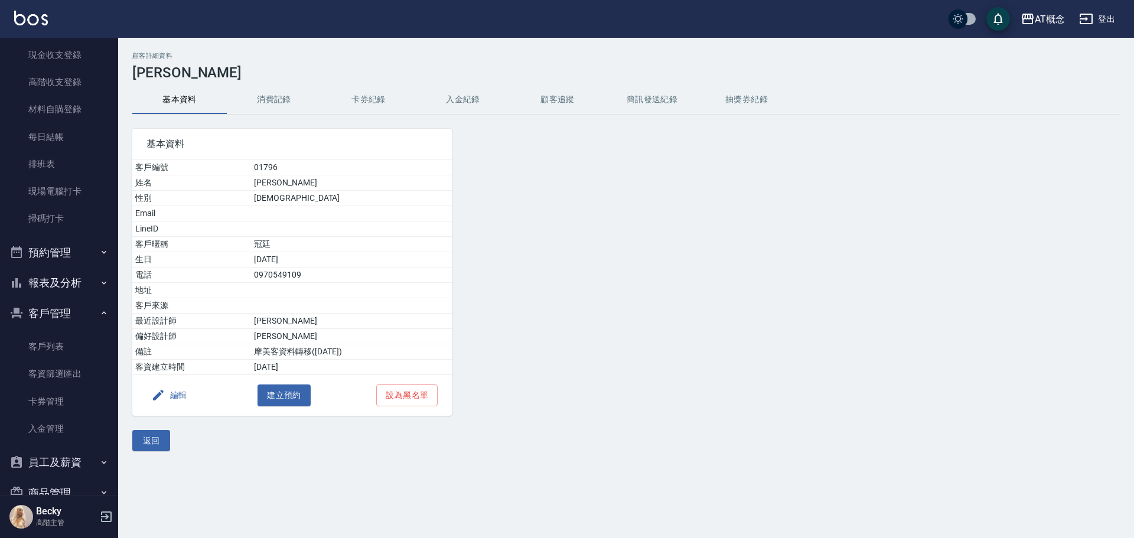
click at [181, 393] on button "編輯" at bounding box center [168, 396] width 45 height 22
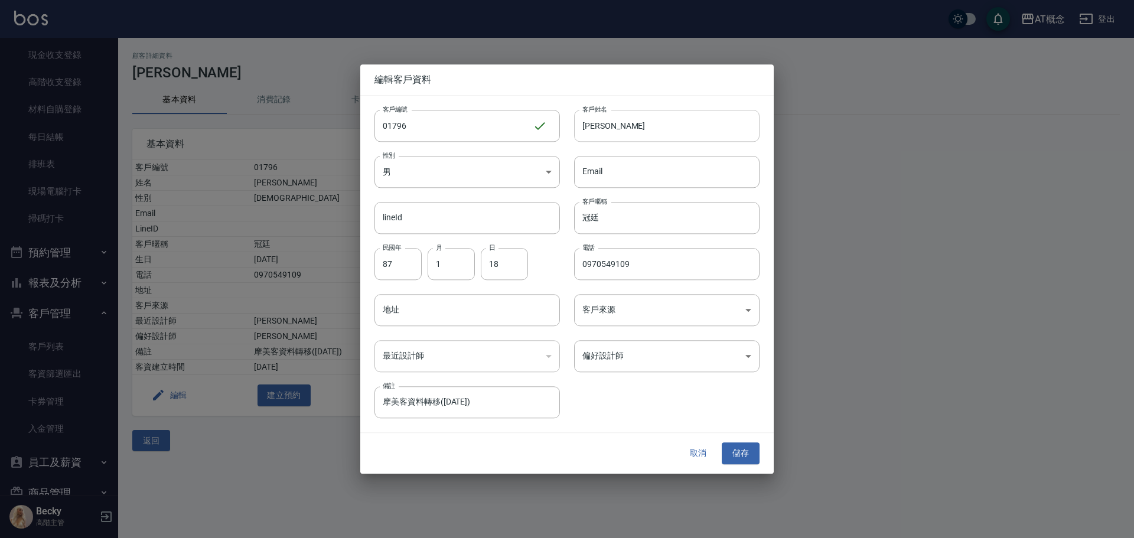
click at [626, 131] on input "[PERSON_NAME]" at bounding box center [666, 126] width 185 height 32
type input "劉"
type input "蘇崇芸"
click at [622, 224] on input "冠廷" at bounding box center [666, 218] width 185 height 32
type input "冠"
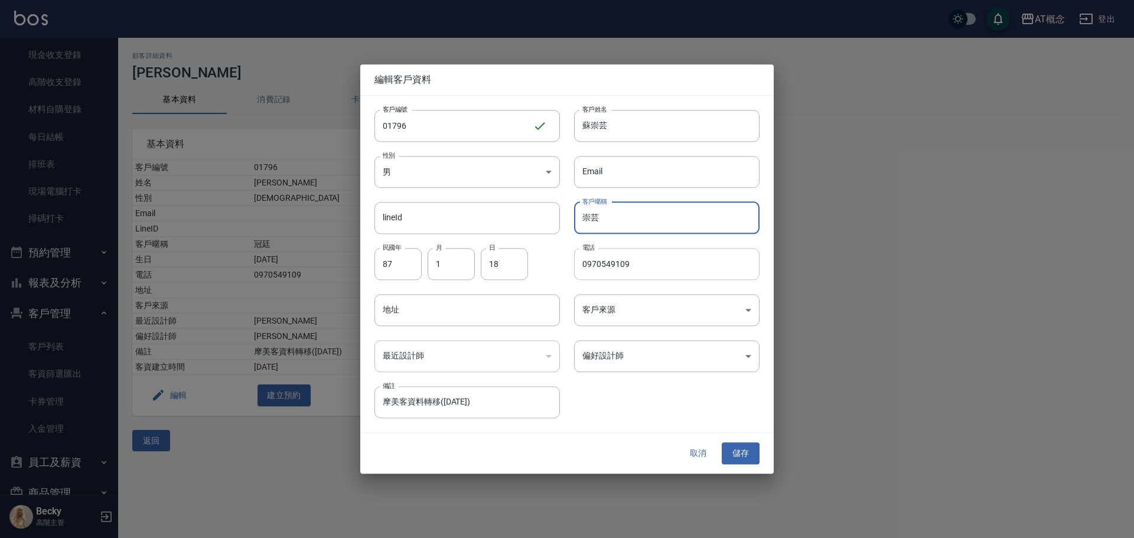
type input "崇芸"
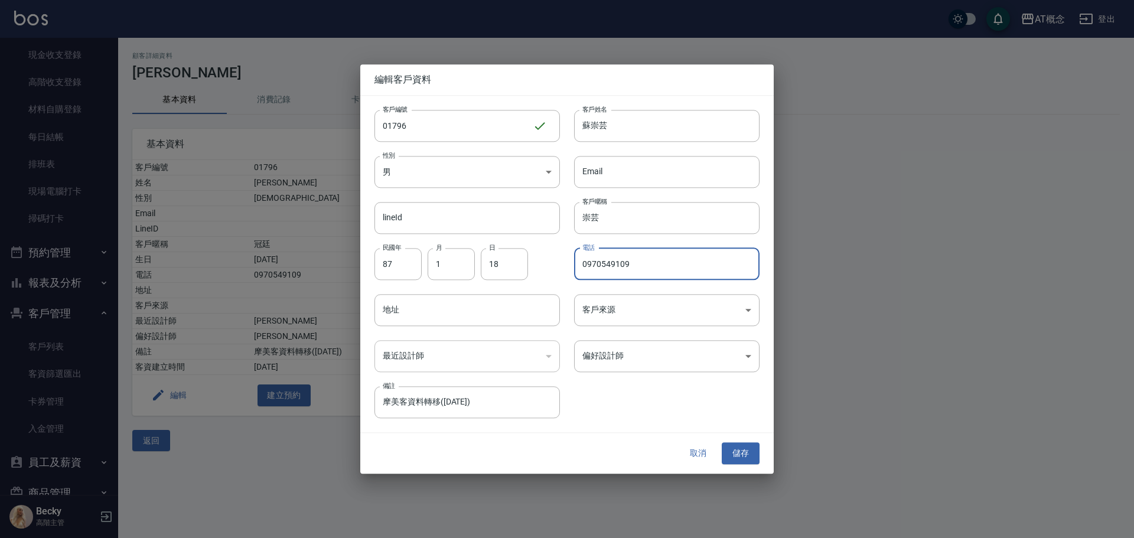
click at [641, 273] on input "0970549109" at bounding box center [666, 264] width 185 height 32
type input "0983366463"
click at [644, 355] on body "AT概念 登出 櫃檯作業 打帳單 帳單列表 掛單列表 座位開單 營業儀表板 現金收支登錄 高階收支登錄 材料自購登錄 每日結帳 排班表 現場電腦打卡 掃碼打卡…" at bounding box center [567, 269] width 1134 height 538
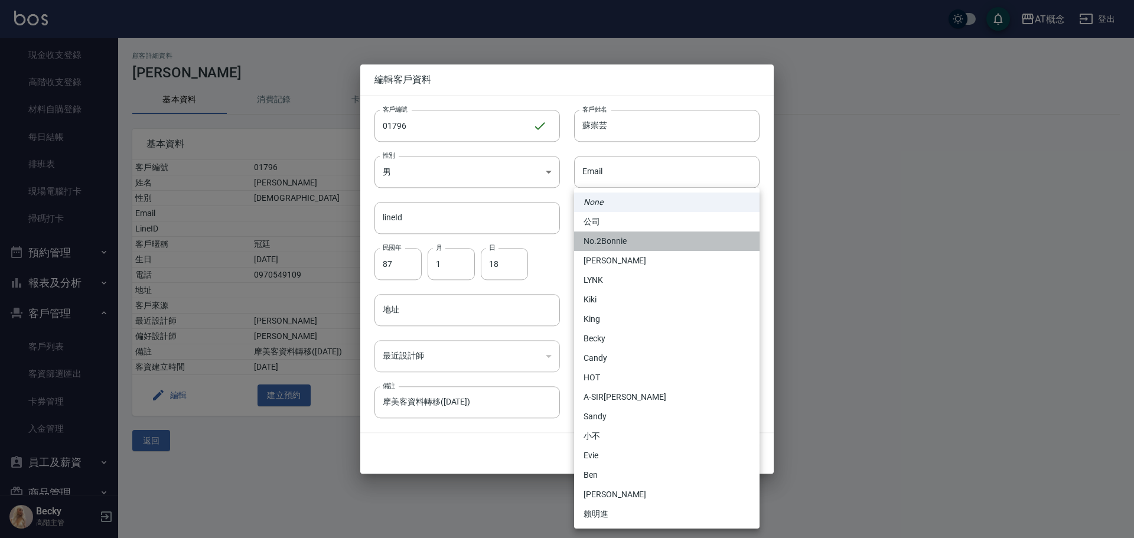
click at [632, 240] on li "No.2Bonnie" at bounding box center [666, 241] width 185 height 19
type input "20abcae0-810e-448a-b26a-bcbab897de4d"
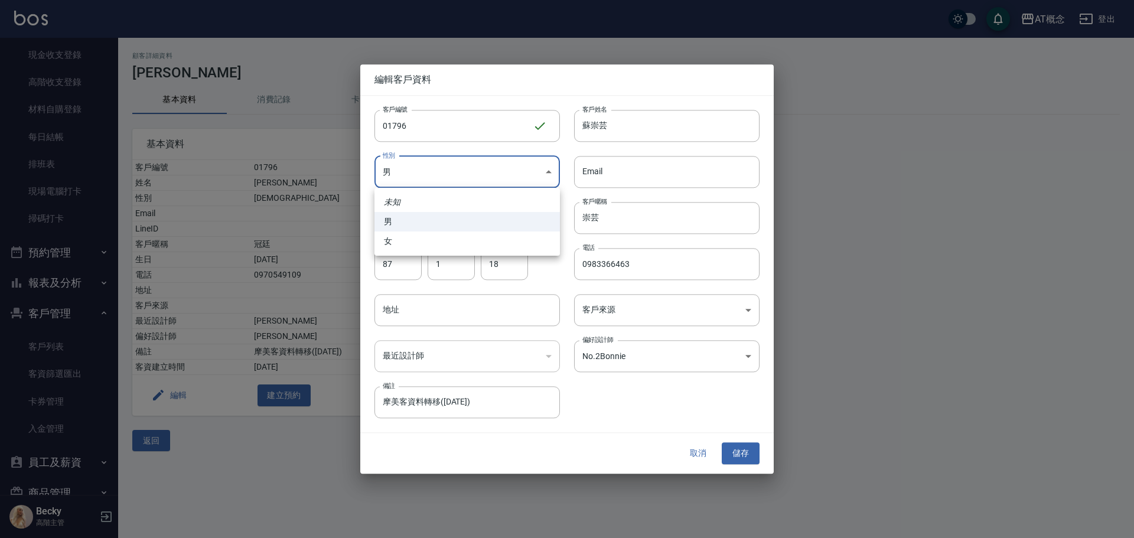
click at [461, 172] on body "AT概念 登出 櫃檯作業 打帳單 帳單列表 掛單列表 座位開單 營業儀表板 現金收支登錄 高階收支登錄 材料自購登錄 每日結帳 排班表 現場電腦打卡 掃碼打卡…" at bounding box center [567, 269] width 1134 height 538
click at [441, 240] on li "女" at bounding box center [466, 241] width 185 height 19
type input "[DEMOGRAPHIC_DATA]"
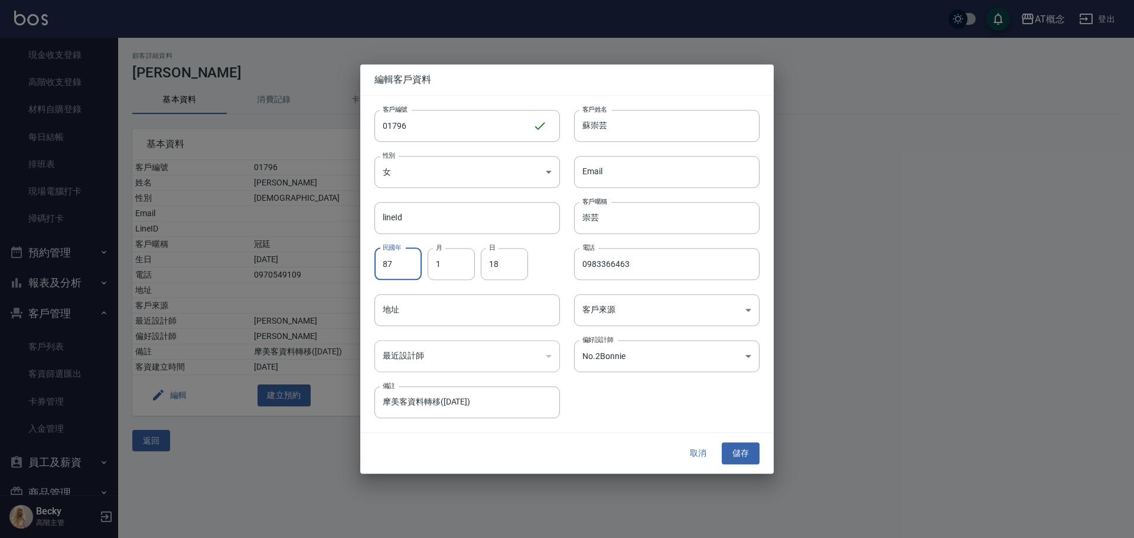
click at [403, 263] on input "87" at bounding box center [397, 264] width 47 height 32
type input "99"
type input "6"
type input "23"
click at [733, 454] on button "儲存" at bounding box center [741, 454] width 38 height 22
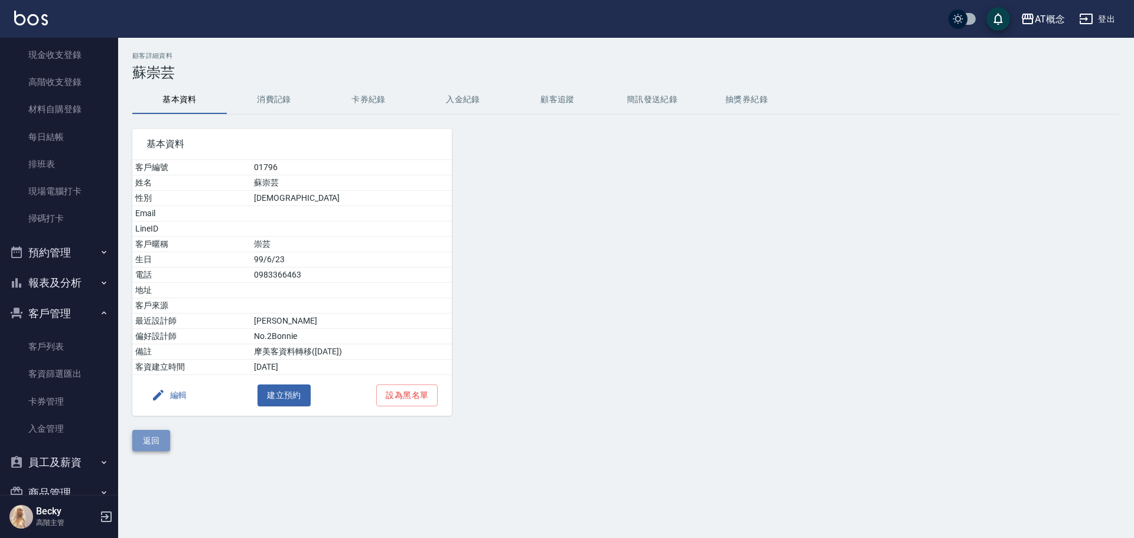
click at [161, 445] on button "返回" at bounding box center [151, 441] width 38 height 22
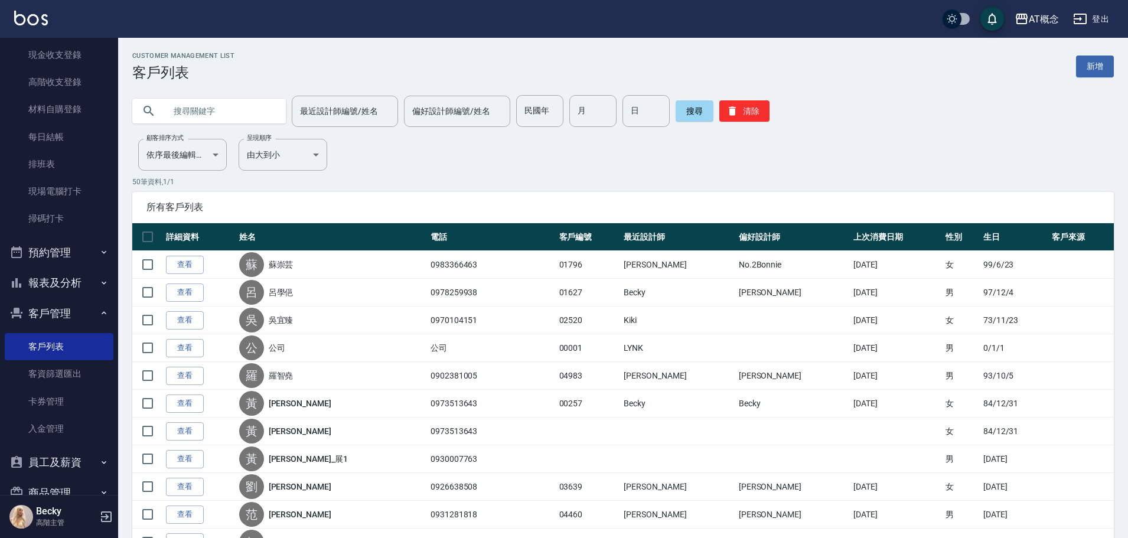
click at [237, 102] on input "text" at bounding box center [220, 111] width 111 height 32
type input "01805"
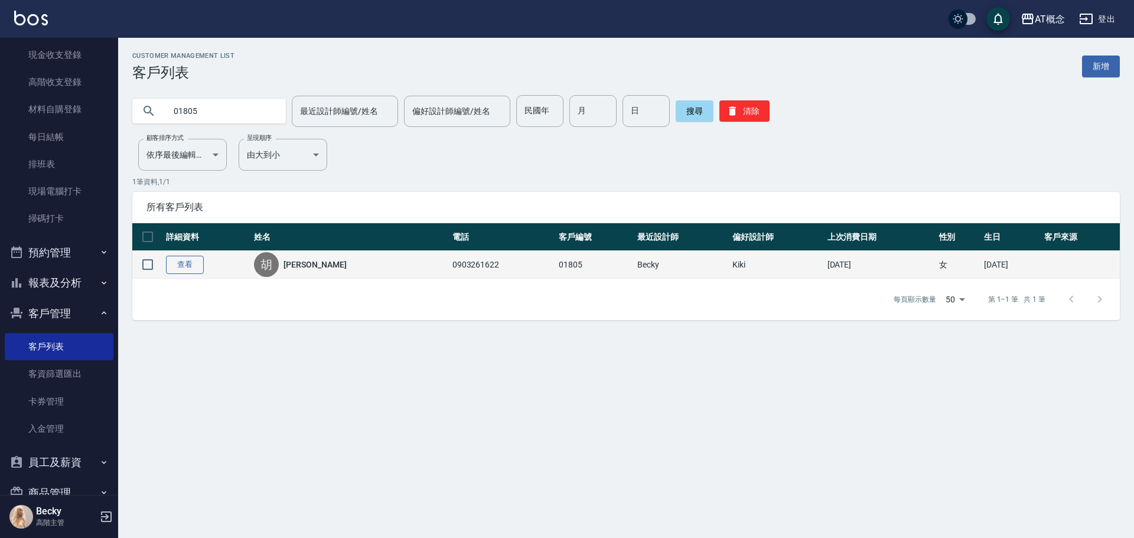
click at [196, 263] on link "查看" at bounding box center [185, 265] width 38 height 18
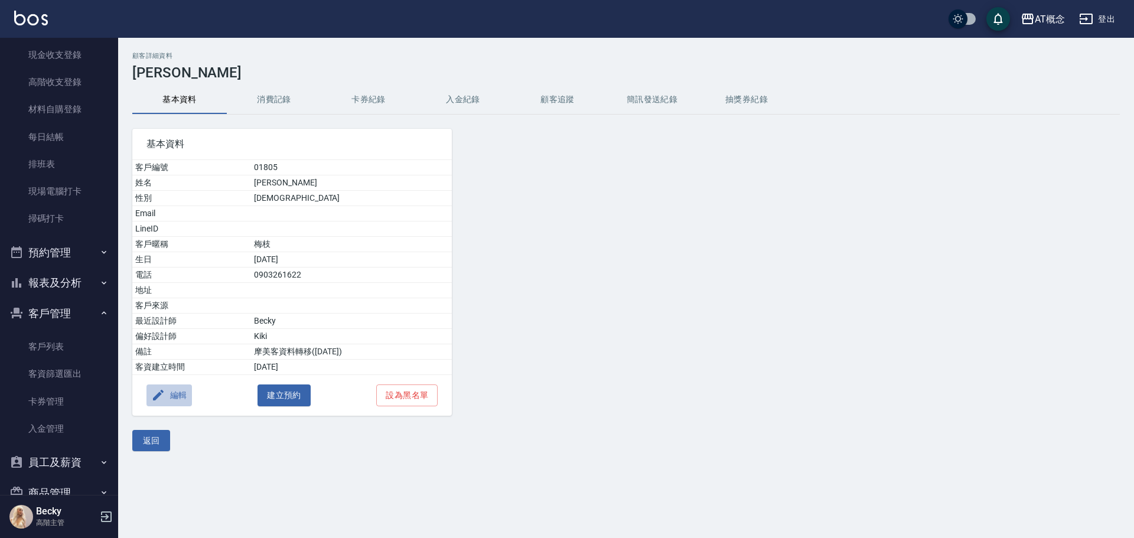
click at [171, 397] on button "編輯" at bounding box center [168, 396] width 45 height 22
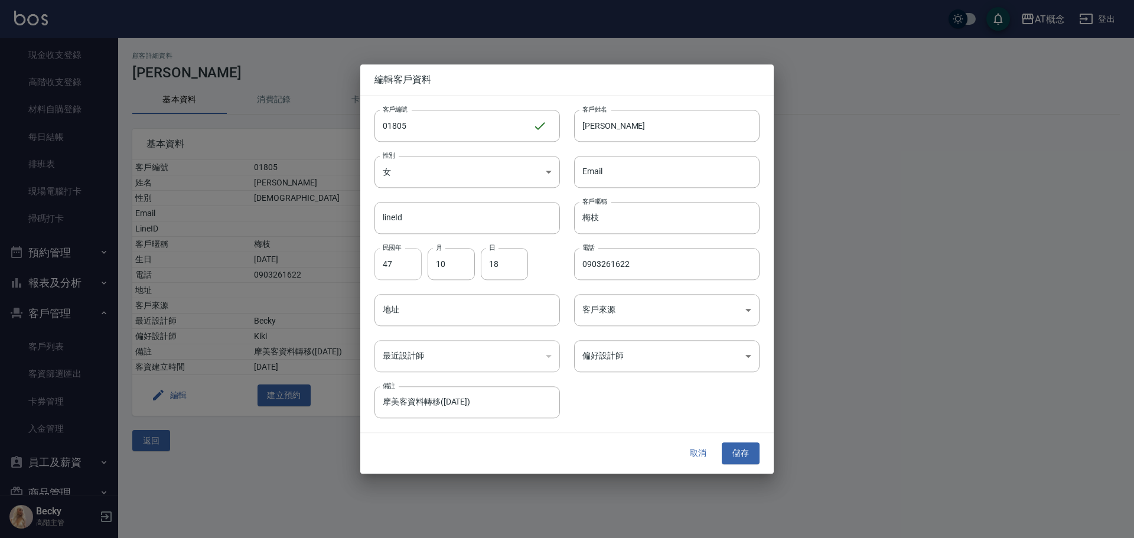
click at [398, 275] on input "47" at bounding box center [397, 264] width 47 height 32
type input "67"
type input "5"
type input "15"
click at [645, 132] on input "[PERSON_NAME]" at bounding box center [666, 126] width 185 height 32
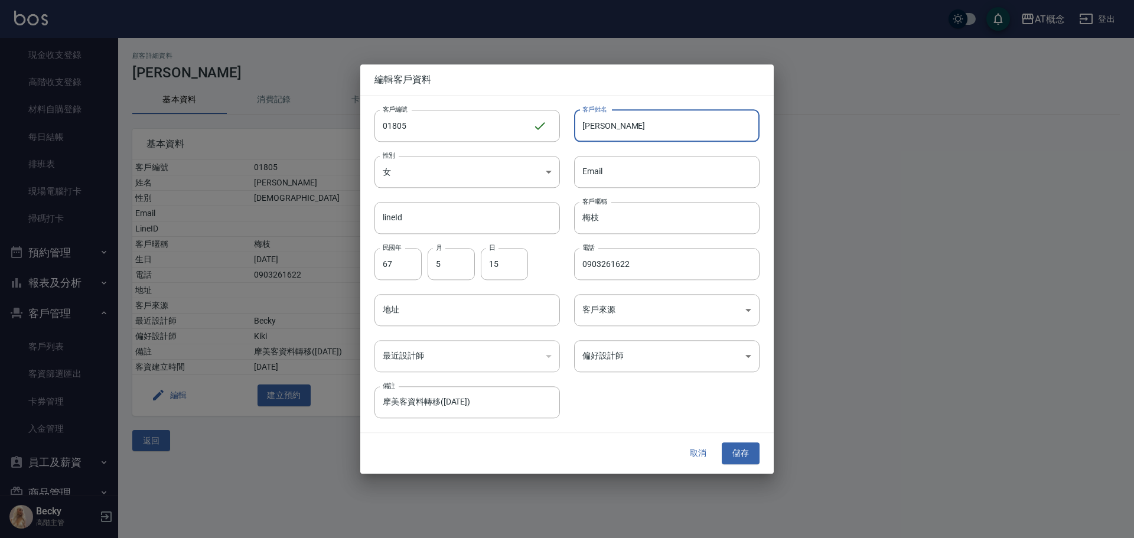
type input "胡"
click at [613, 130] on input "叢" at bounding box center [666, 126] width 185 height 32
type input "[PERSON_NAME]"
click at [607, 223] on input "梅枝" at bounding box center [666, 218] width 185 height 32
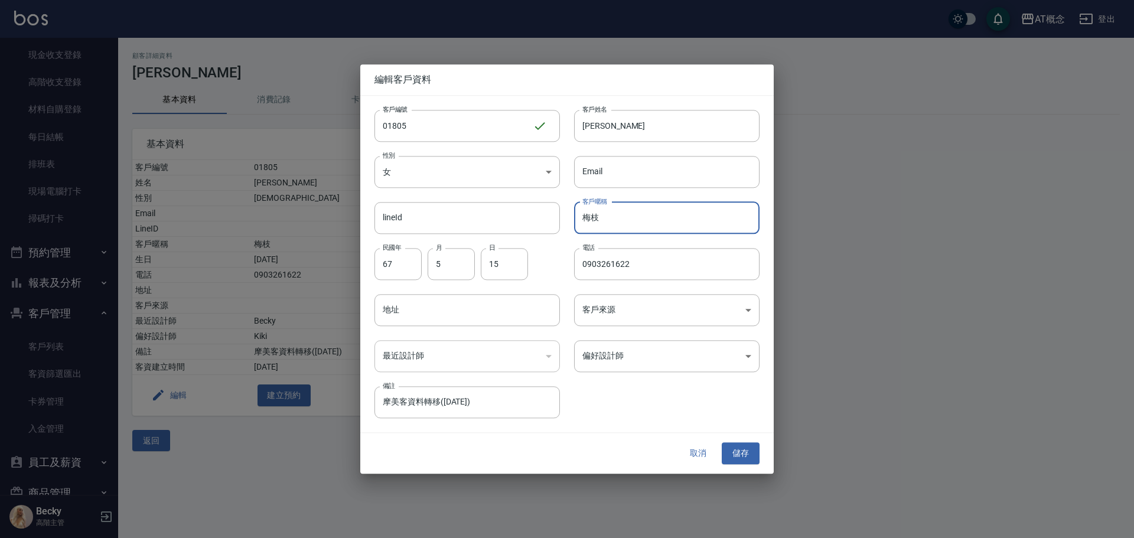
type input "梅"
type input "[PERSON_NAME]"
click at [636, 265] on input "0903261622" at bounding box center [666, 264] width 185 height 32
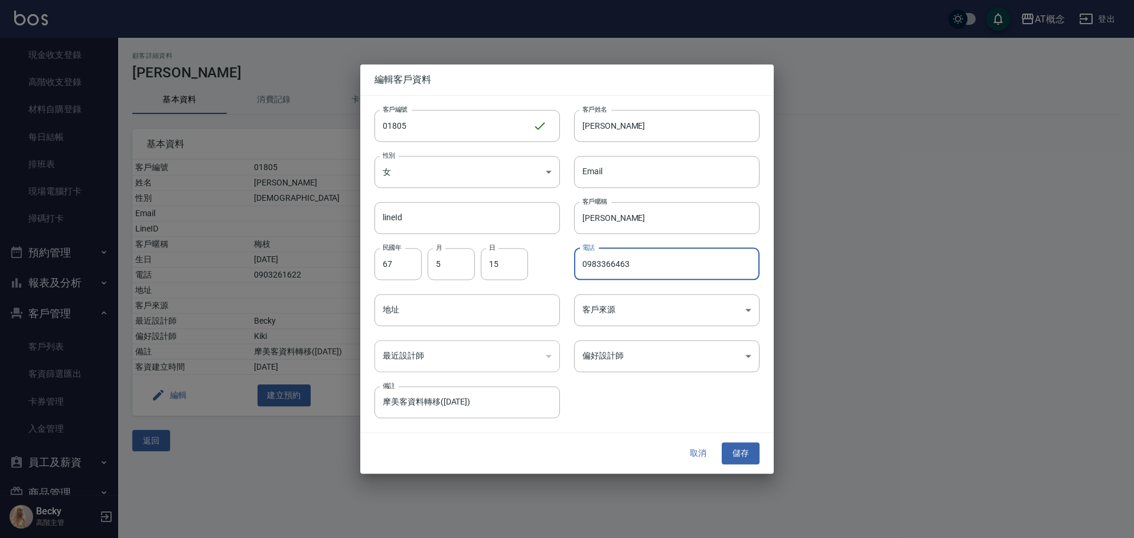
click at [580, 266] on input "0983366463" at bounding box center [666, 264] width 185 height 32
type input "01796 0983366463"
click at [742, 455] on button "儲存" at bounding box center [741, 454] width 38 height 22
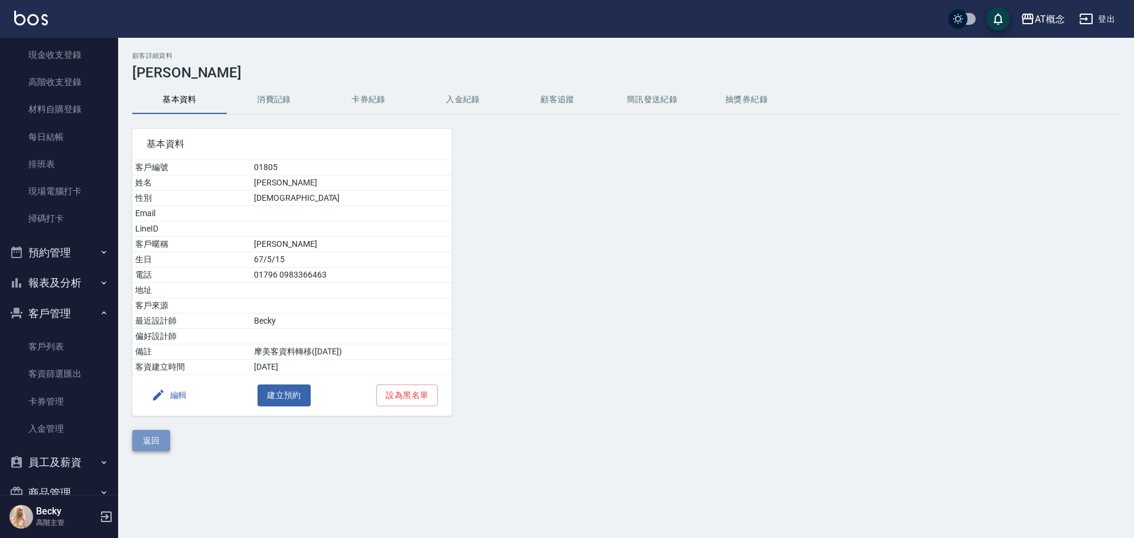
click at [155, 439] on button "返回" at bounding box center [151, 441] width 38 height 22
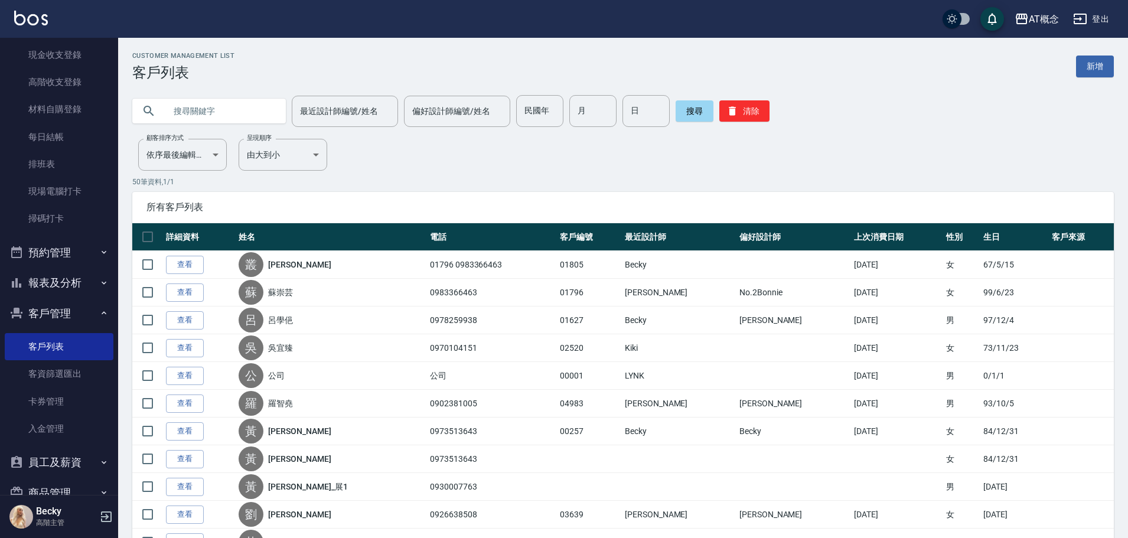
click at [210, 115] on input "text" at bounding box center [220, 111] width 111 height 32
type input "01834"
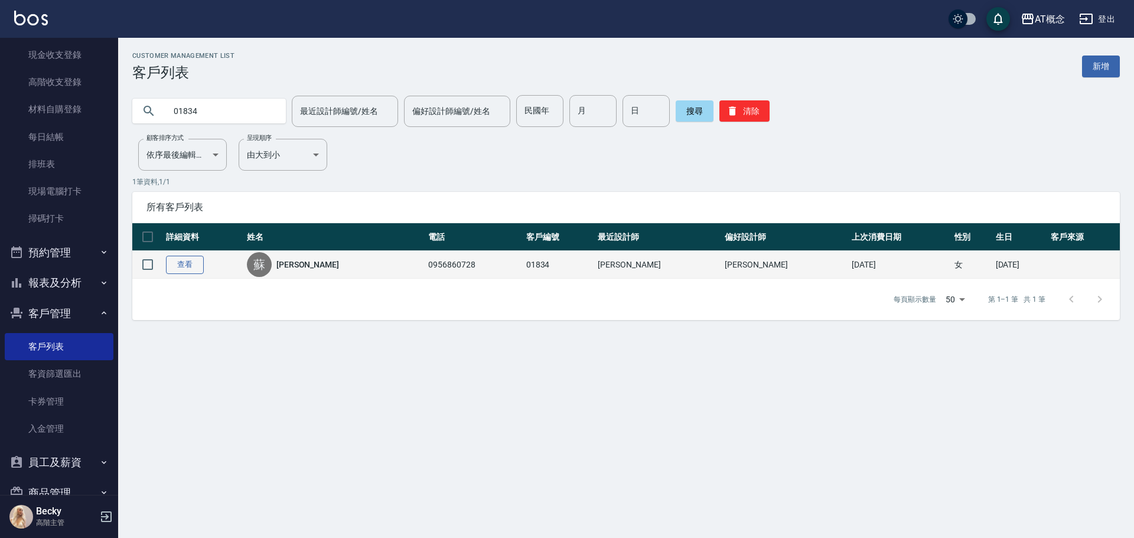
click at [179, 258] on link "查看" at bounding box center [185, 265] width 38 height 18
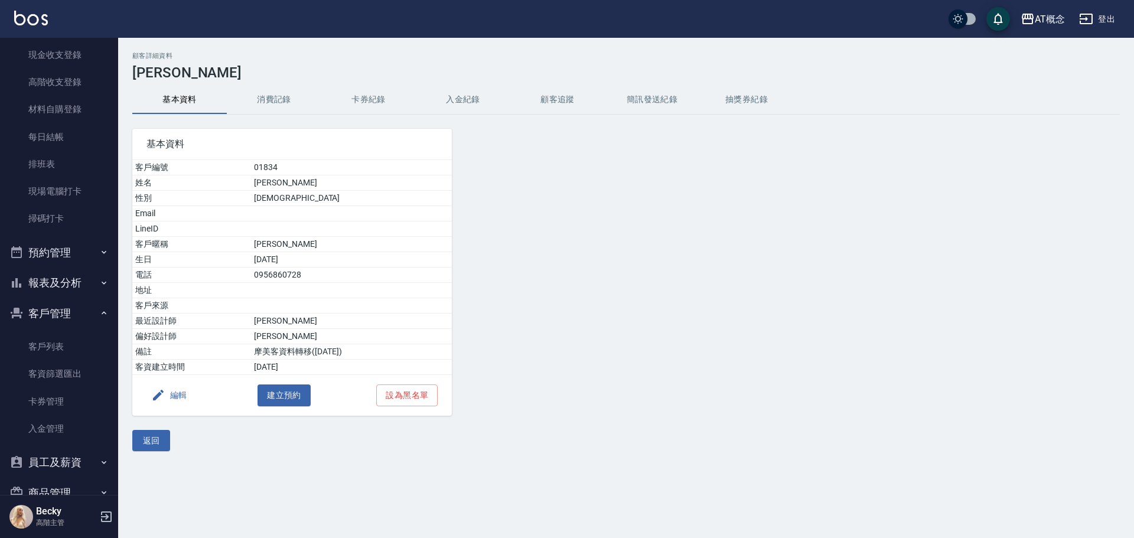
click at [172, 393] on button "編輯" at bounding box center [168, 396] width 45 height 22
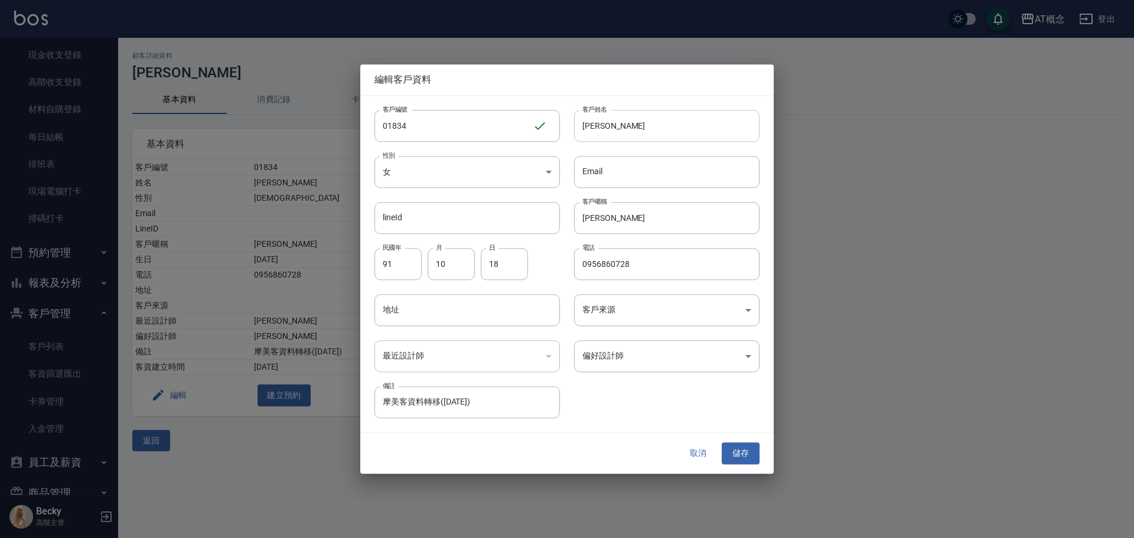
click at [610, 126] on input "[PERSON_NAME]" at bounding box center [666, 126] width 185 height 32
type input "蘇"
type input "蔡佳蓉"
click at [642, 227] on input "[PERSON_NAME]" at bounding box center [666, 218] width 185 height 32
type input "柏"
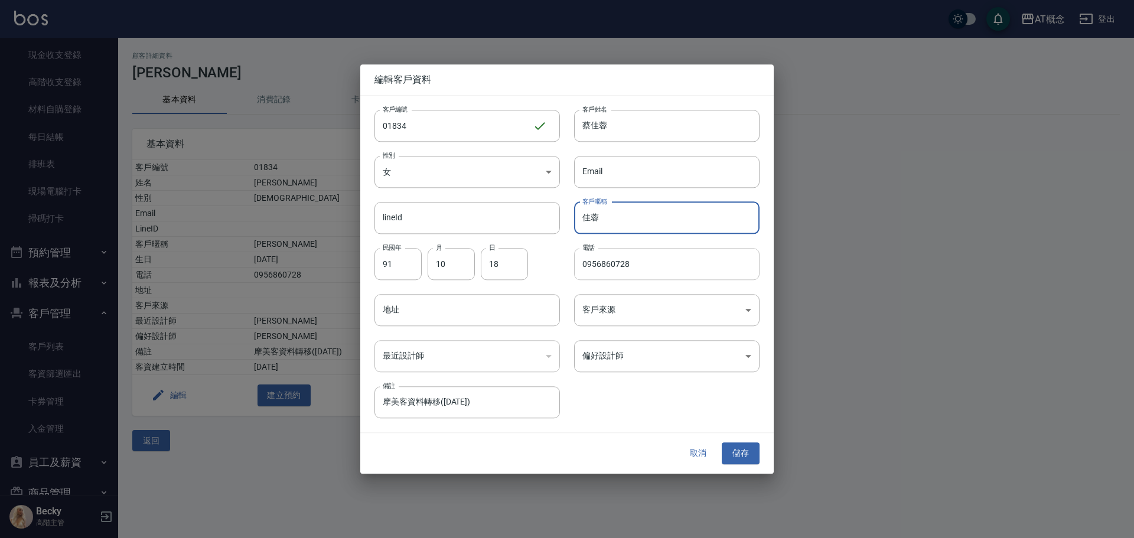
type input "佳蓉"
click at [647, 268] on input "0956860728" at bounding box center [666, 264] width 185 height 32
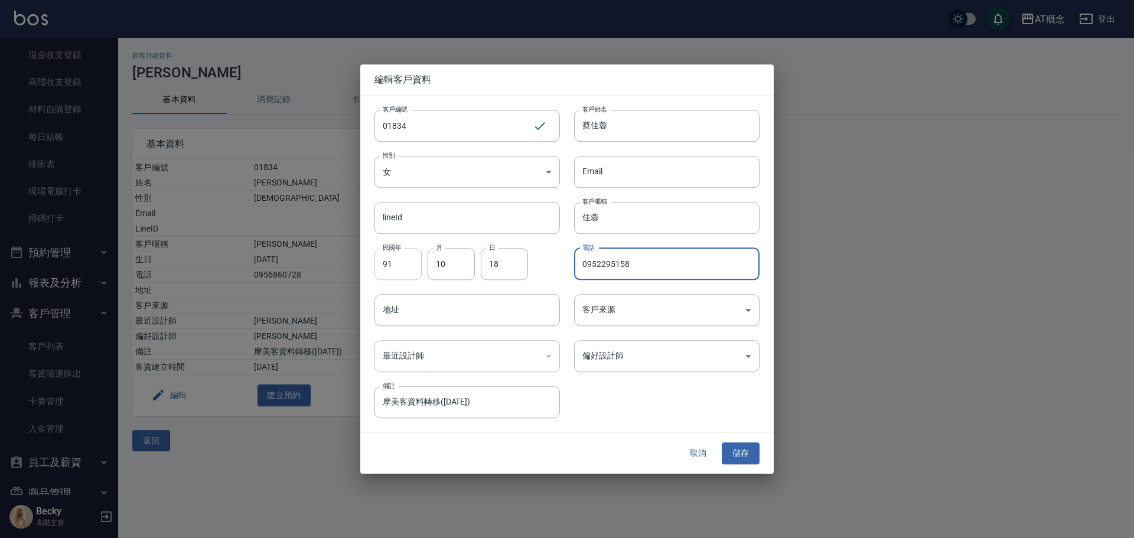
type input "0952295158"
click at [395, 273] on input "91" at bounding box center [397, 264] width 47 height 32
type input "85"
type input "2"
type input "1"
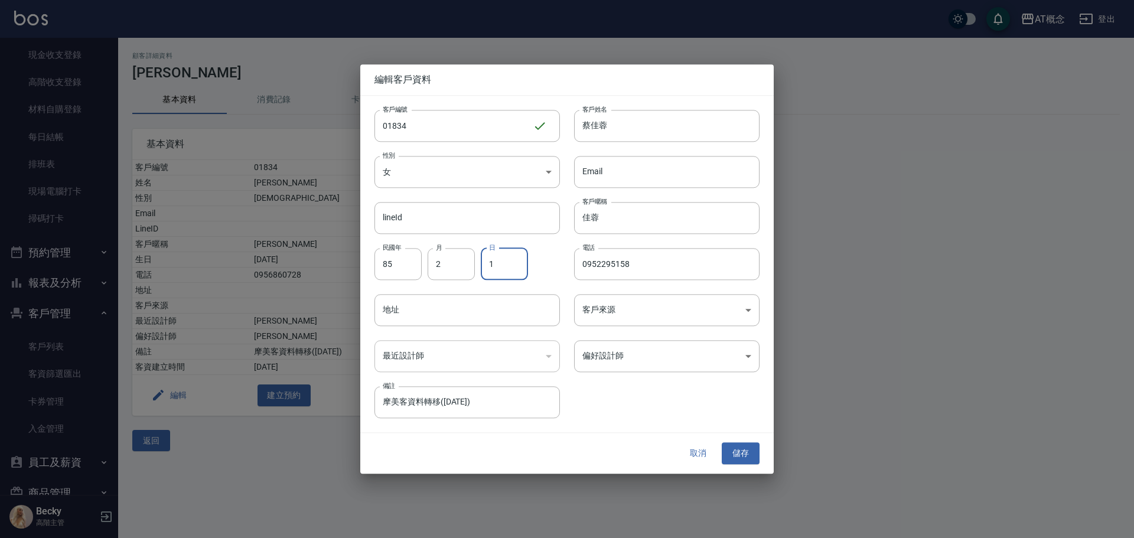
click at [642, 416] on div "客戶編號 01834 ​ 客戶編號 客戶姓名 [PERSON_NAME]姓名 性別 女 [DEMOGRAPHIC_DATA] 性別 Email Email l…" at bounding box center [559, 257] width 399 height 323
click at [637, 351] on body "AT概念 登出 櫃檯作業 打帳單 帳單列表 掛單列表 座位開單 營業儀表板 現金收支登錄 高階收支登錄 材料自購登錄 每日結帳 排班表 現場電腦打卡 掃碼打卡…" at bounding box center [567, 269] width 1134 height 538
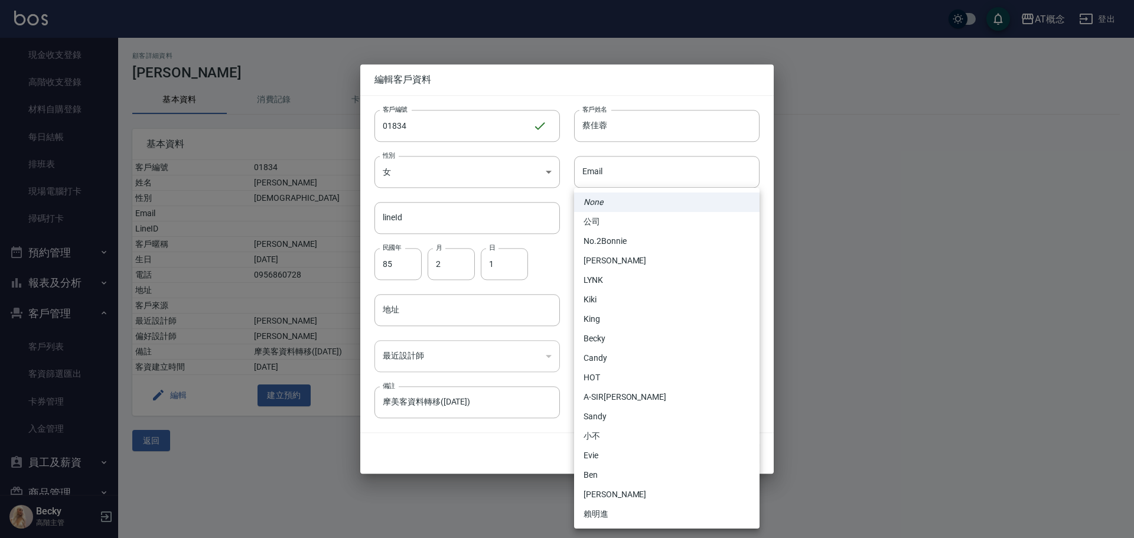
click at [903, 376] on div at bounding box center [567, 269] width 1134 height 538
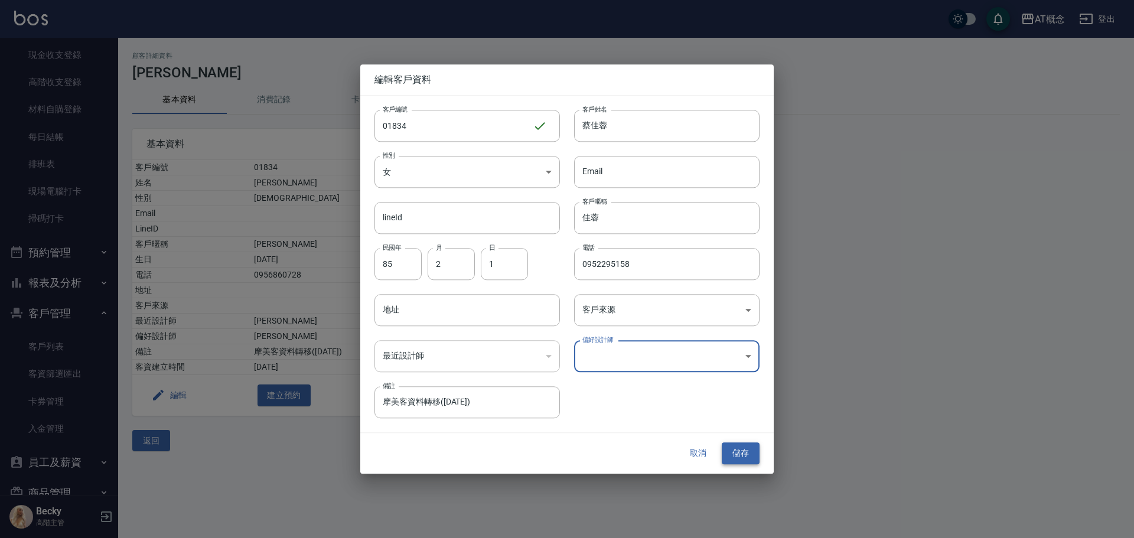
click at [741, 455] on button "儲存" at bounding box center [741, 454] width 38 height 22
